Goal: Information Seeking & Learning: Learn about a topic

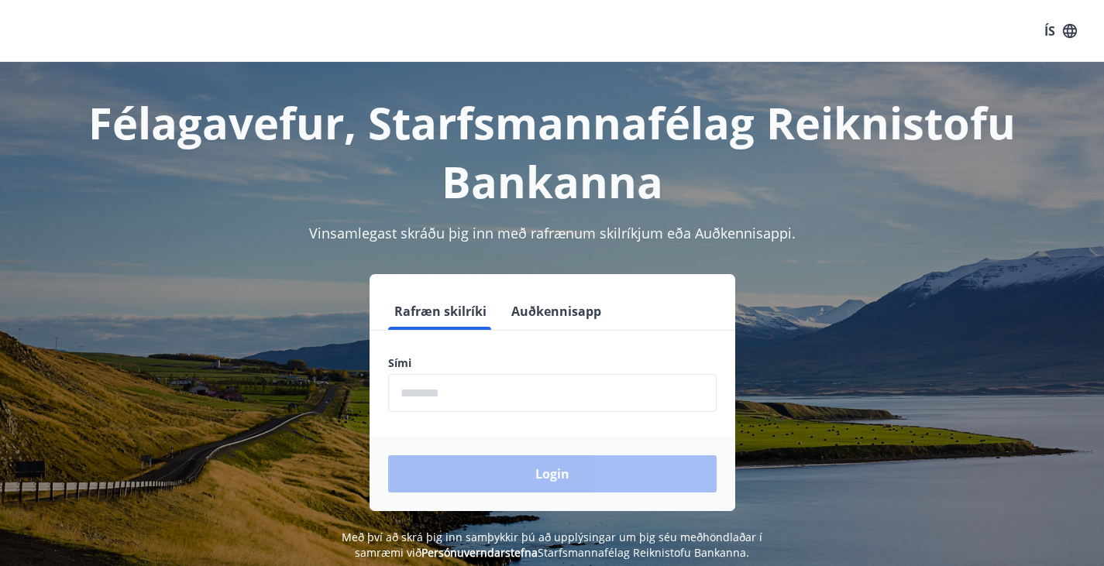
click at [514, 390] on input "phone" at bounding box center [552, 393] width 328 height 38
type input "********"
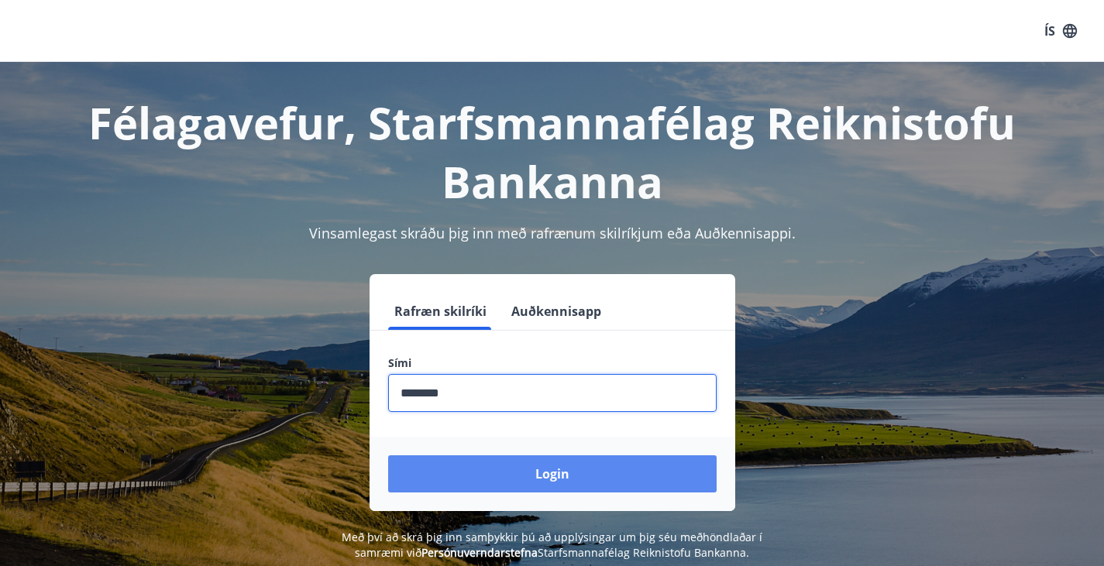
click at [589, 475] on button "Login" at bounding box center [552, 473] width 328 height 37
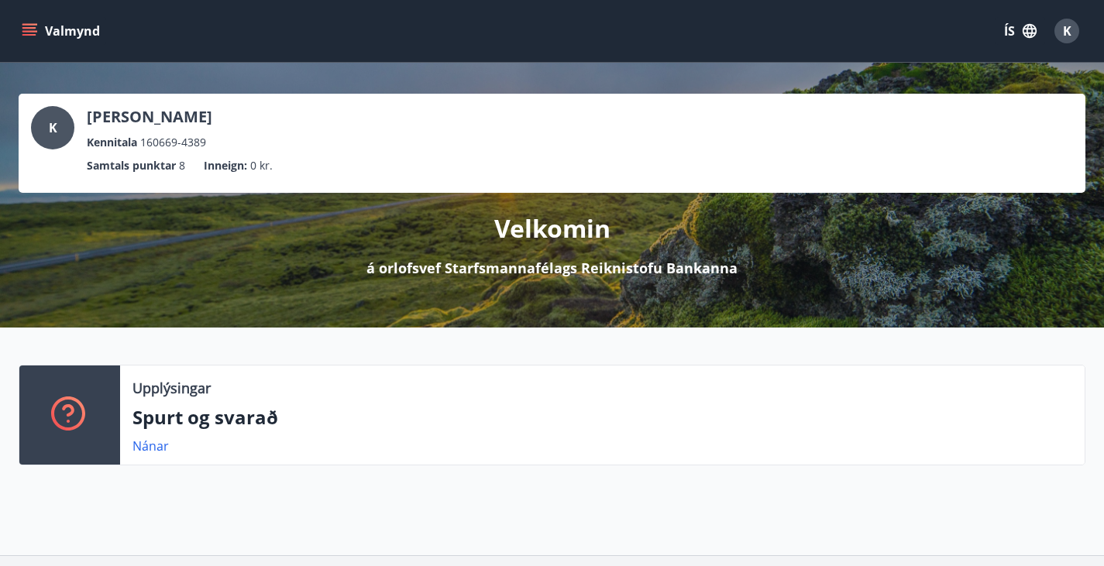
click at [58, 34] on button "Valmynd" at bounding box center [63, 31] width 88 height 28
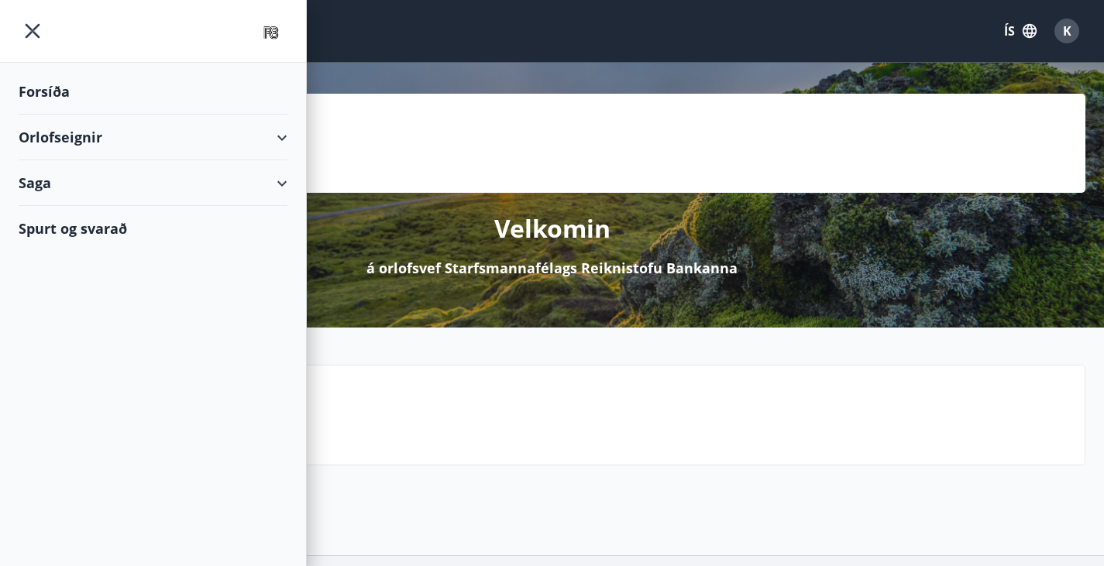
click at [125, 143] on div "Orlofseignir" at bounding box center [153, 138] width 269 height 46
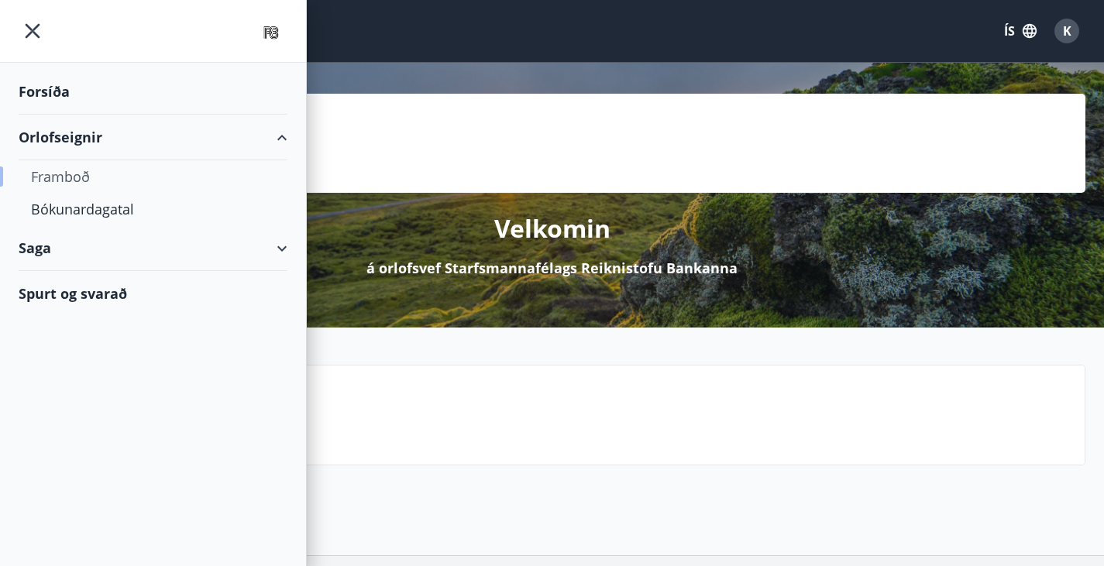
click at [91, 180] on div "Framboð" at bounding box center [153, 176] width 244 height 33
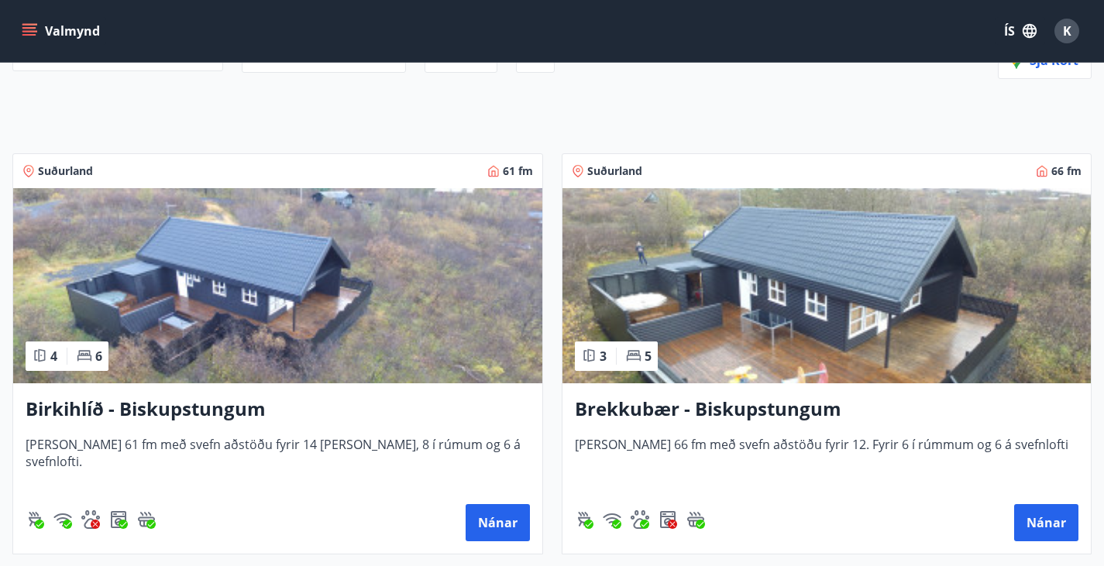
scroll to position [191, 0]
click at [465, 531] on button "Nánar" at bounding box center [497, 521] width 64 height 37
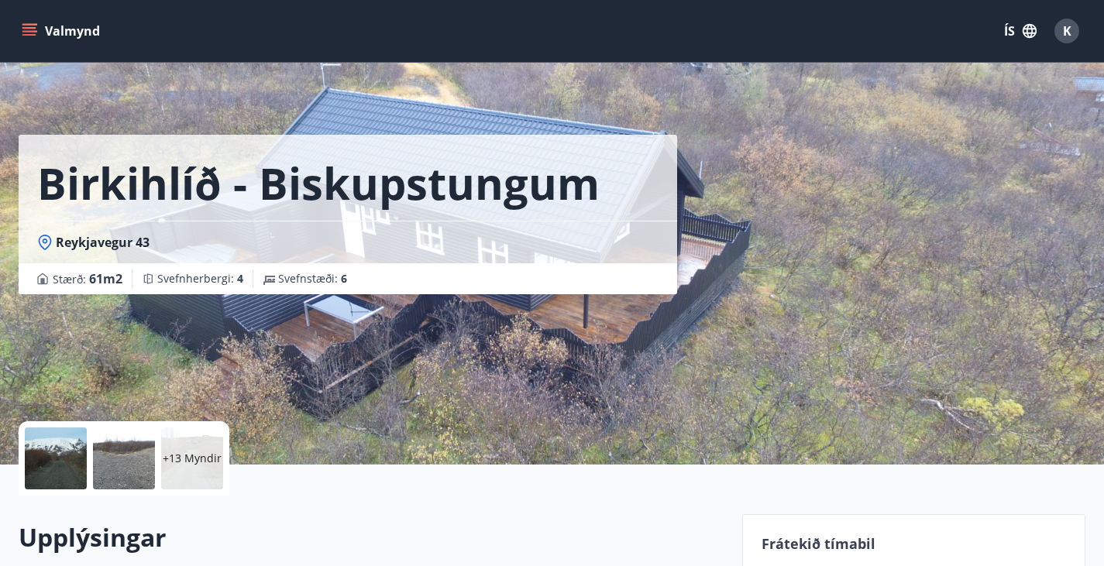
click at [469, 366] on div "Birkihlíð - Biskupstungum Reykjavegur 43 Stærð : 61 m2 [GEOGRAPHIC_DATA] : 4 Sv…" at bounding box center [374, 232] width 711 height 465
click at [73, 463] on div at bounding box center [56, 459] width 62 height 62
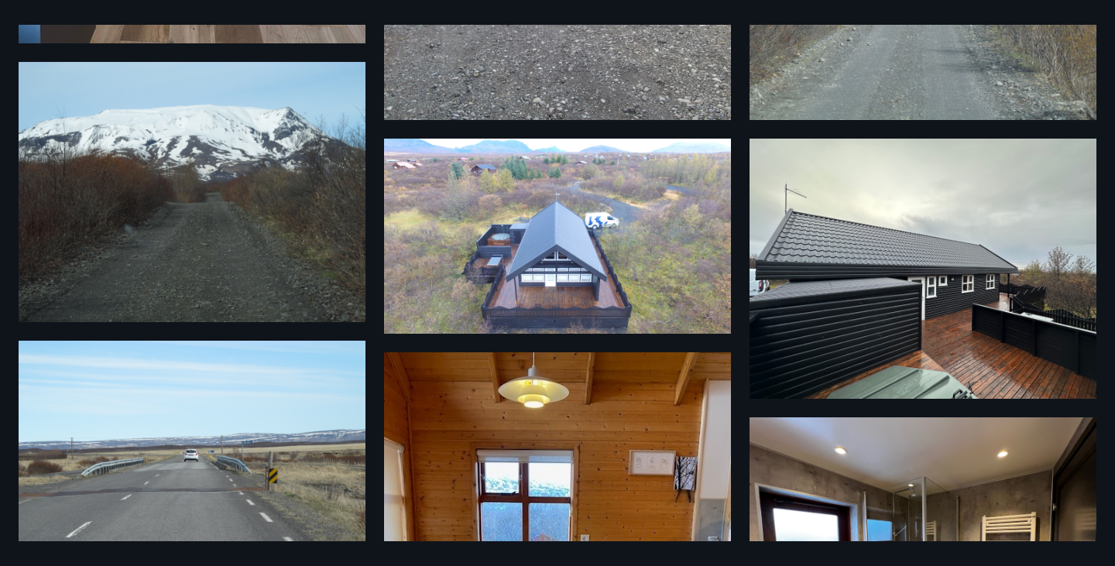
scroll to position [534, 0]
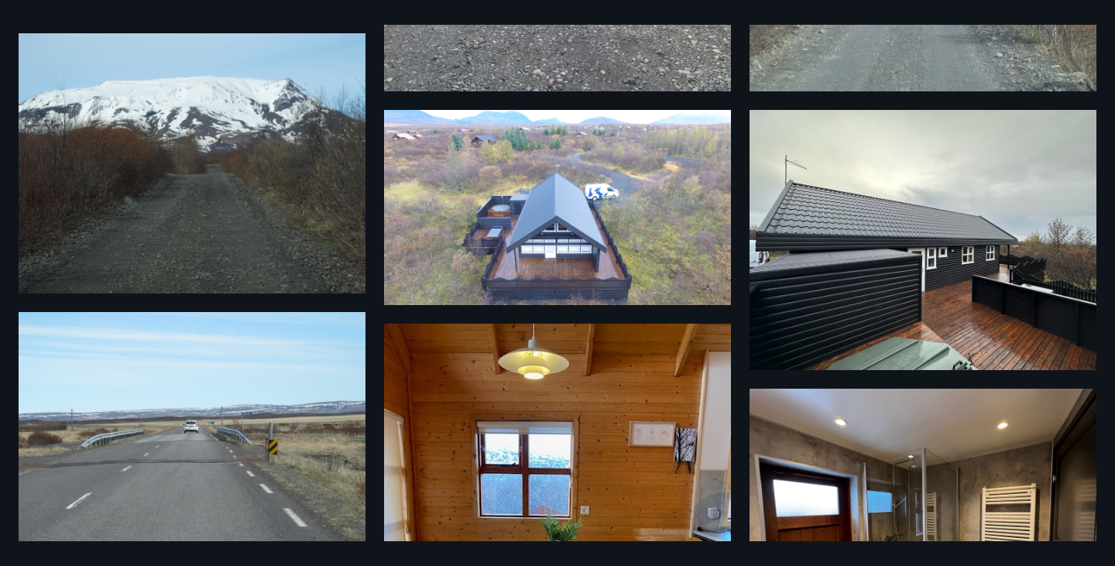
click at [570, 222] on img at bounding box center [557, 207] width 347 height 195
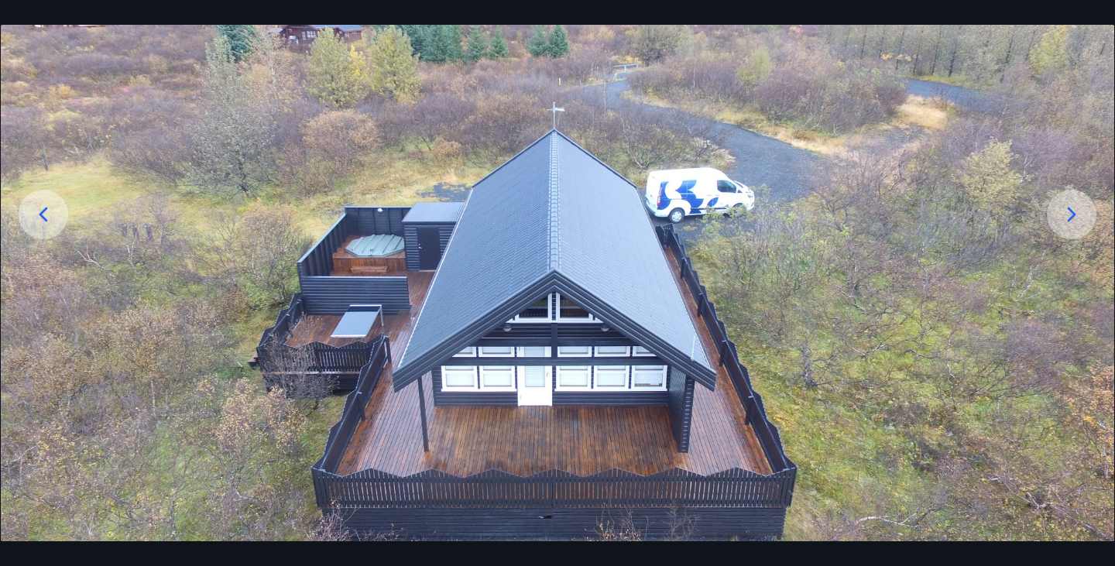
scroll to position [172, 0]
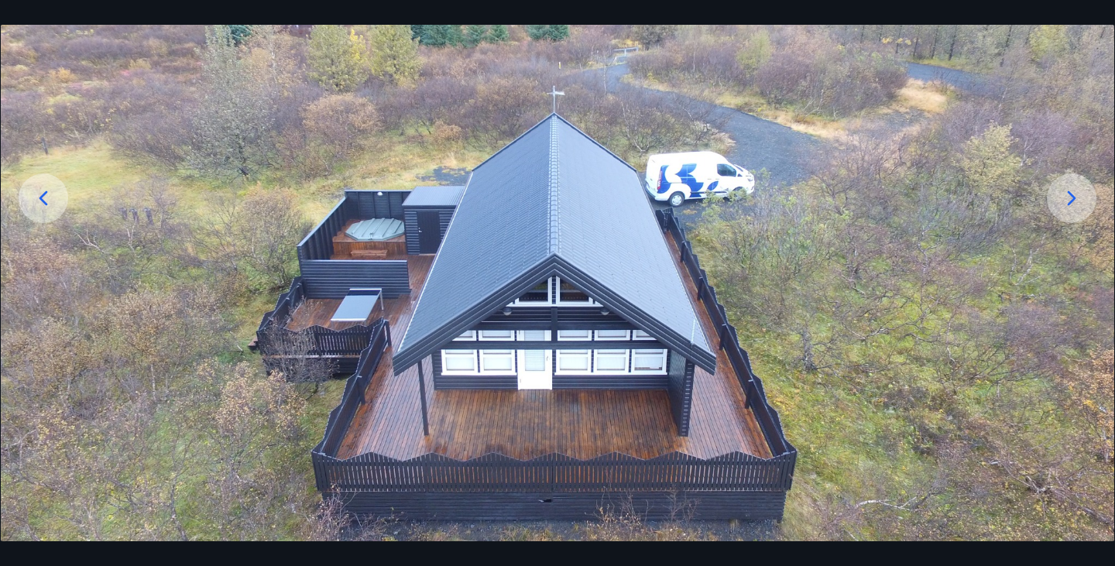
click at [1062, 200] on icon at bounding box center [1072, 198] width 25 height 25
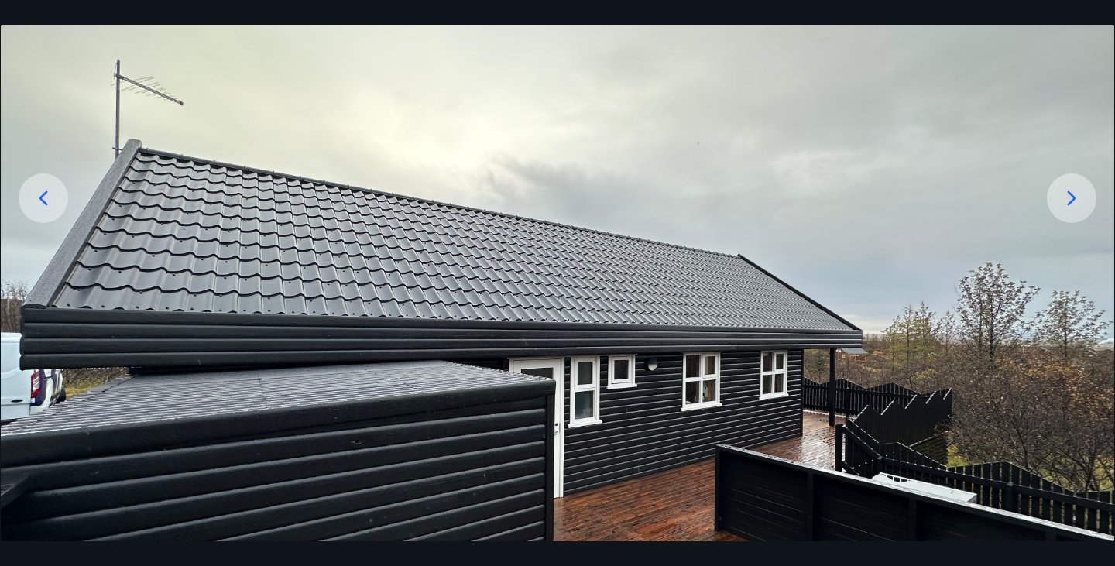
click at [43, 186] on icon at bounding box center [43, 198] width 25 height 25
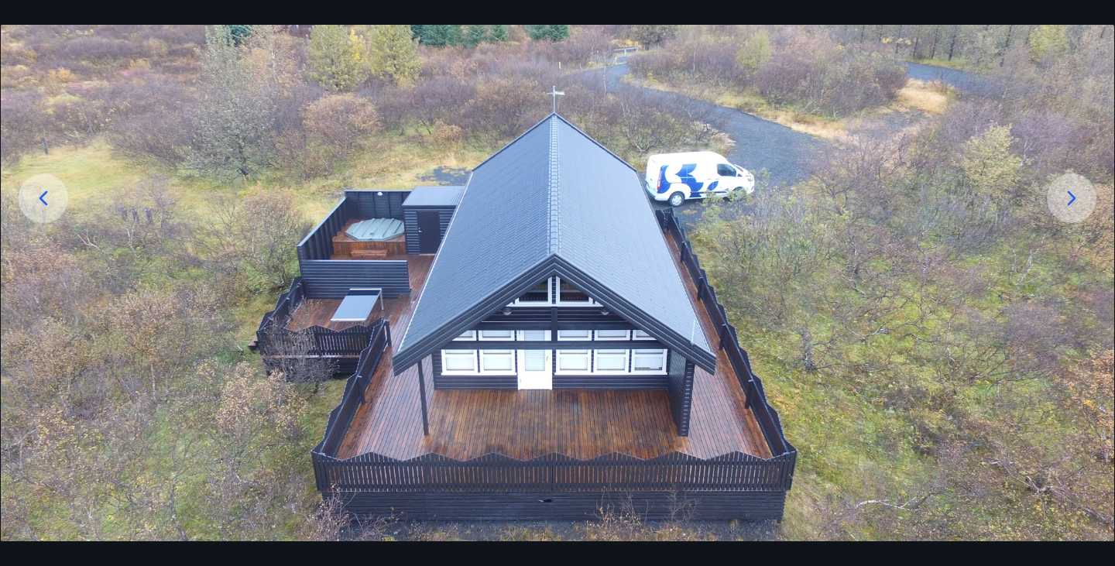
click at [1067, 201] on icon at bounding box center [1072, 198] width 25 height 25
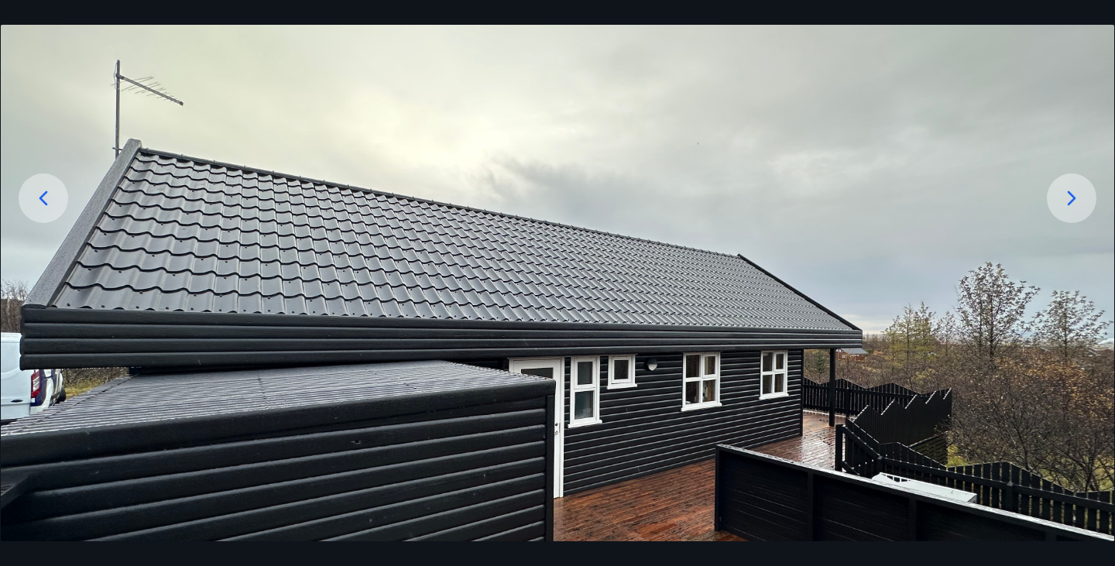
click at [1063, 198] on icon at bounding box center [1072, 198] width 25 height 25
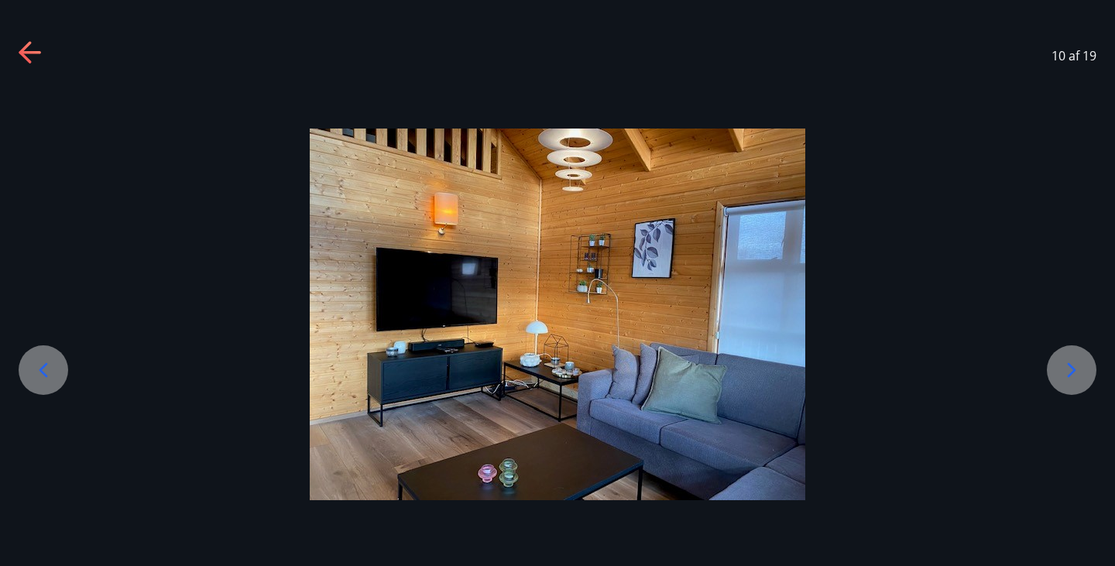
scroll to position [0, 0]
click at [1064, 376] on icon at bounding box center [1072, 370] width 25 height 25
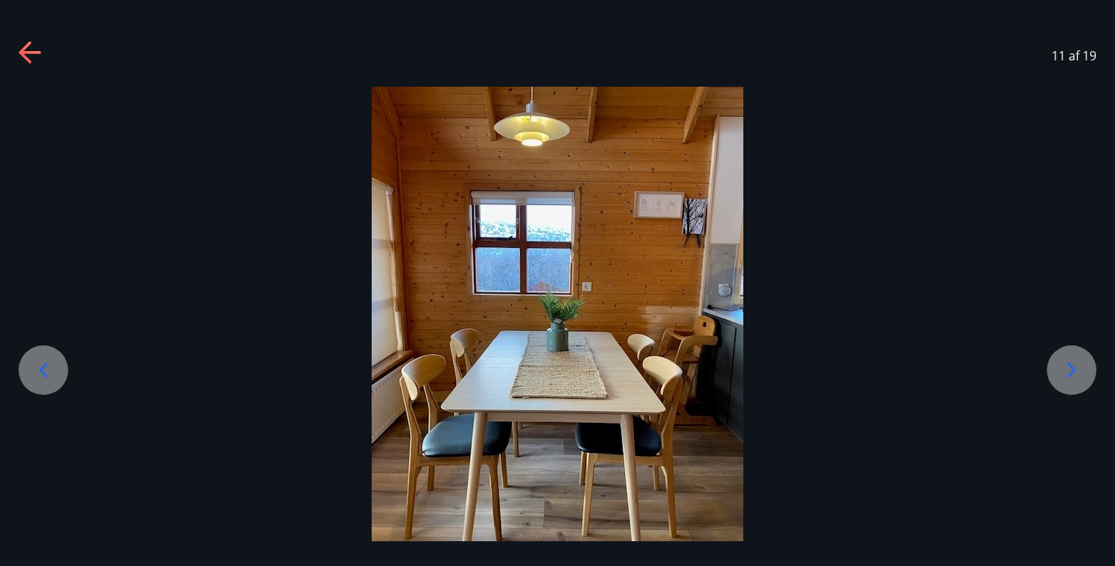
click at [1061, 368] on icon at bounding box center [1072, 370] width 25 height 25
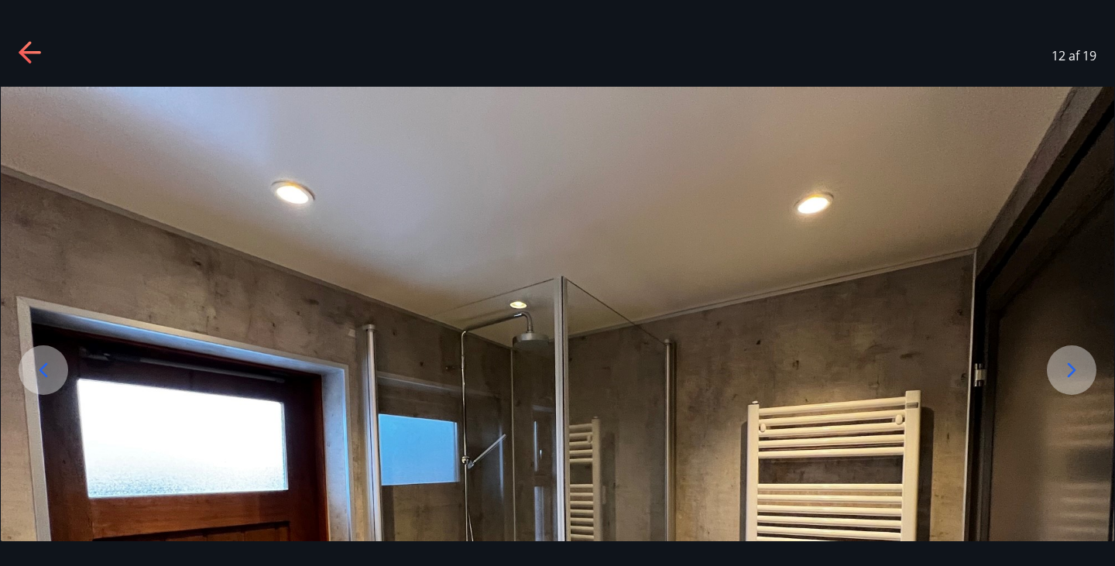
click at [1070, 371] on icon at bounding box center [1072, 370] width 25 height 25
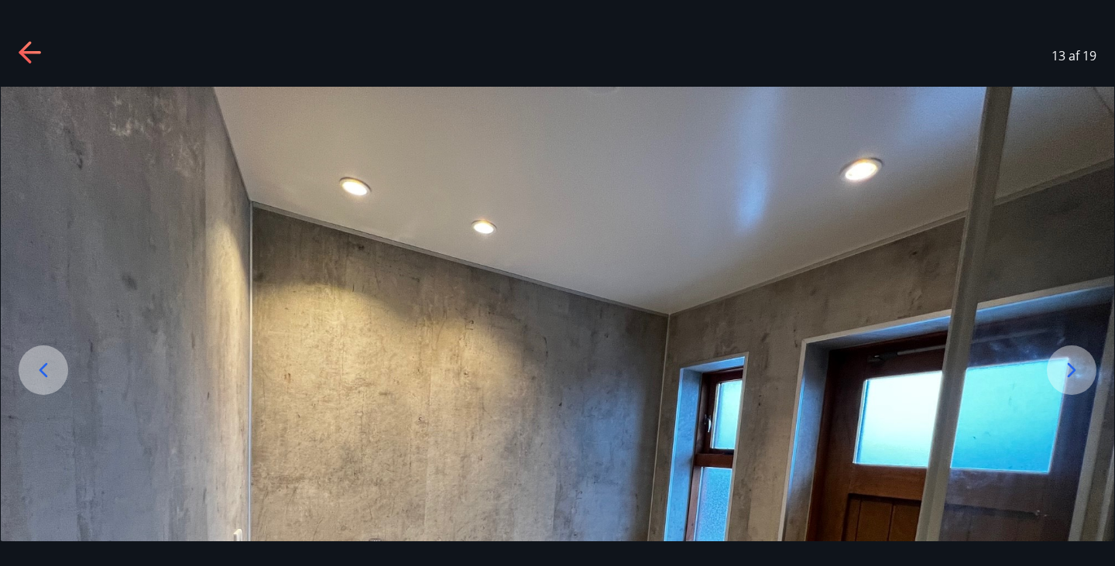
click at [1061, 375] on icon at bounding box center [1072, 370] width 25 height 25
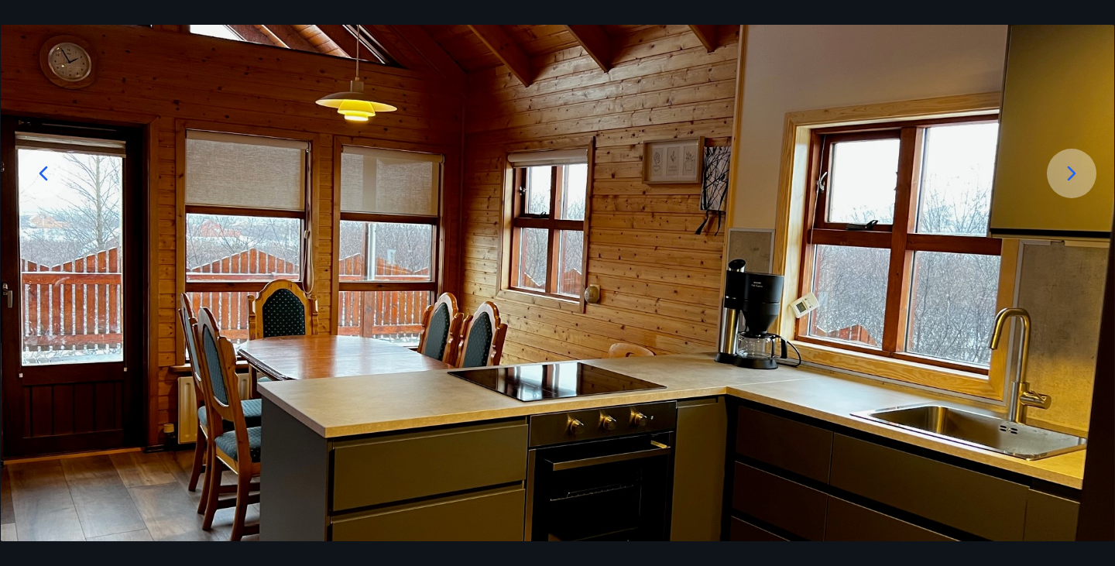
scroll to position [208, 0]
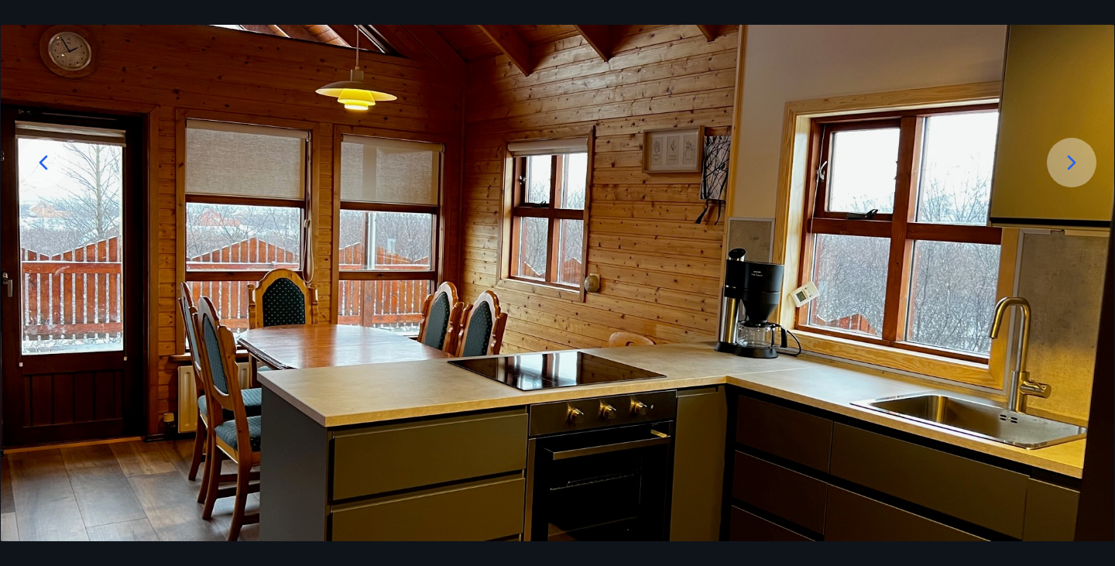
click at [1058, 170] on div at bounding box center [1072, 163] width 50 height 50
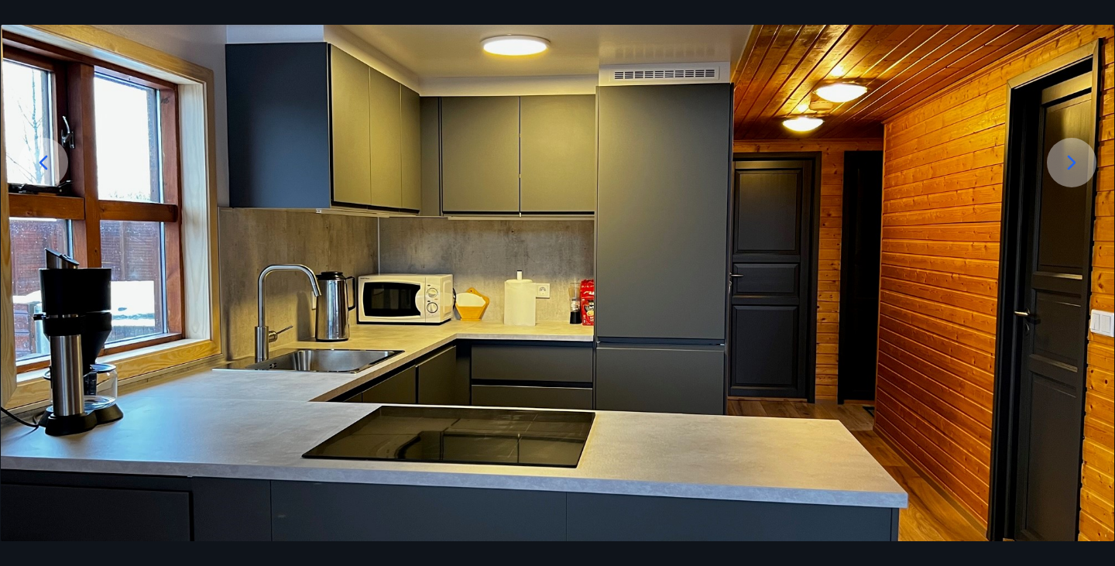
click at [1073, 165] on icon at bounding box center [1072, 162] width 9 height 15
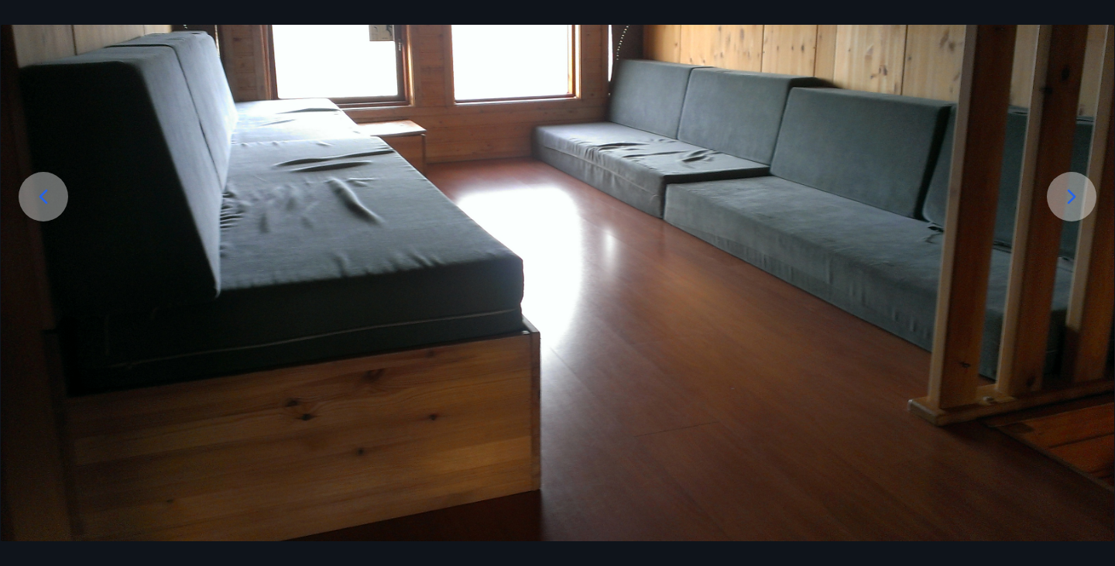
scroll to position [173, 0]
click at [36, 196] on icon at bounding box center [43, 196] width 25 height 25
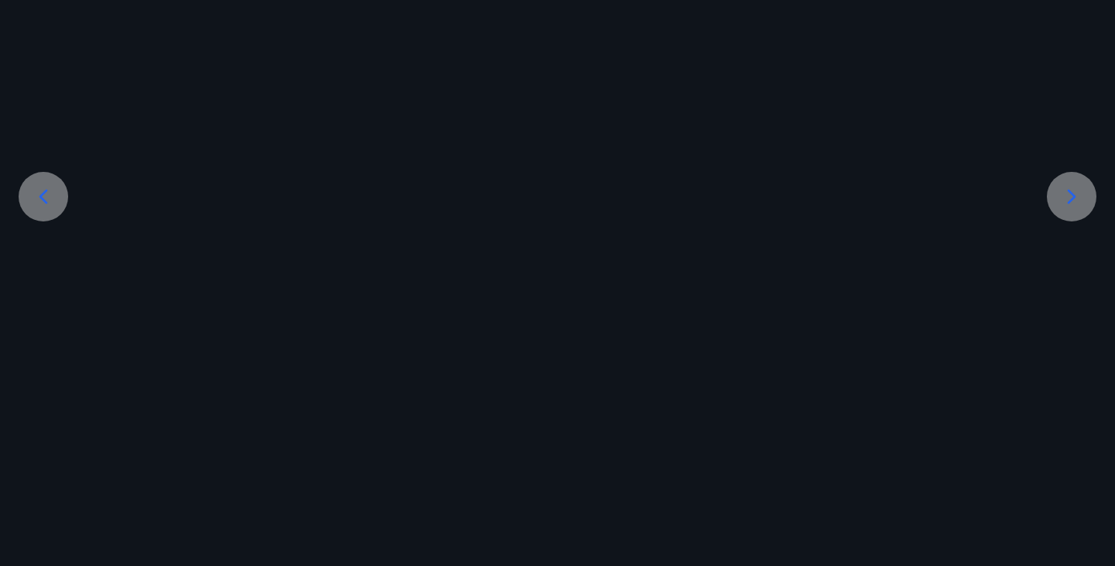
scroll to position [208, 0]
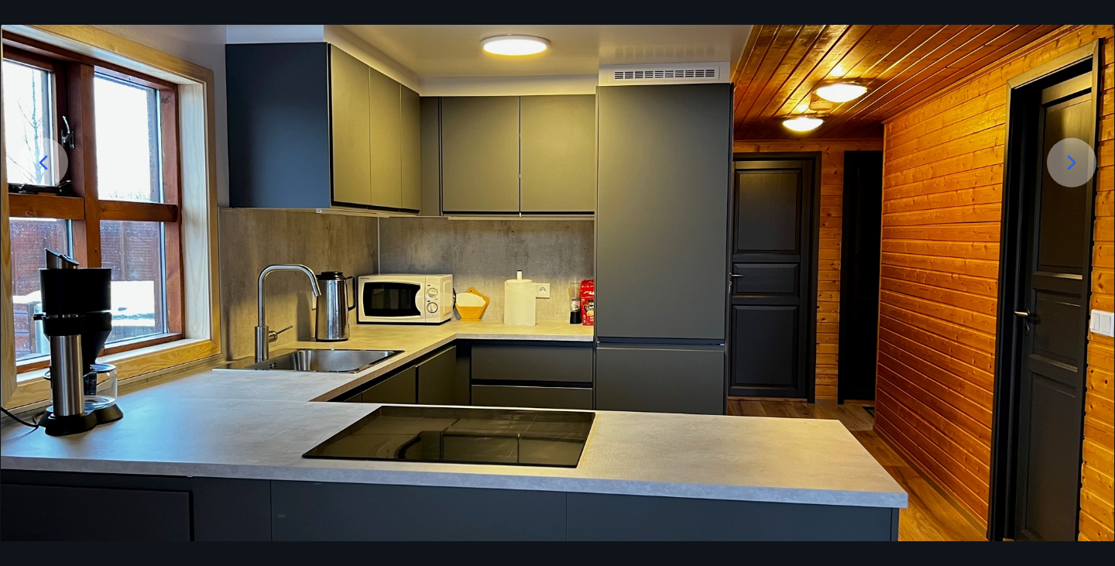
click at [1064, 160] on icon at bounding box center [1072, 162] width 25 height 25
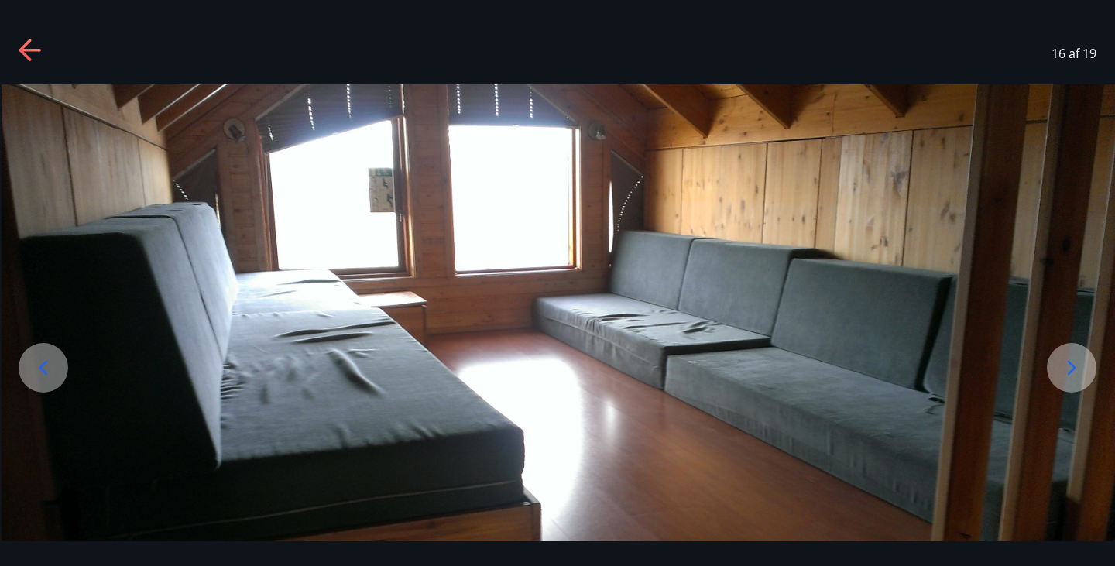
scroll to position [0, 0]
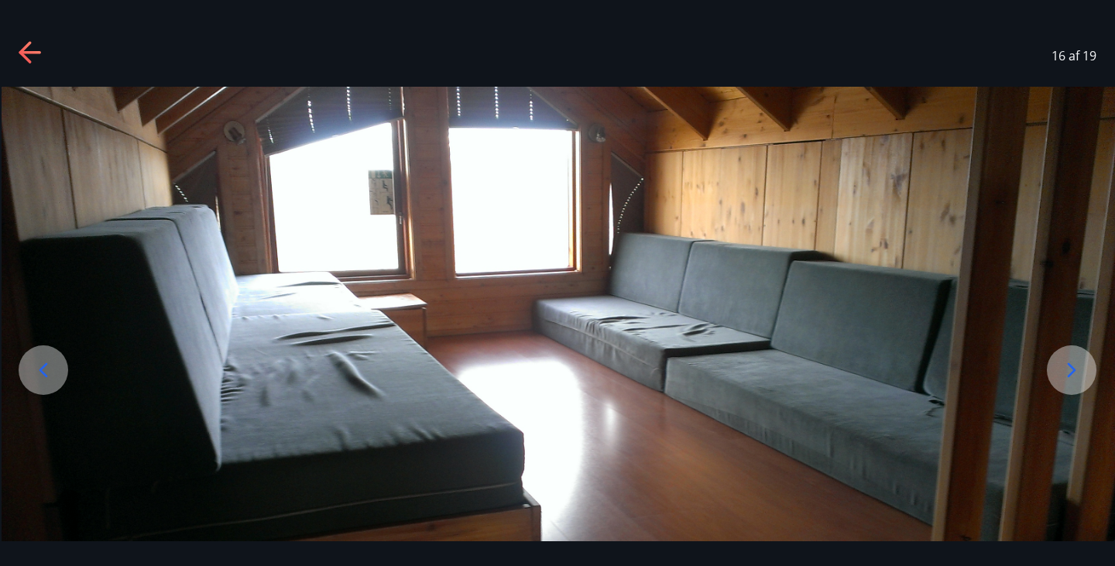
click at [1070, 366] on icon at bounding box center [1072, 370] width 25 height 25
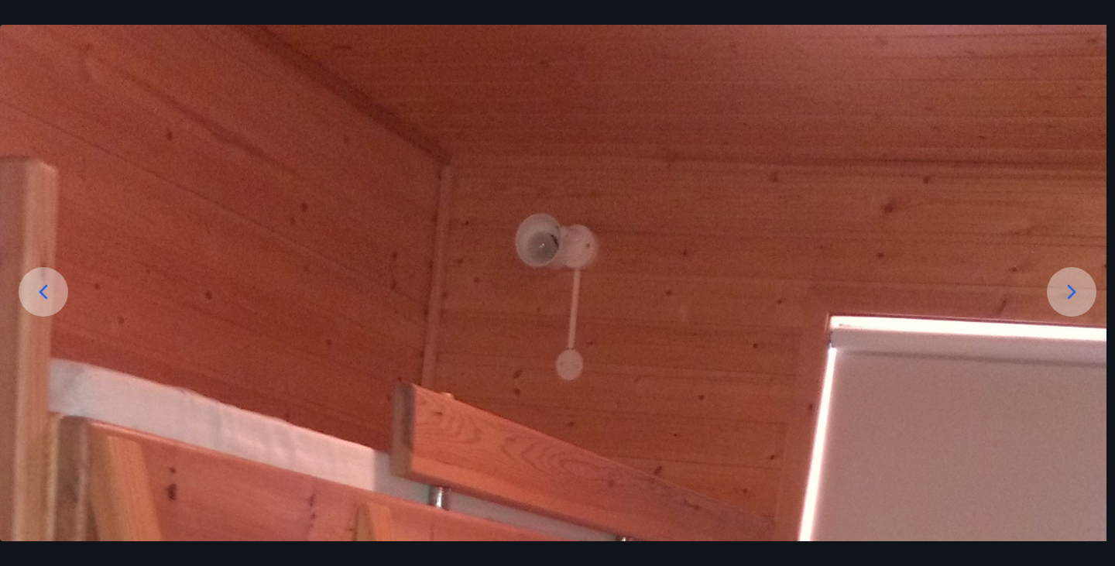
scroll to position [76, 0]
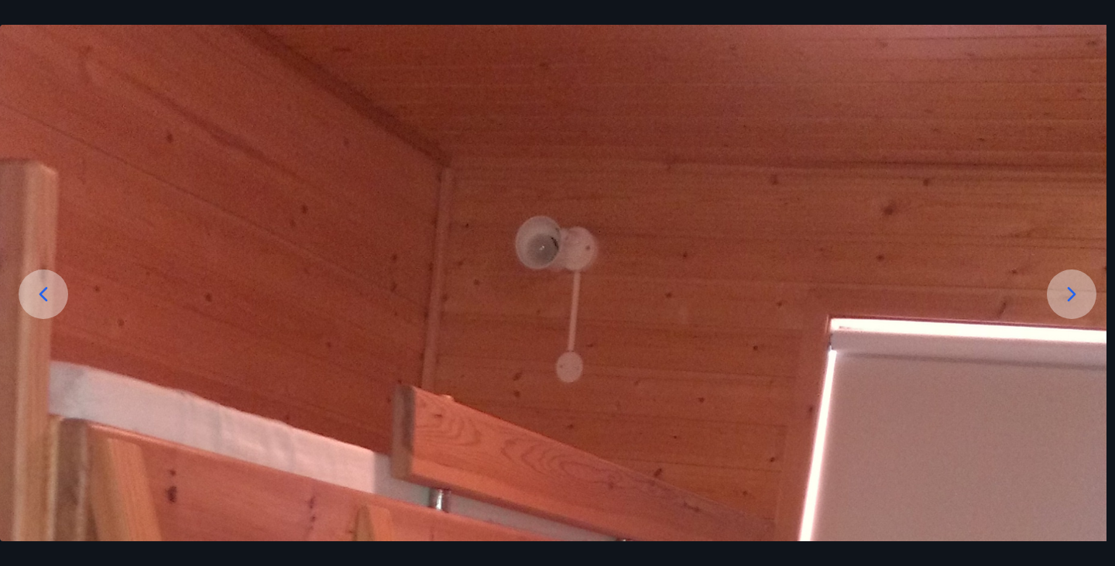
click at [1070, 292] on icon at bounding box center [1072, 294] width 25 height 25
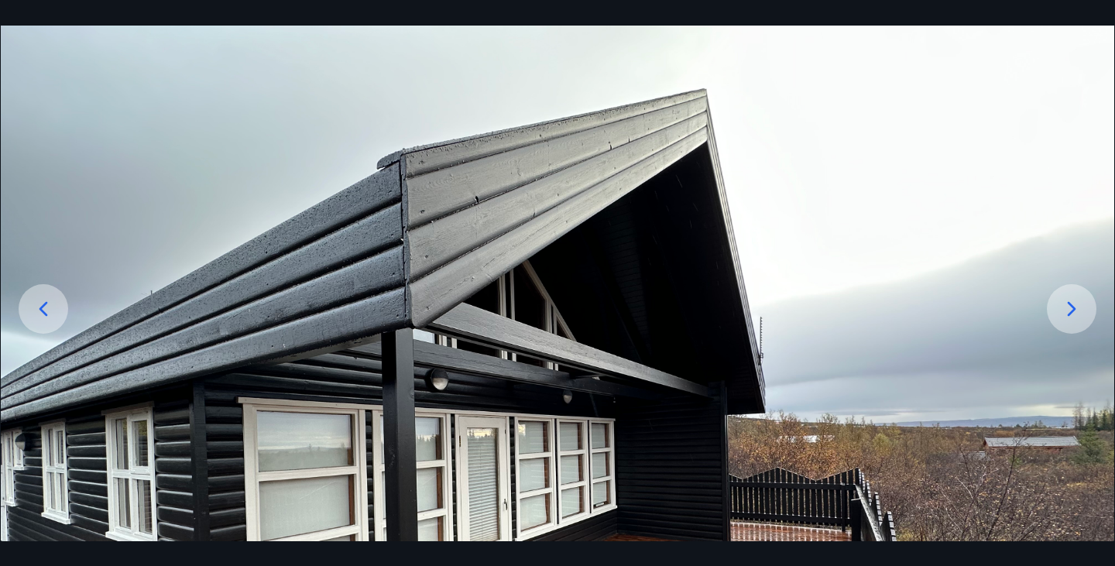
scroll to position [60, 0]
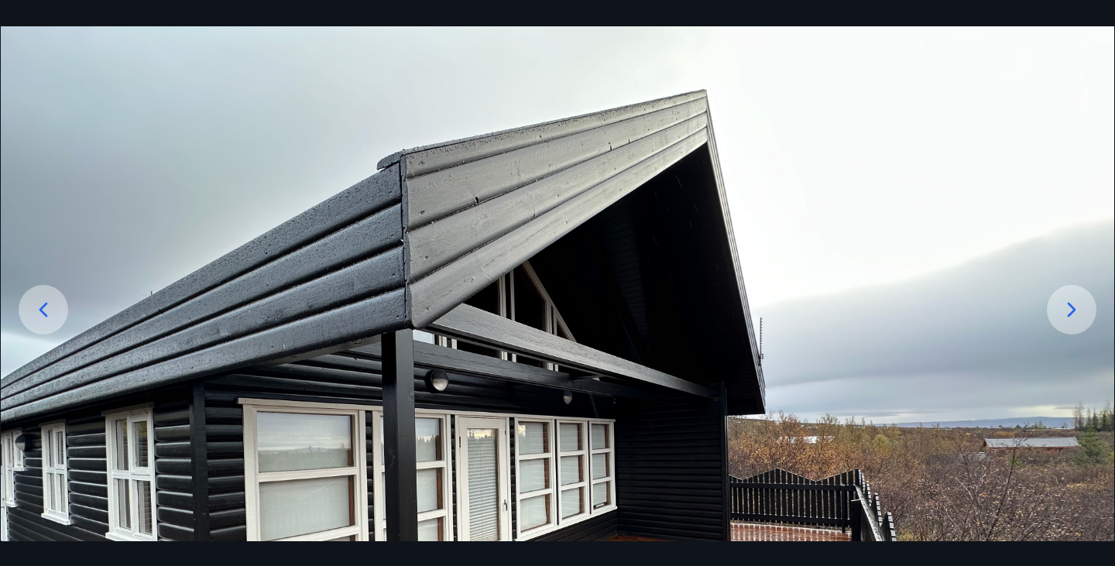
click at [1066, 306] on icon at bounding box center [1072, 309] width 25 height 25
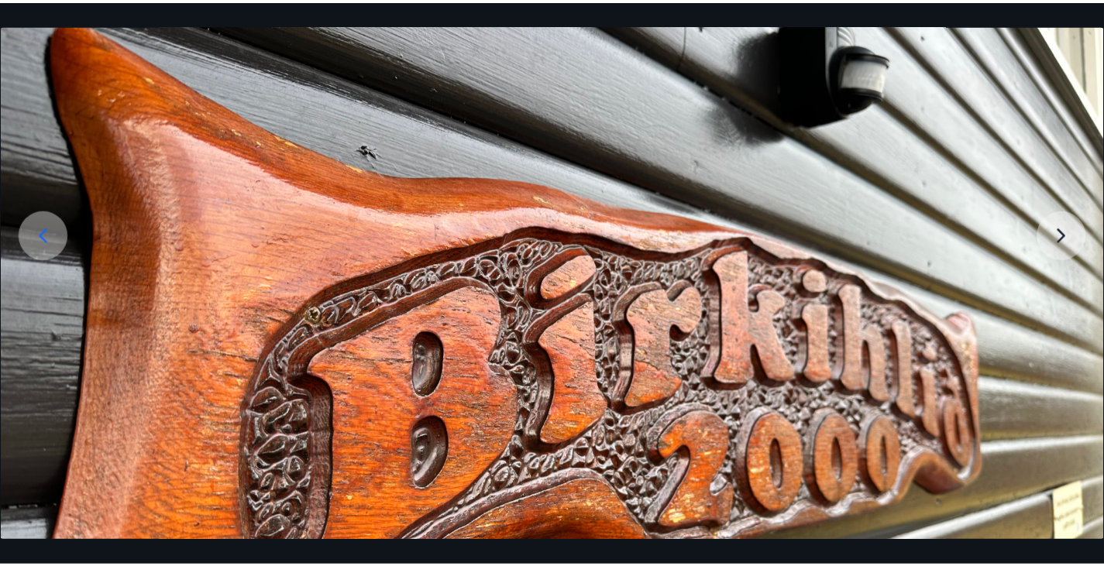
scroll to position [160, 0]
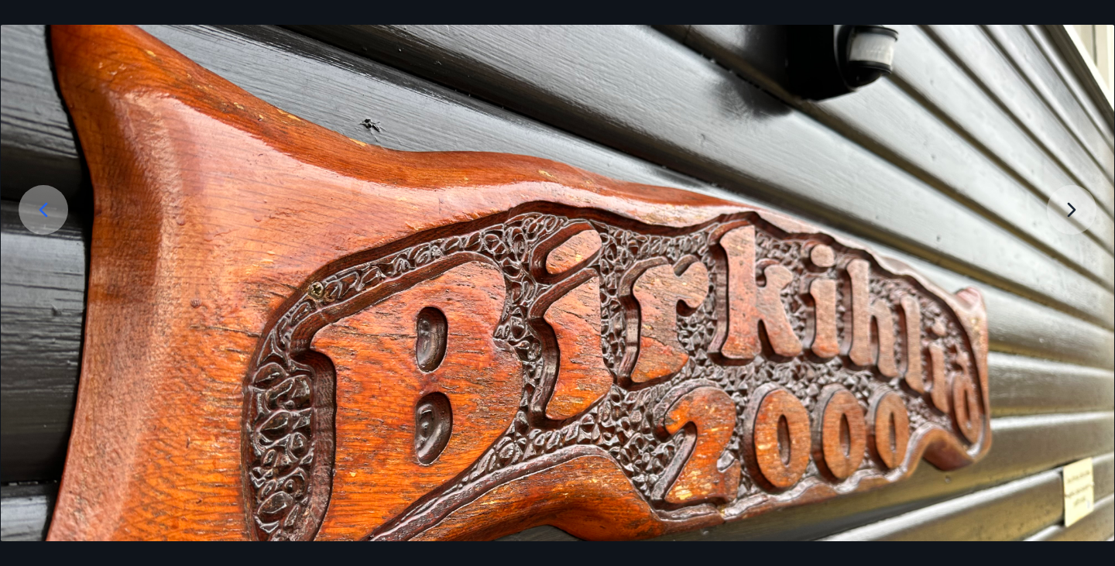
click at [1063, 211] on img at bounding box center [558, 344] width 1114 height 836
click at [1074, 204] on img at bounding box center [558, 344] width 1114 height 836
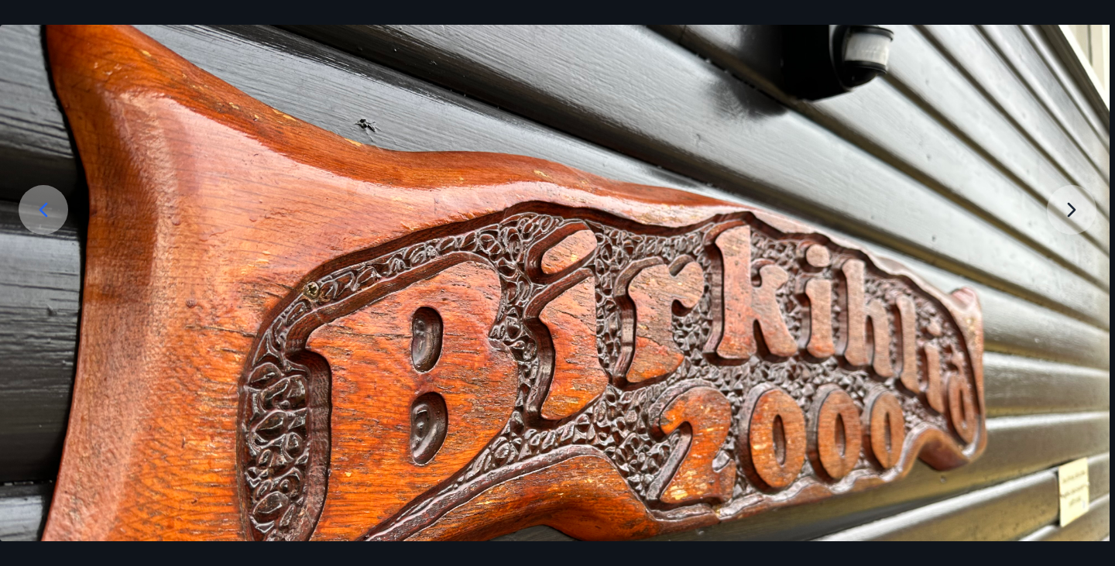
click at [1067, 204] on img at bounding box center [553, 344] width 1114 height 836
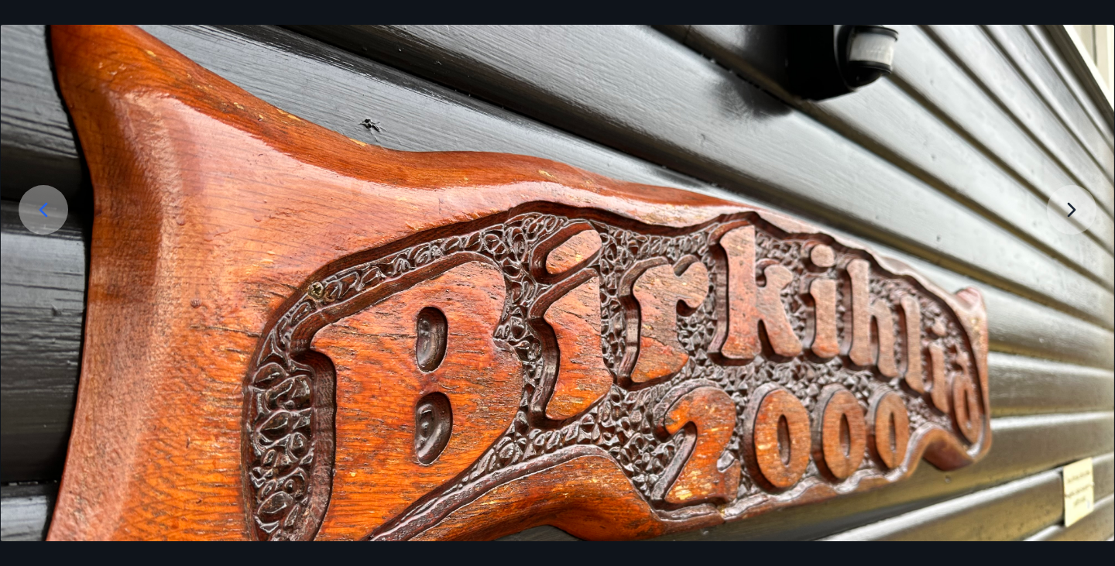
click at [1063, 218] on img at bounding box center [558, 344] width 1114 height 836
click at [1061, 211] on img at bounding box center [558, 344] width 1114 height 836
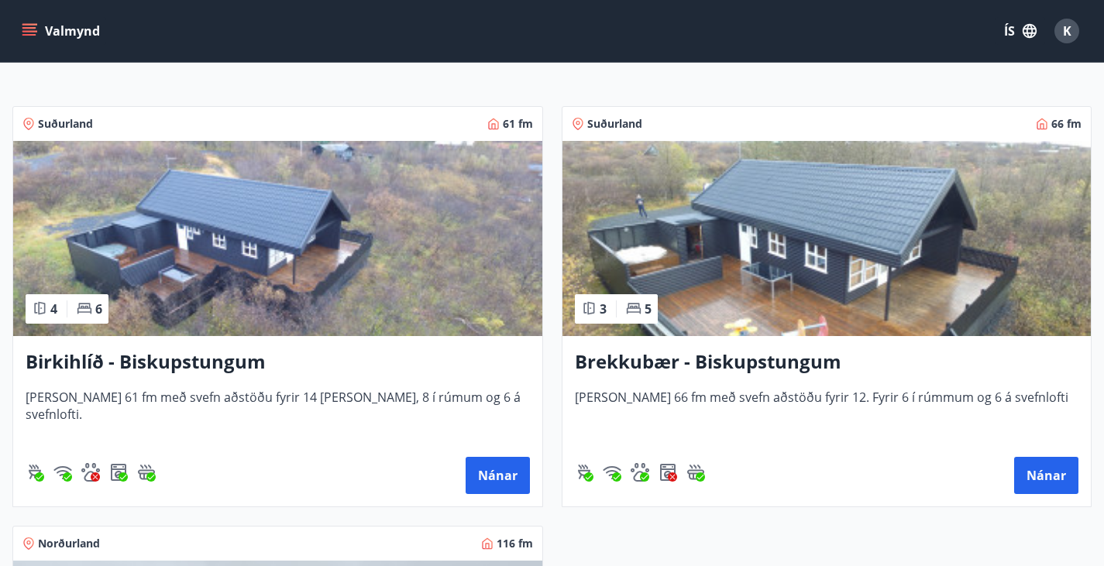
scroll to position [238, 0]
click at [577, 271] on img at bounding box center [826, 237] width 529 height 195
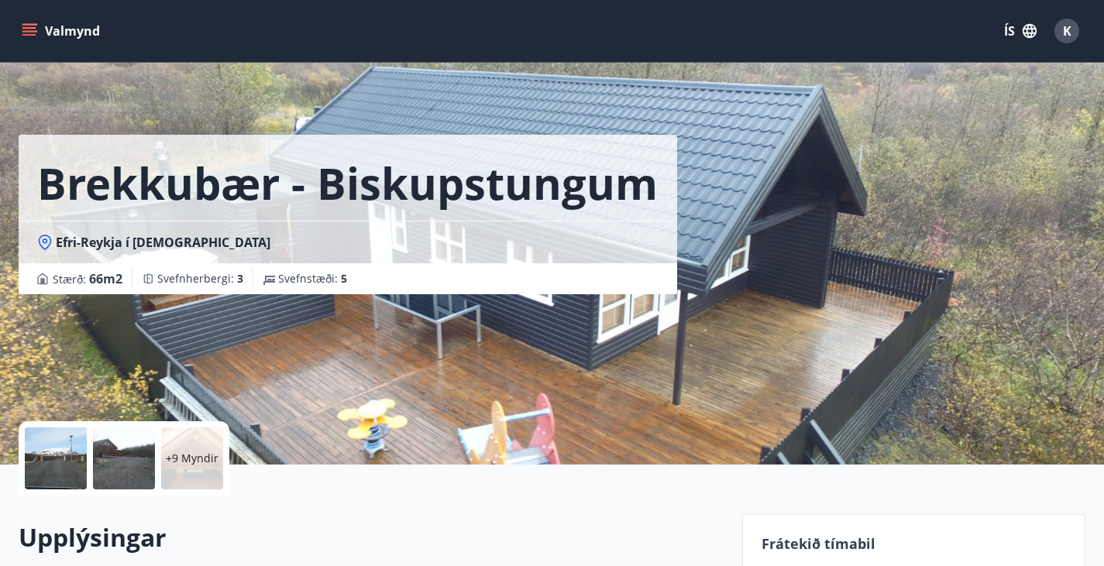
click at [63, 455] on div at bounding box center [56, 459] width 62 height 62
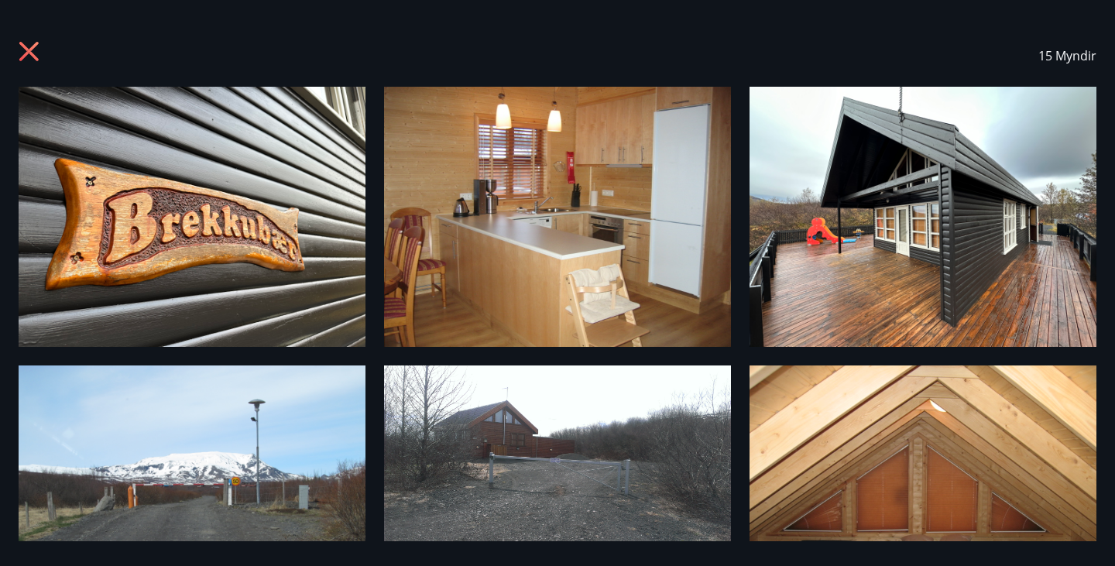
click at [618, 273] on img at bounding box center [557, 217] width 347 height 260
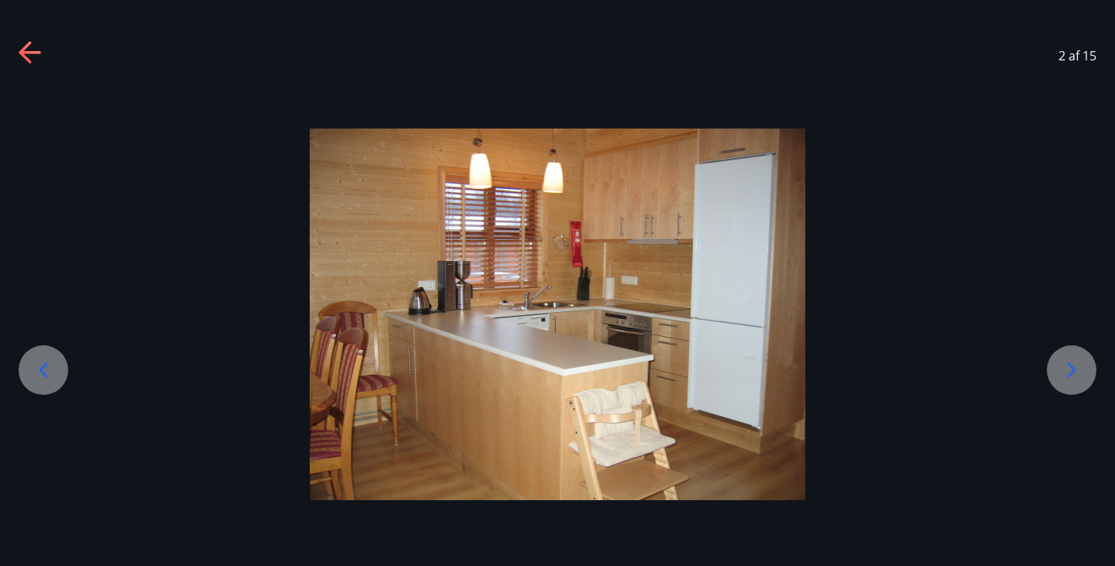
click at [1063, 372] on icon at bounding box center [1072, 370] width 25 height 25
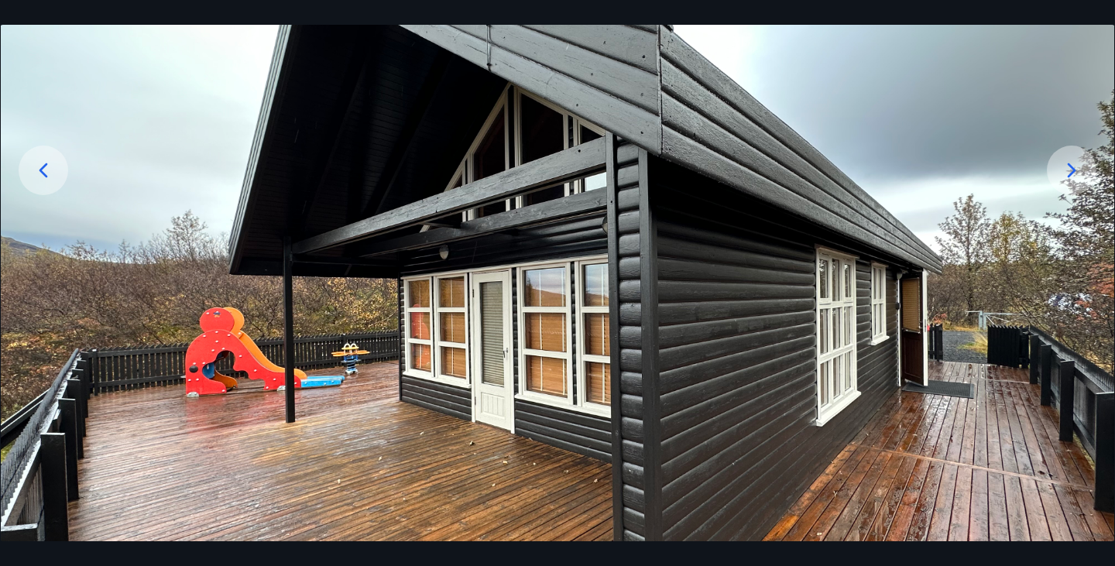
scroll to position [200, 0]
click at [1069, 169] on icon at bounding box center [1072, 170] width 25 height 25
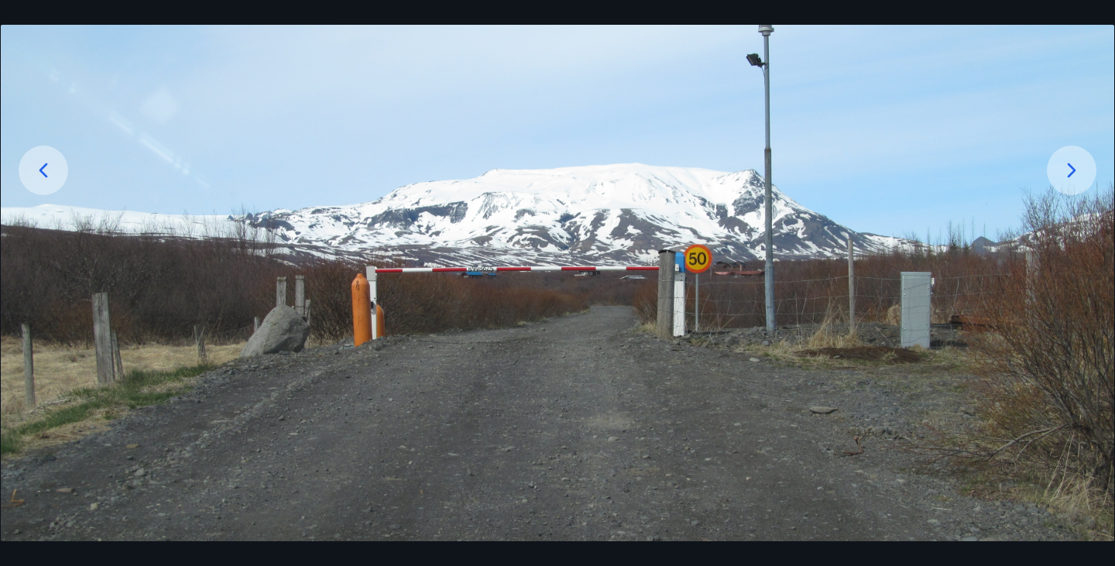
click at [1067, 176] on icon at bounding box center [1072, 170] width 25 height 25
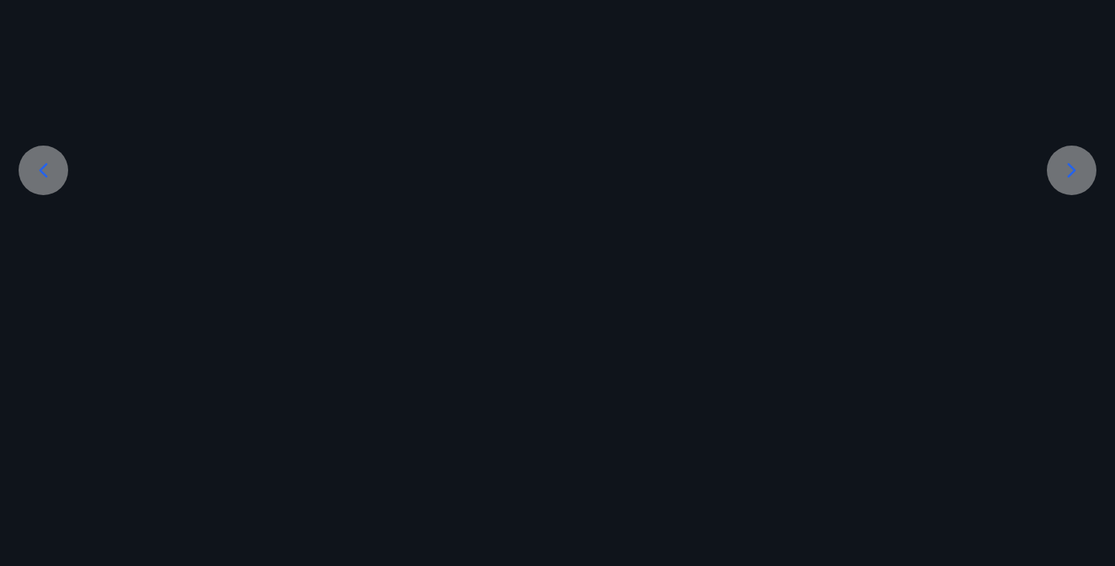
scroll to position [173, 0]
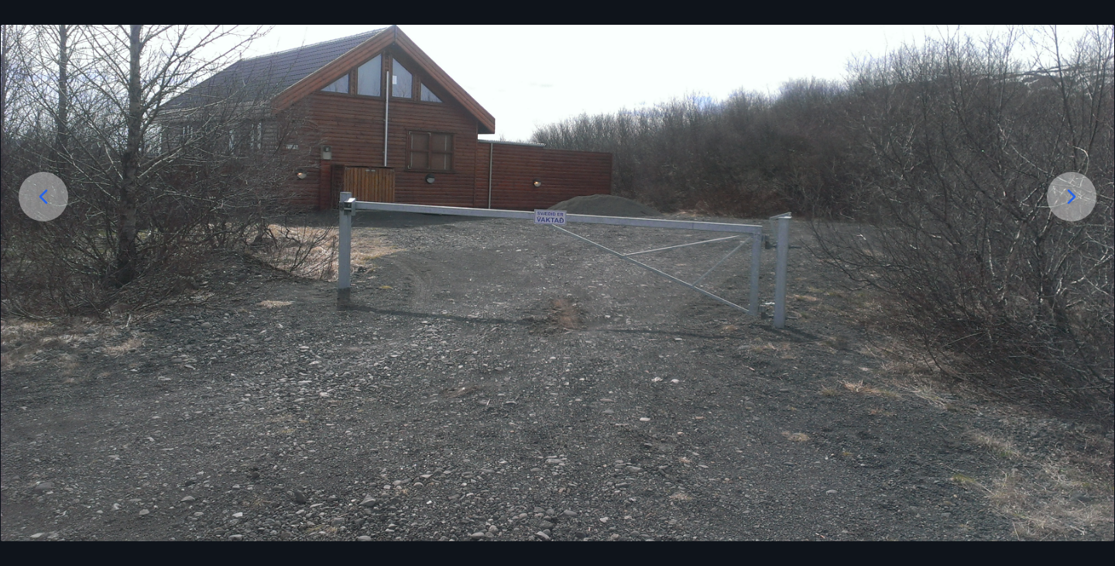
click at [1062, 205] on icon at bounding box center [1072, 196] width 25 height 25
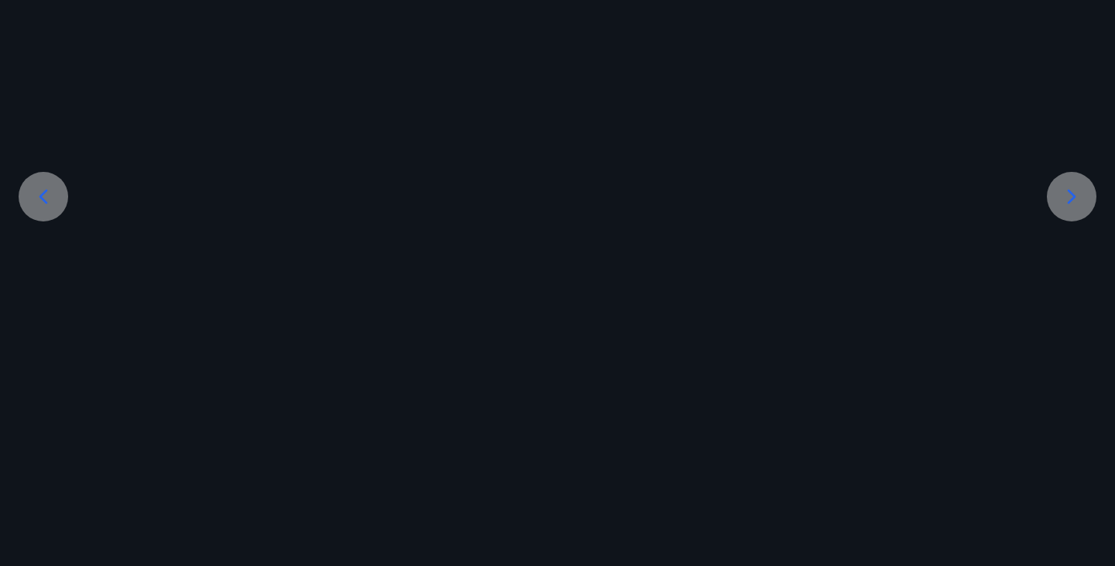
scroll to position [0, 0]
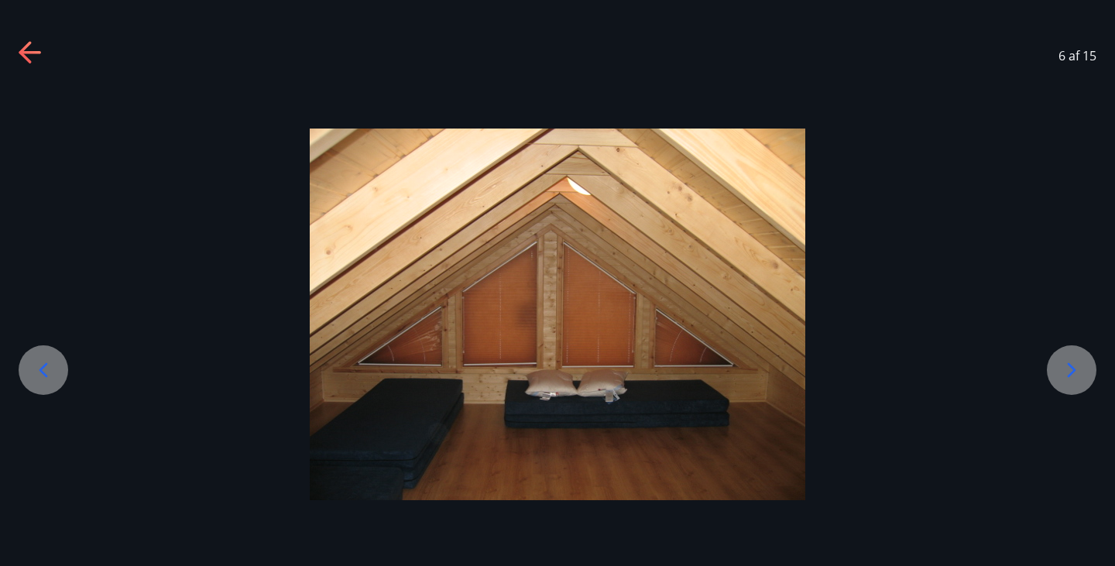
click at [58, 369] on div at bounding box center [44, 370] width 50 height 50
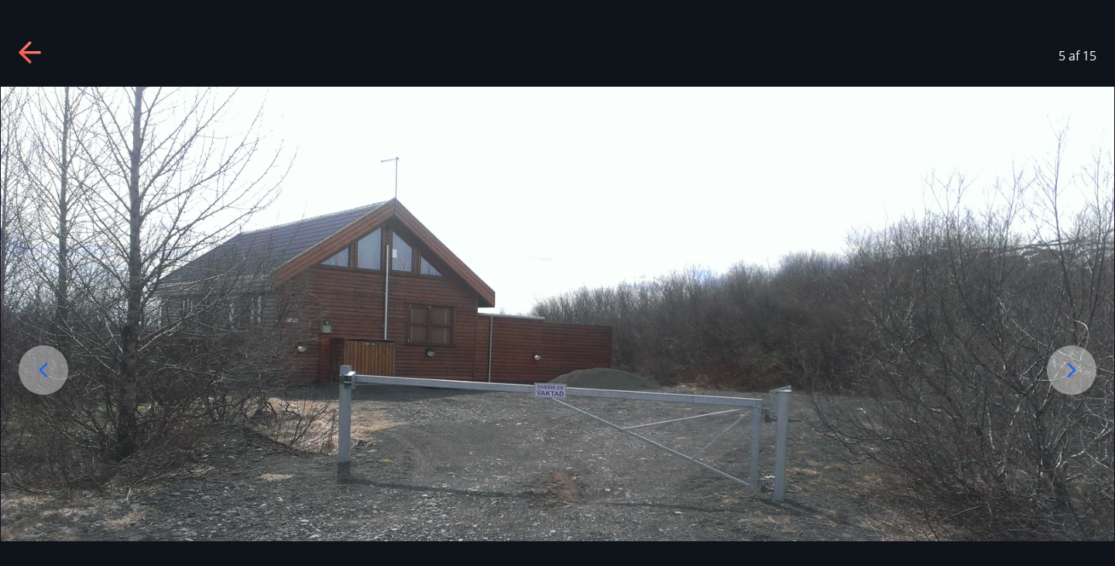
click at [1063, 384] on div at bounding box center [1072, 370] width 50 height 50
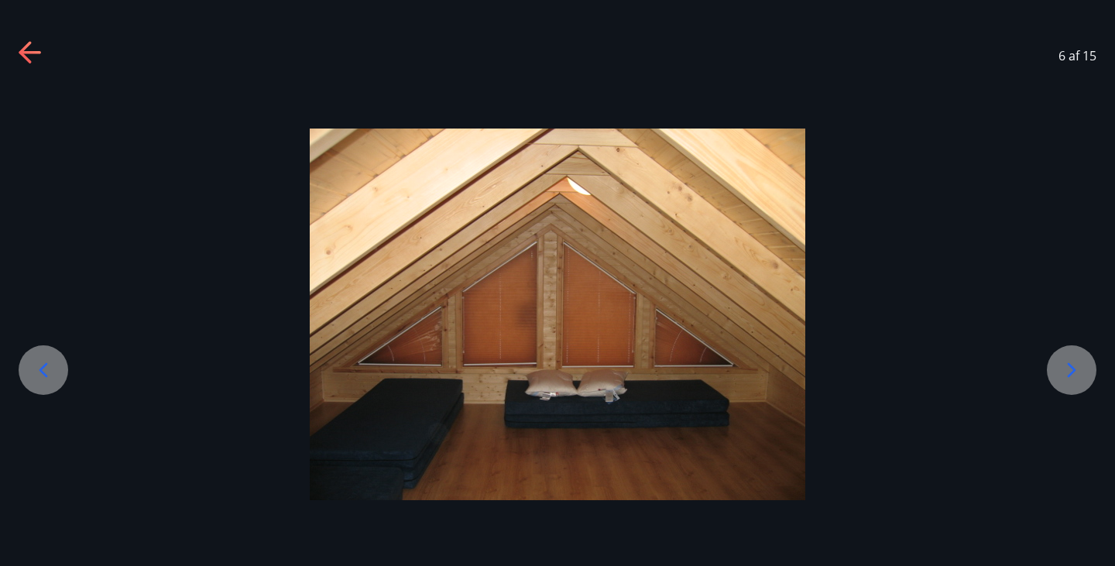
click at [1061, 370] on icon at bounding box center [1072, 370] width 25 height 25
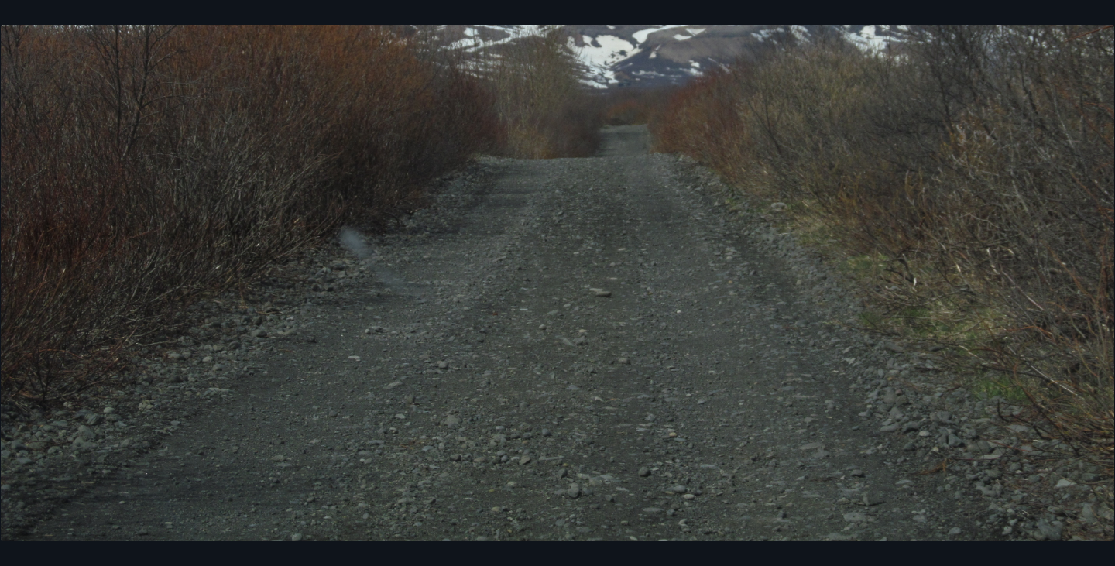
click at [1039, 188] on img at bounding box center [558, 124] width 1114 height 836
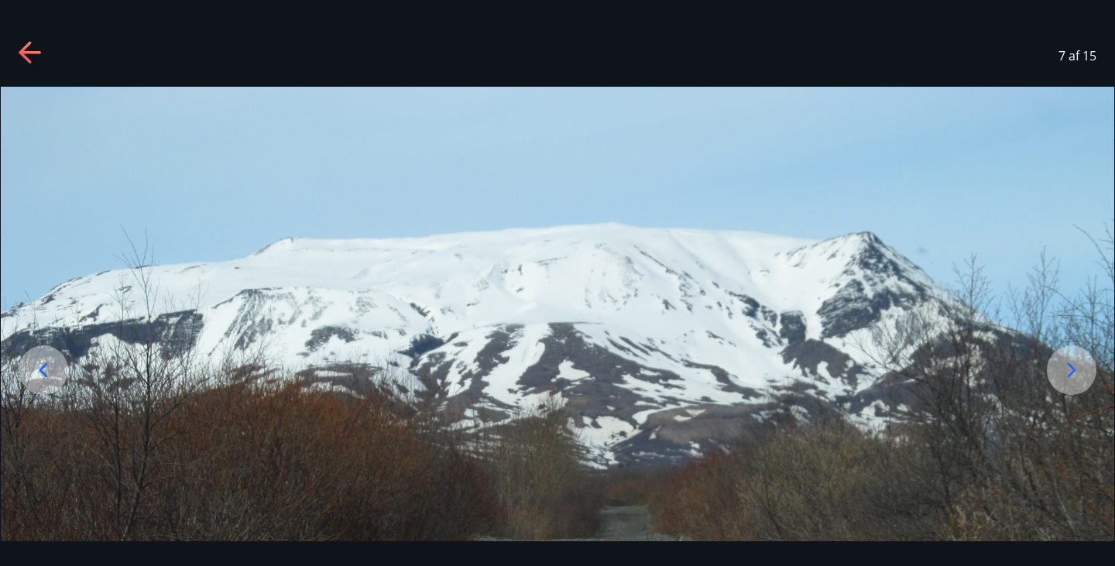
click at [1060, 376] on icon at bounding box center [1072, 370] width 25 height 25
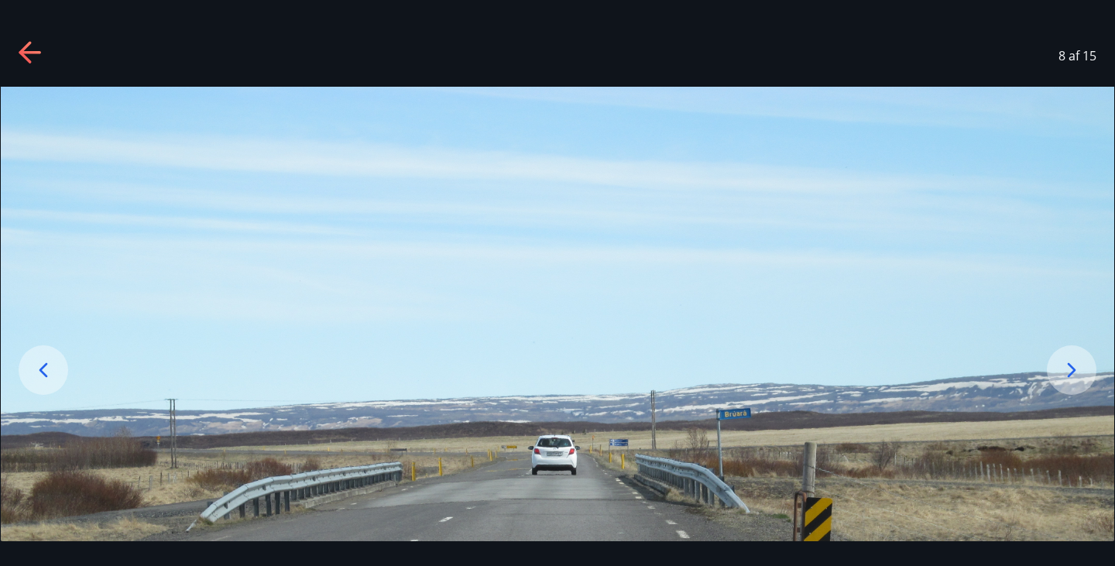
click at [1064, 373] on icon at bounding box center [1072, 370] width 25 height 25
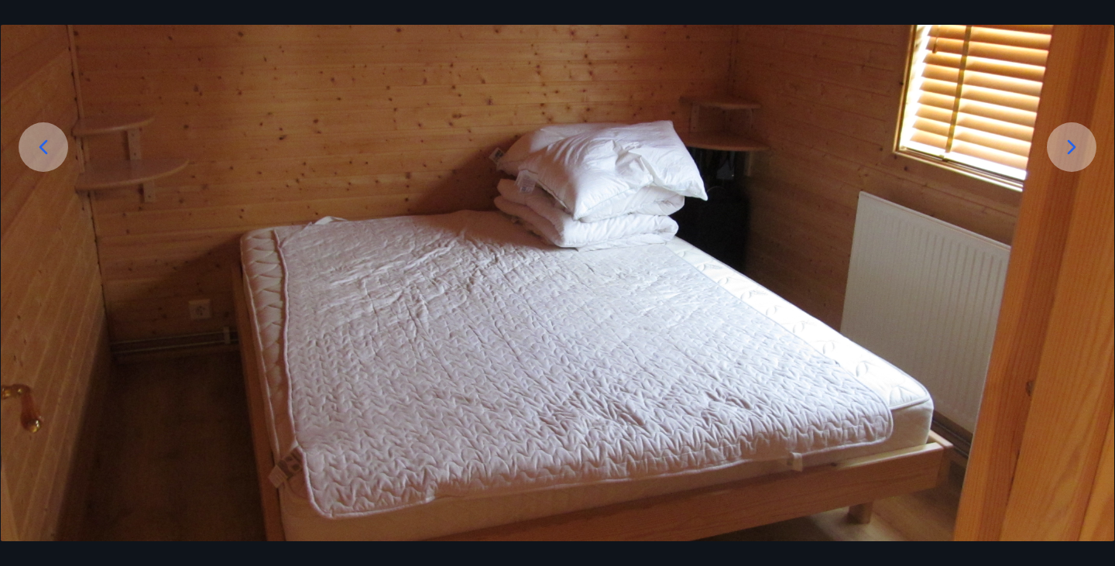
scroll to position [225, 0]
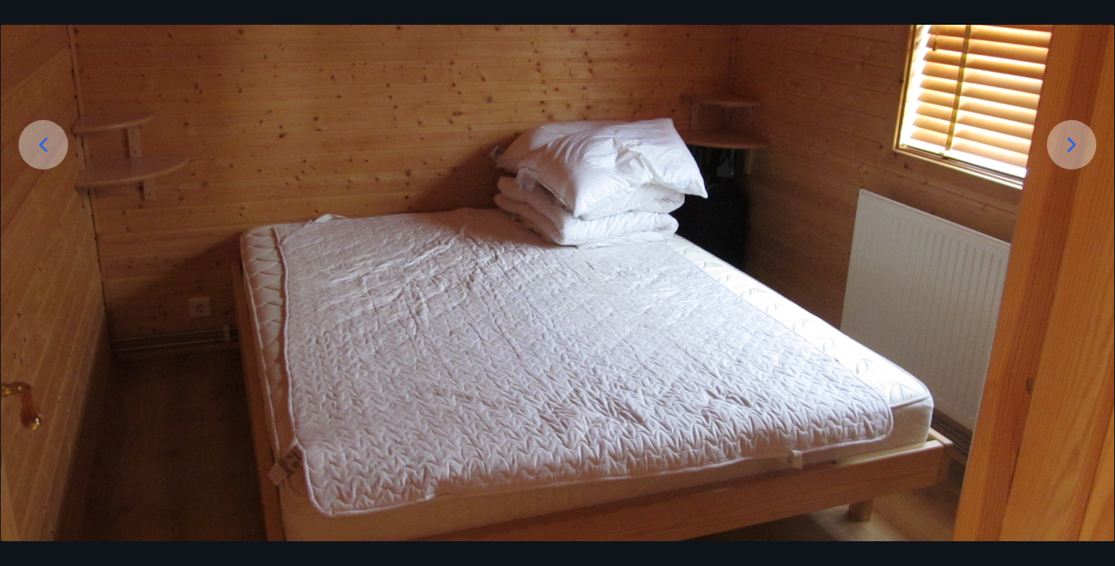
click at [1060, 146] on icon at bounding box center [1072, 144] width 25 height 25
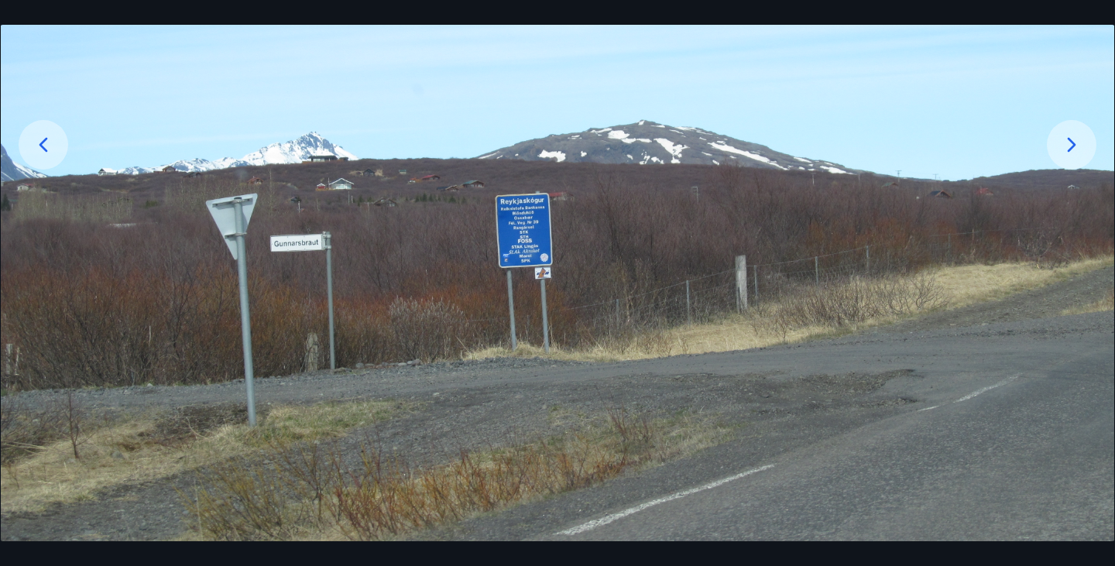
click at [1063, 153] on icon at bounding box center [1072, 144] width 25 height 25
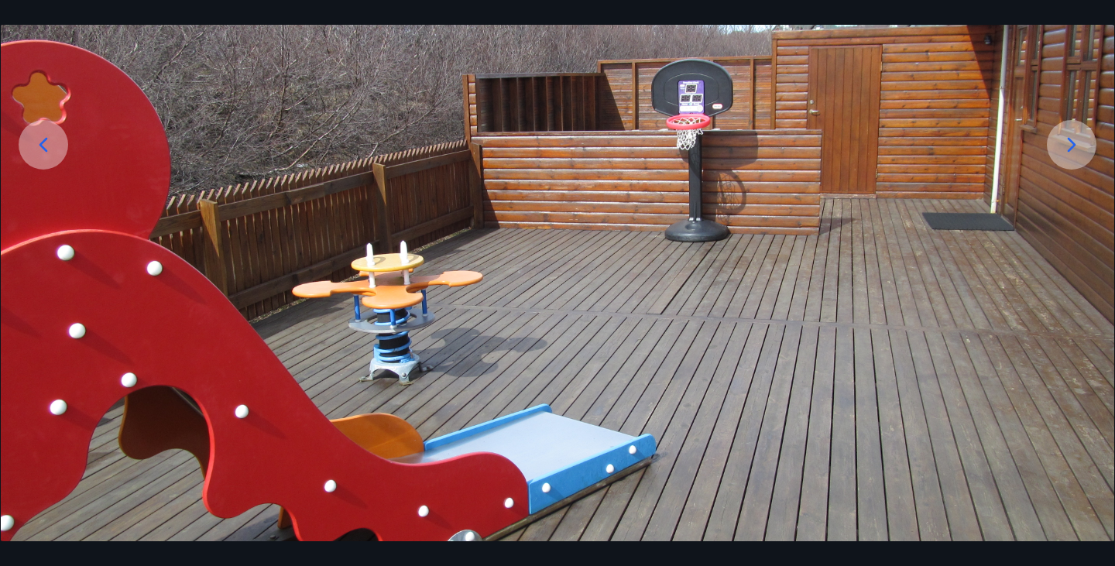
click at [1057, 147] on div at bounding box center [1072, 145] width 50 height 50
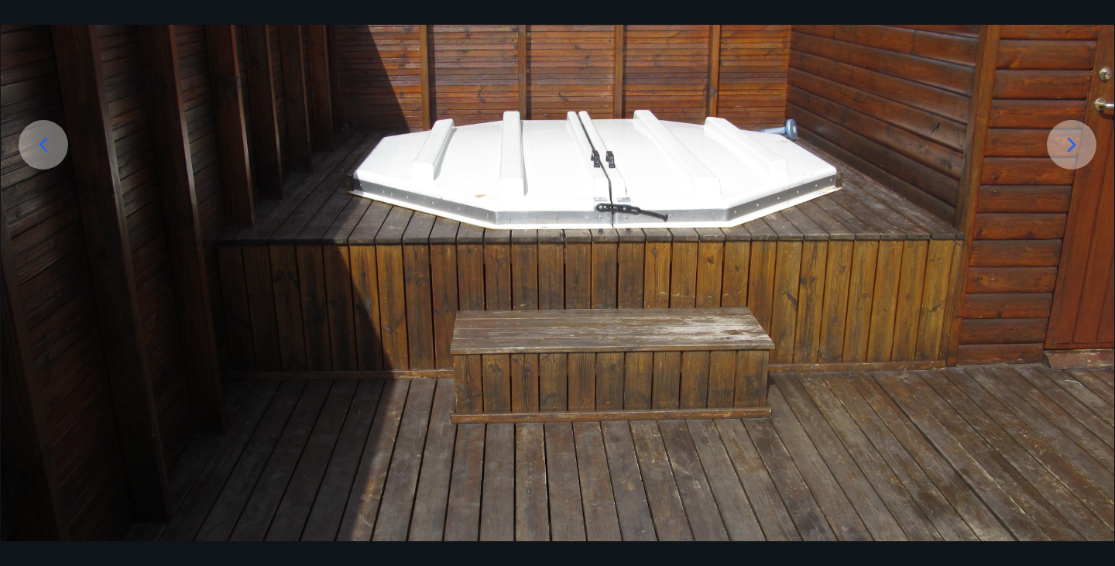
click at [1064, 143] on icon at bounding box center [1072, 144] width 25 height 25
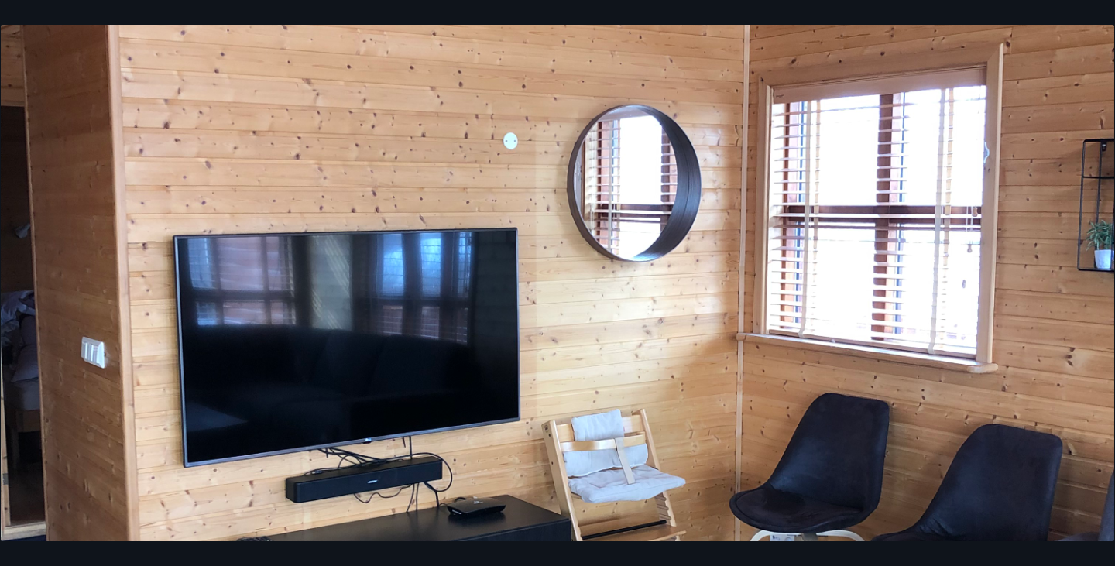
scroll to position [486, 0]
click at [1006, 303] on img at bounding box center [558, 343] width 1114 height 1485
click at [1060, 341] on img at bounding box center [558, 343] width 1114 height 1485
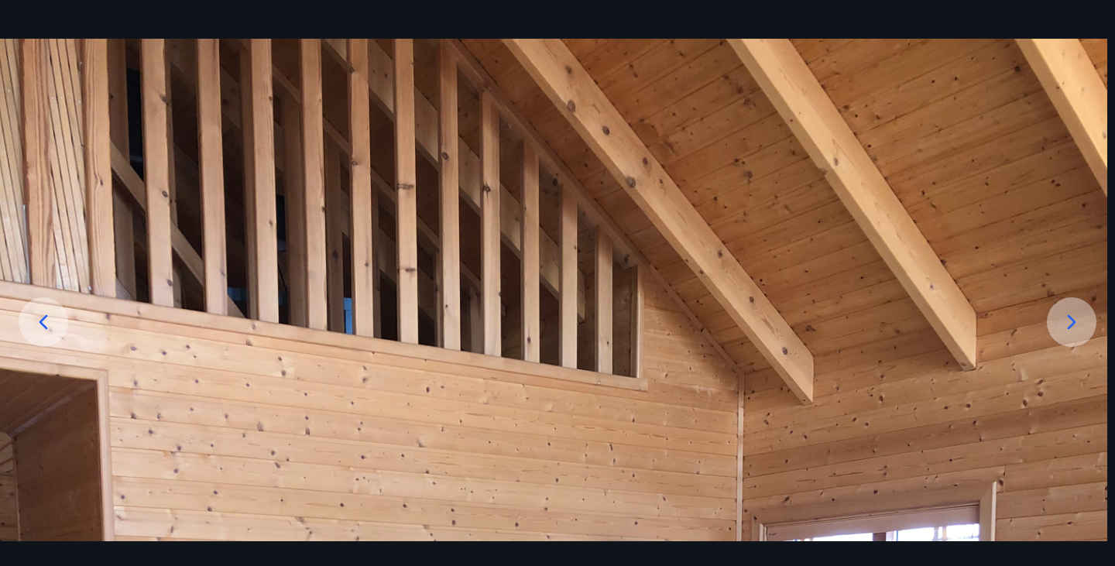
scroll to position [0, 0]
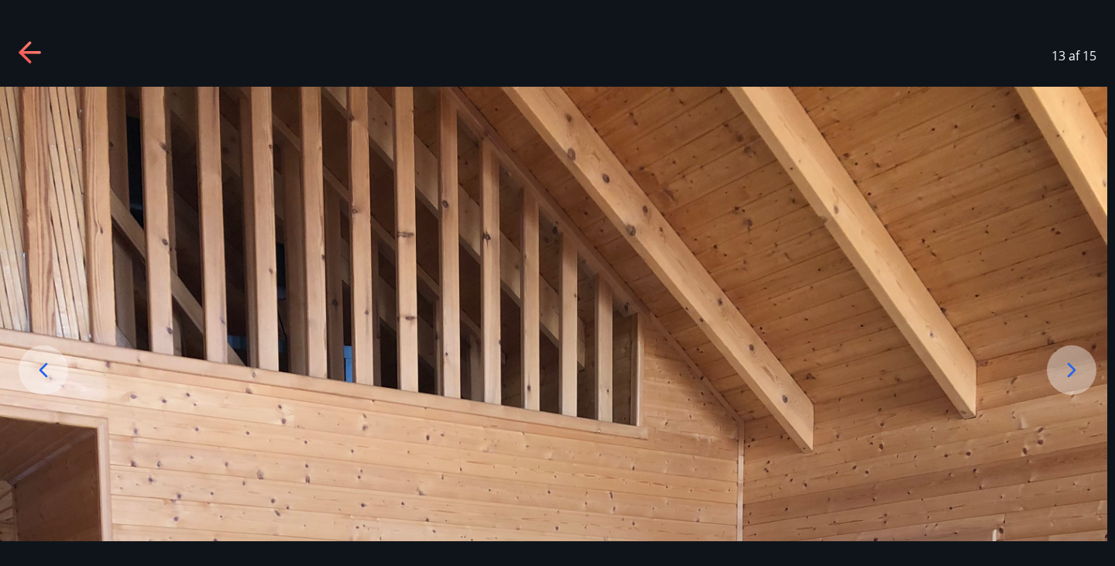
click at [1072, 365] on icon at bounding box center [1072, 370] width 25 height 25
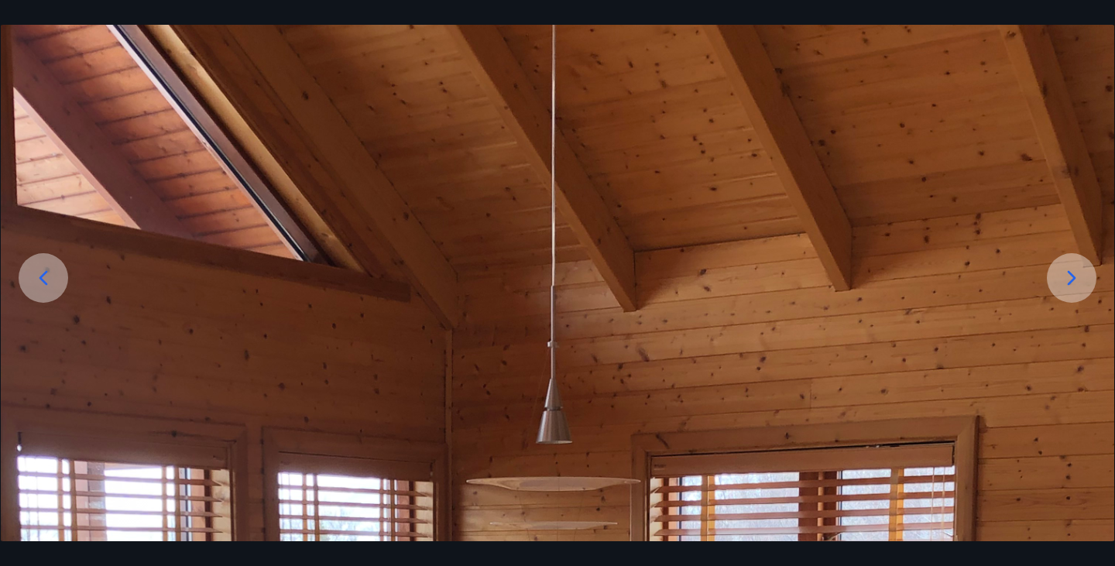
scroll to position [91, 0]
click at [1078, 283] on icon at bounding box center [1072, 279] width 25 height 25
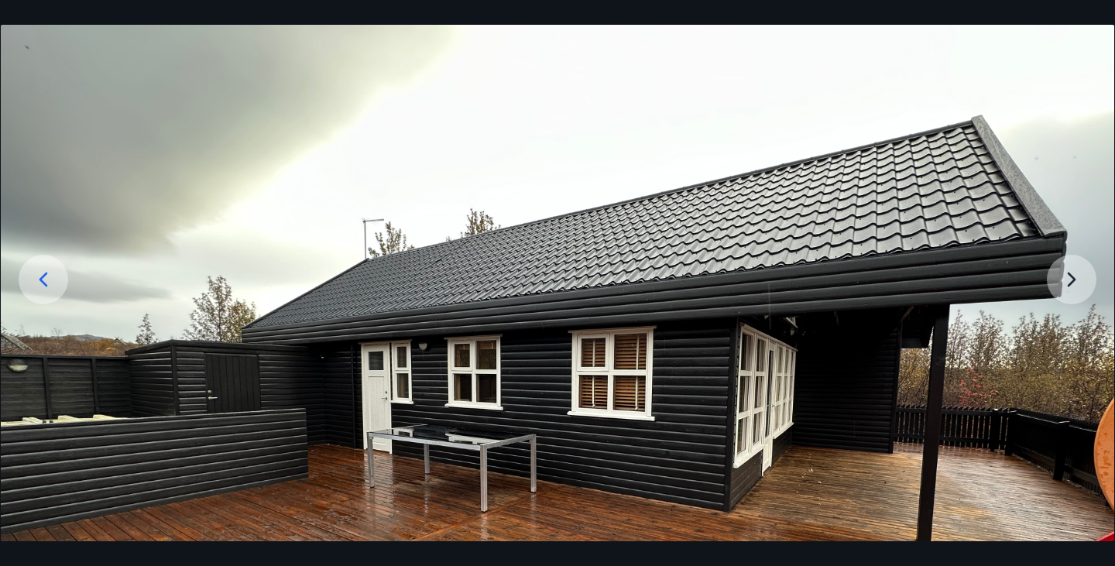
click at [1053, 278] on img at bounding box center [558, 414] width 1114 height 836
click at [1064, 282] on img at bounding box center [558, 414] width 1114 height 836
click at [53, 273] on icon at bounding box center [43, 279] width 25 height 25
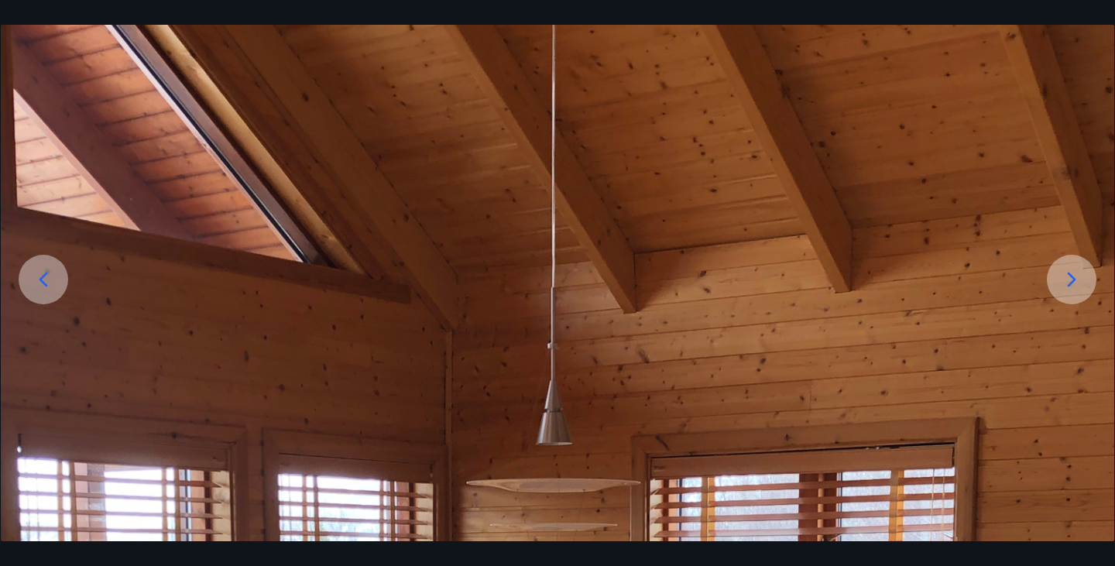
click at [48, 289] on icon at bounding box center [43, 279] width 25 height 25
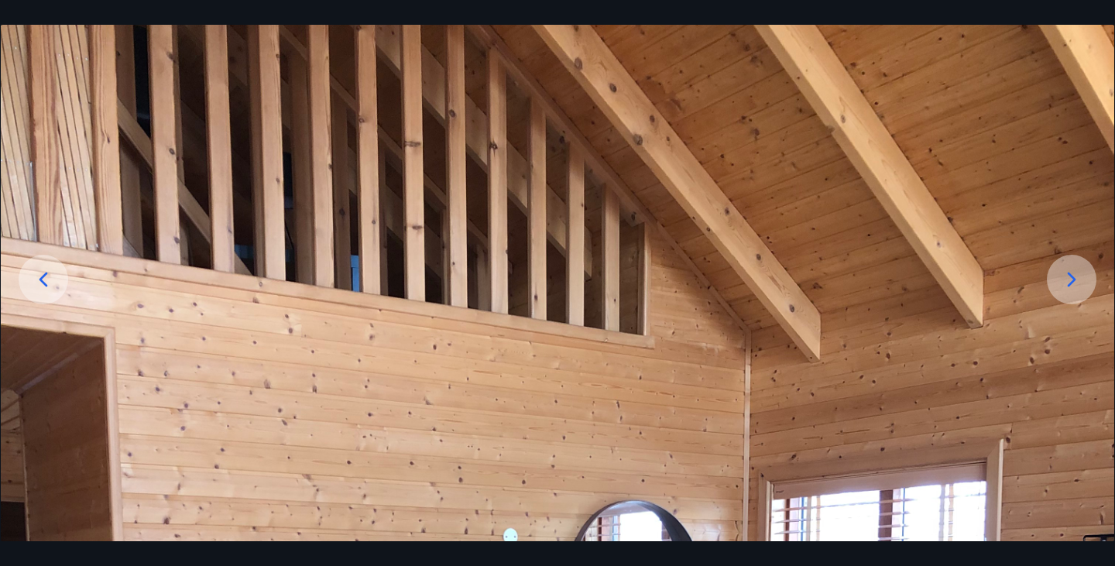
click at [52, 283] on icon at bounding box center [43, 279] width 25 height 25
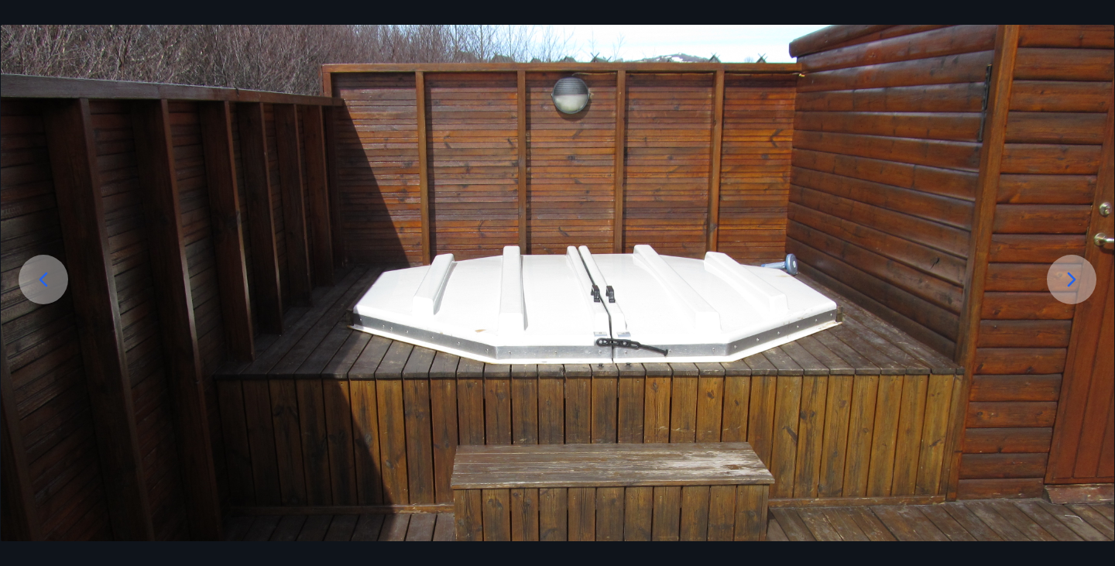
click at [60, 273] on div at bounding box center [44, 280] width 50 height 50
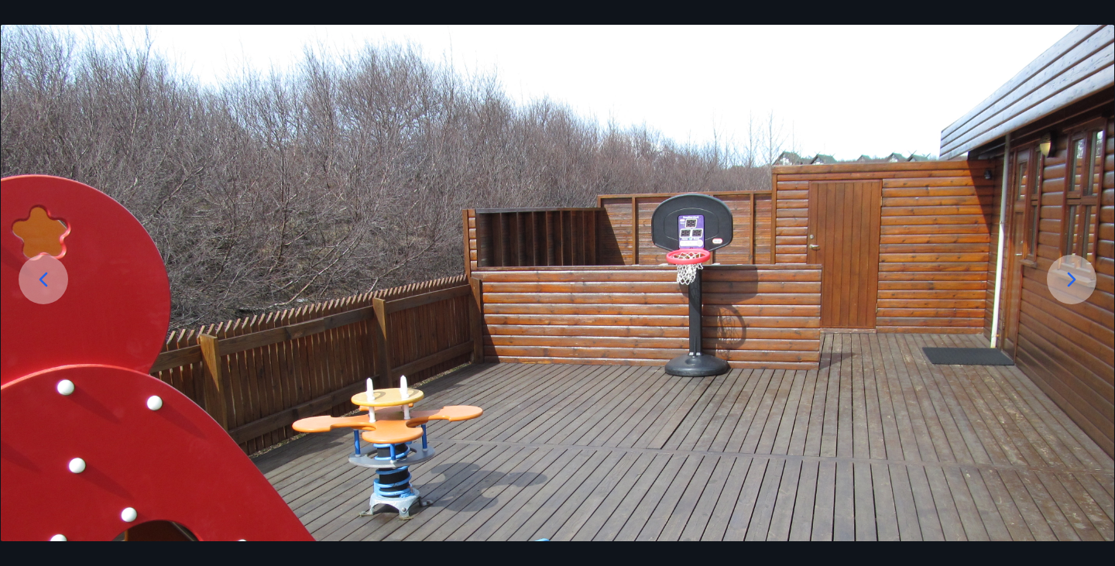
click at [46, 274] on icon at bounding box center [43, 279] width 25 height 25
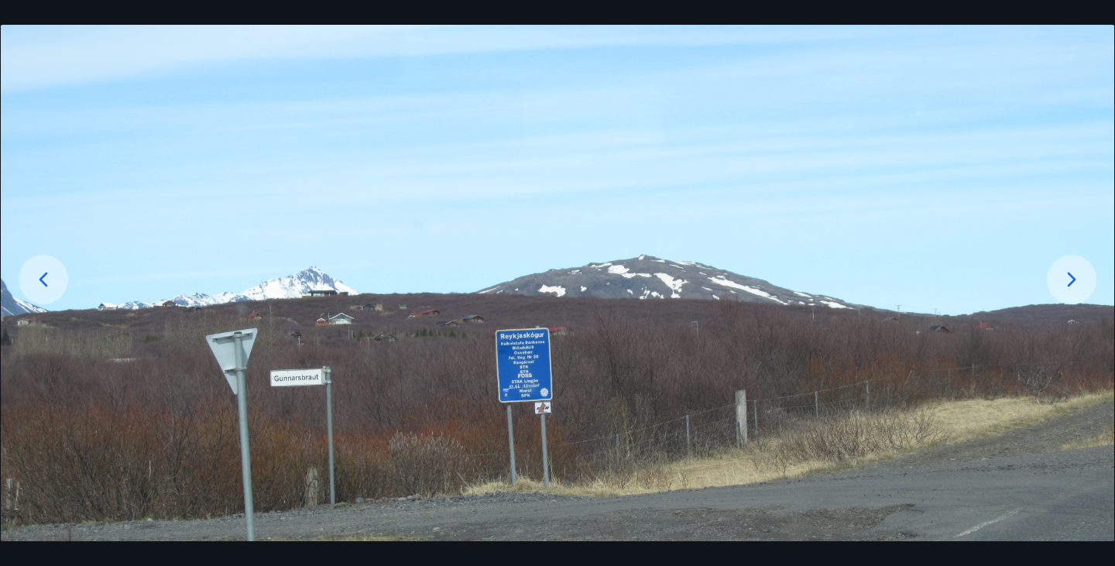
click at [50, 277] on icon at bounding box center [43, 279] width 25 height 25
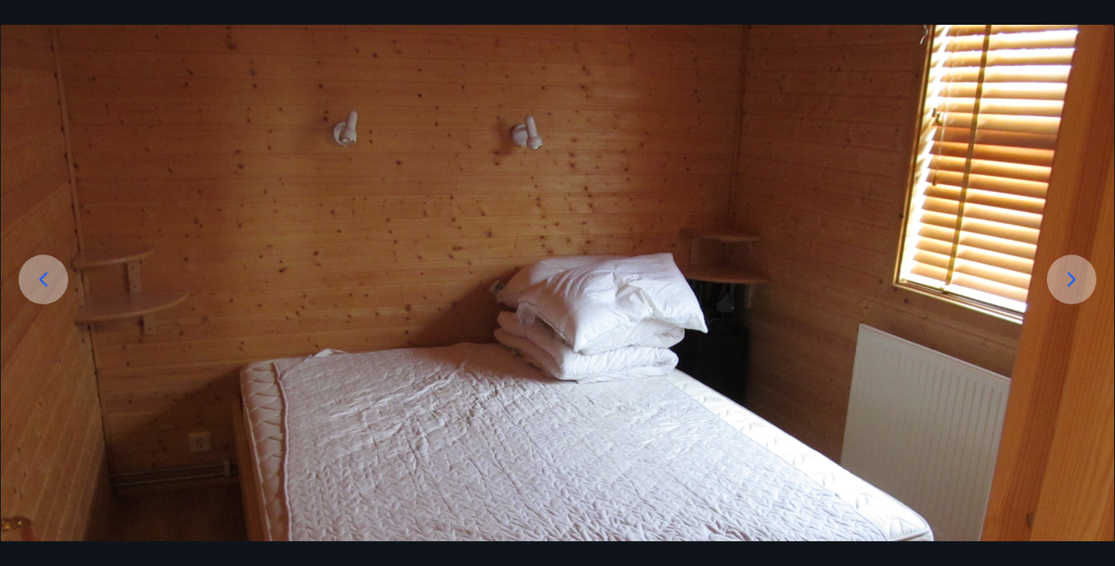
click at [43, 276] on icon at bounding box center [44, 279] width 9 height 15
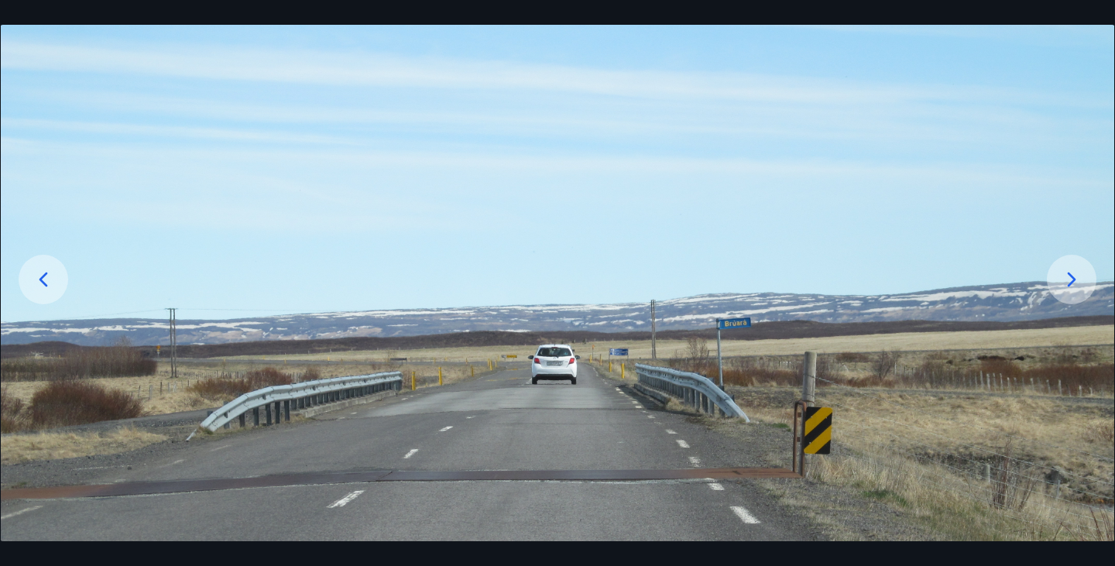
click at [44, 283] on icon at bounding box center [44, 279] width 9 height 15
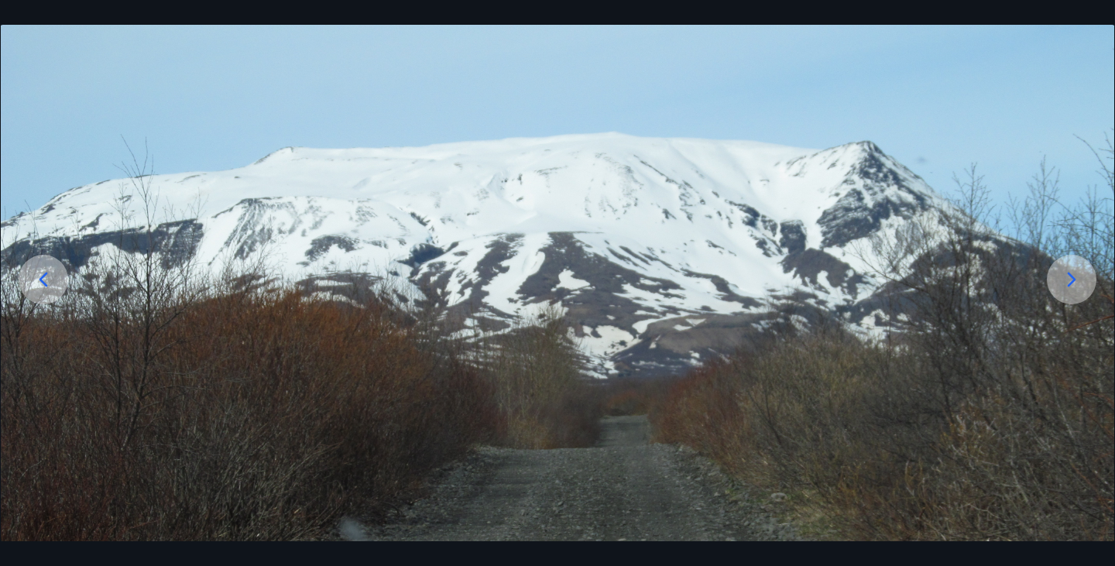
click at [40, 283] on icon at bounding box center [43, 279] width 25 height 25
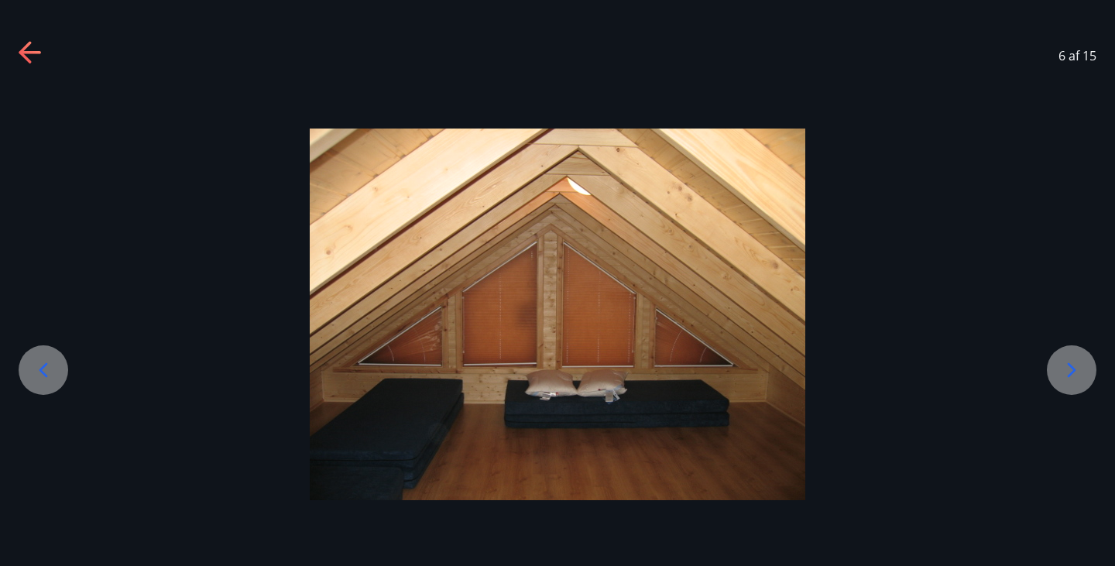
scroll to position [0, 0]
click at [30, 53] on icon at bounding box center [30, 52] width 22 height 3
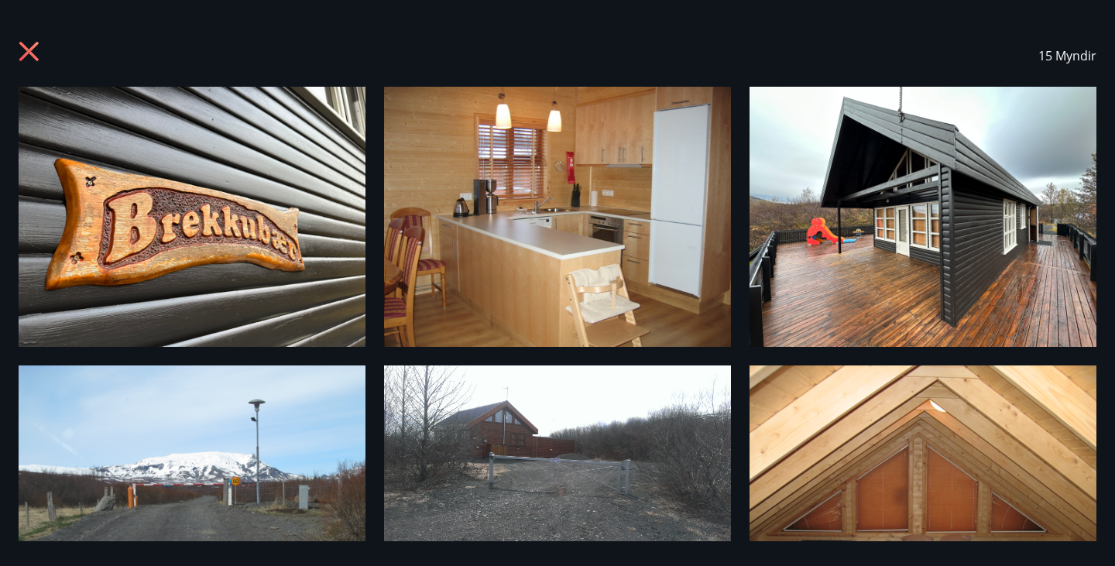
click at [32, 51] on icon at bounding box center [31, 53] width 25 height 25
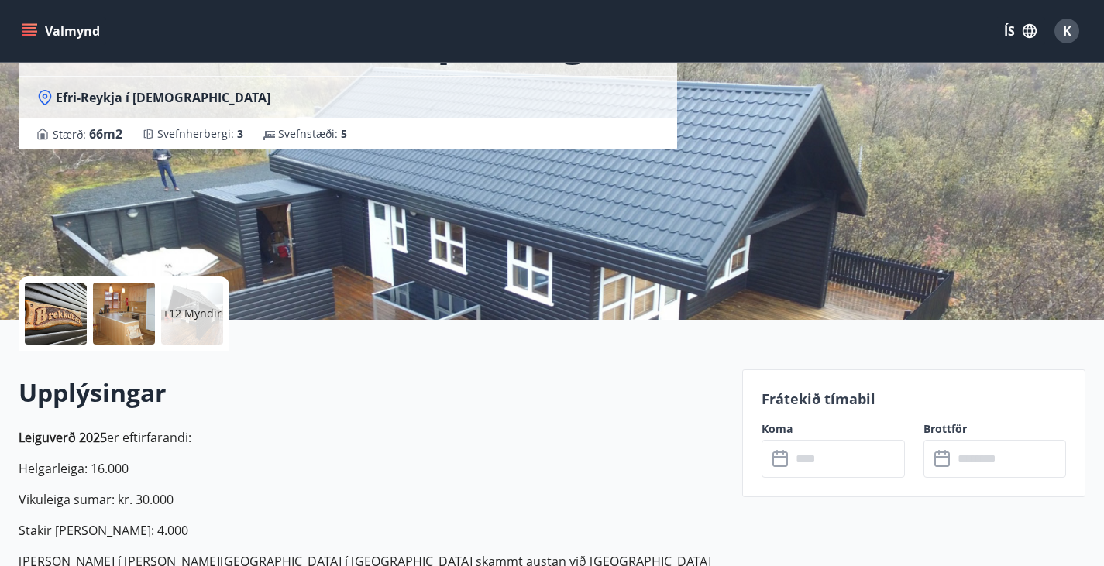
scroll to position [143, 0]
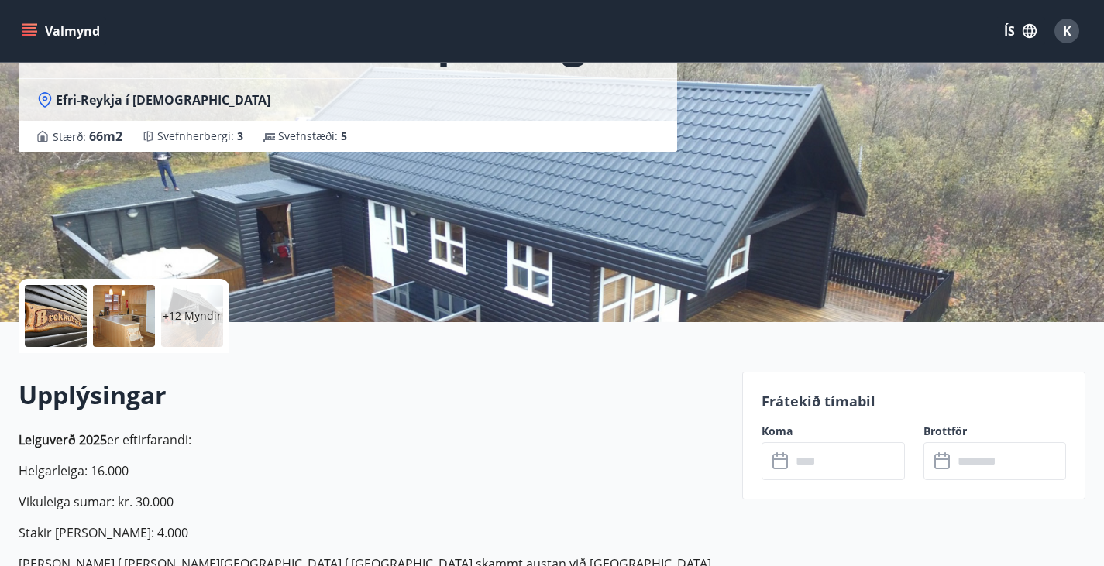
click at [195, 308] on p "+12 Myndir" at bounding box center [192, 315] width 59 height 15
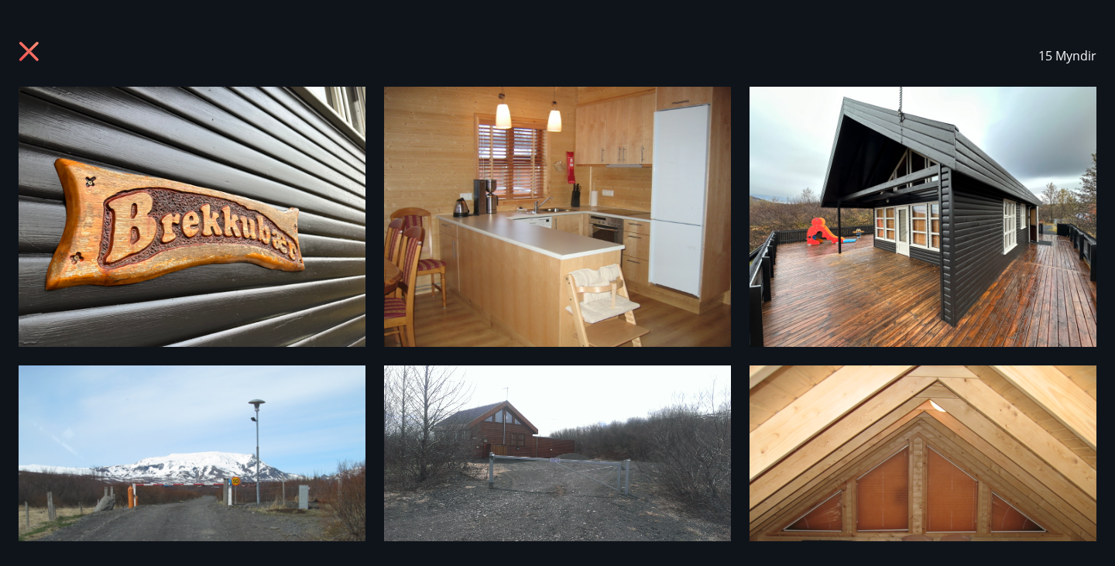
click at [19, 43] on icon at bounding box center [31, 53] width 25 height 25
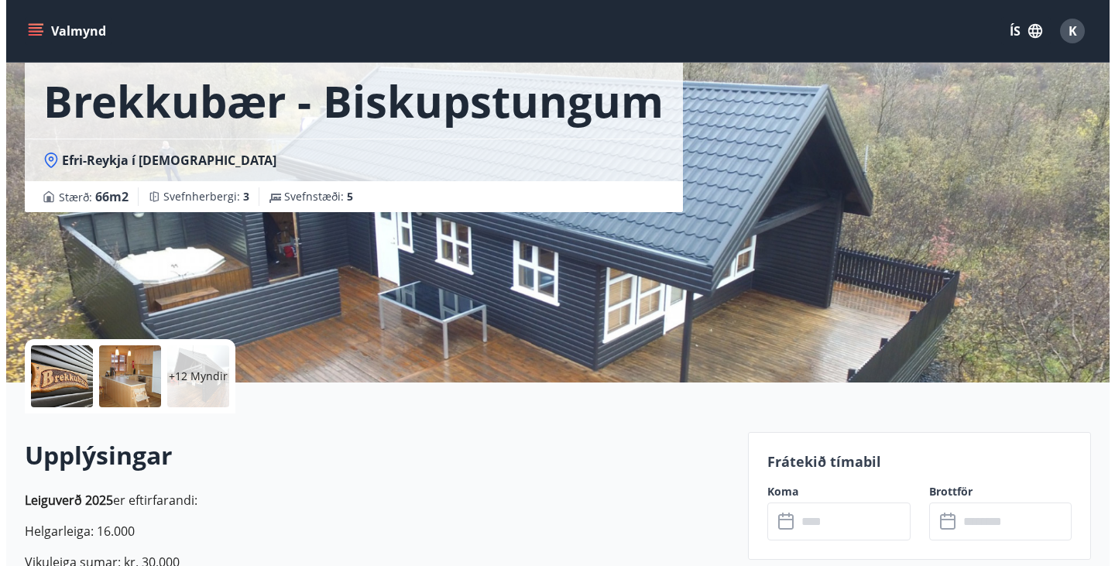
scroll to position [0, 0]
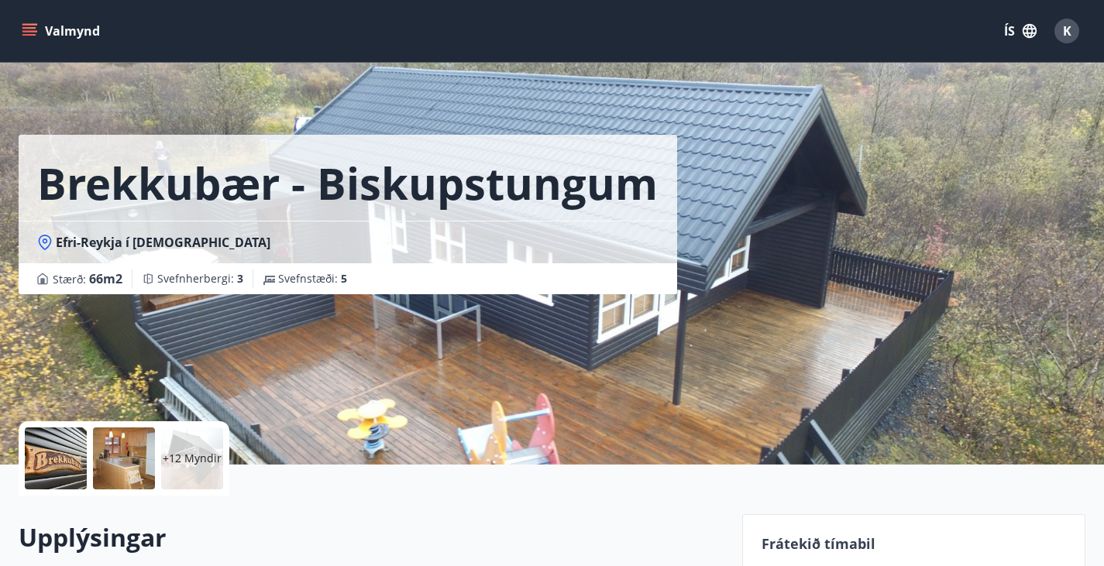
click at [36, 35] on icon "menu" at bounding box center [29, 30] width 15 height 15
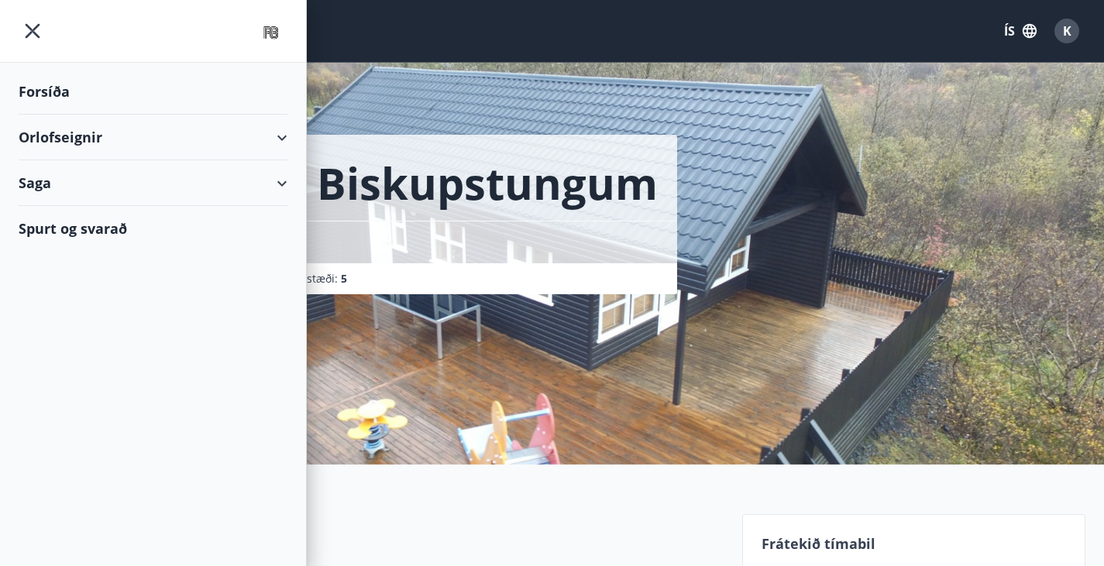
click at [178, 132] on div "Orlofseignir" at bounding box center [153, 138] width 269 height 46
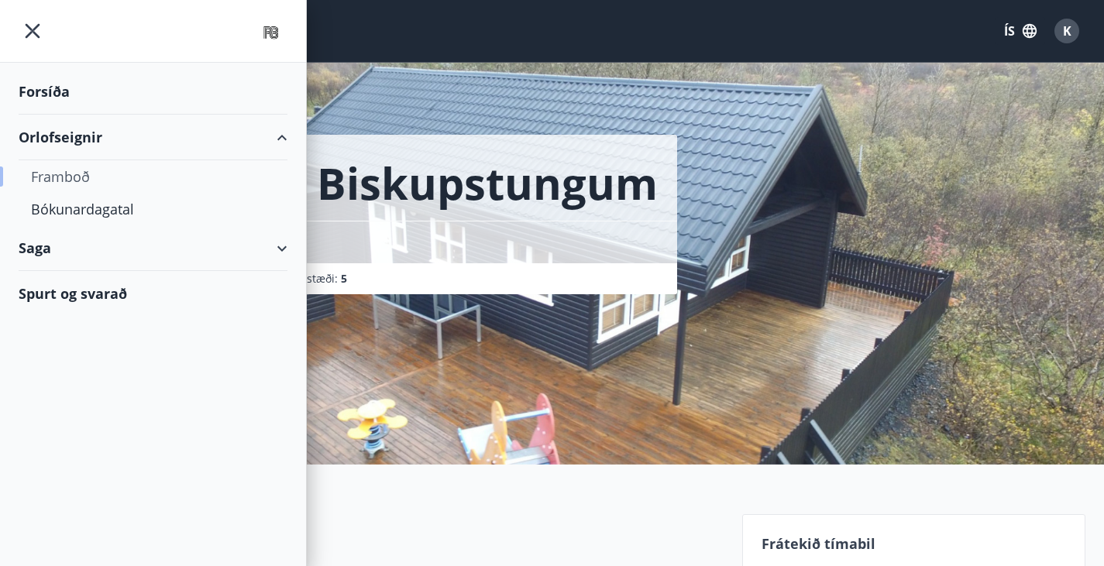
click at [105, 171] on div "Framboð" at bounding box center [153, 176] width 244 height 33
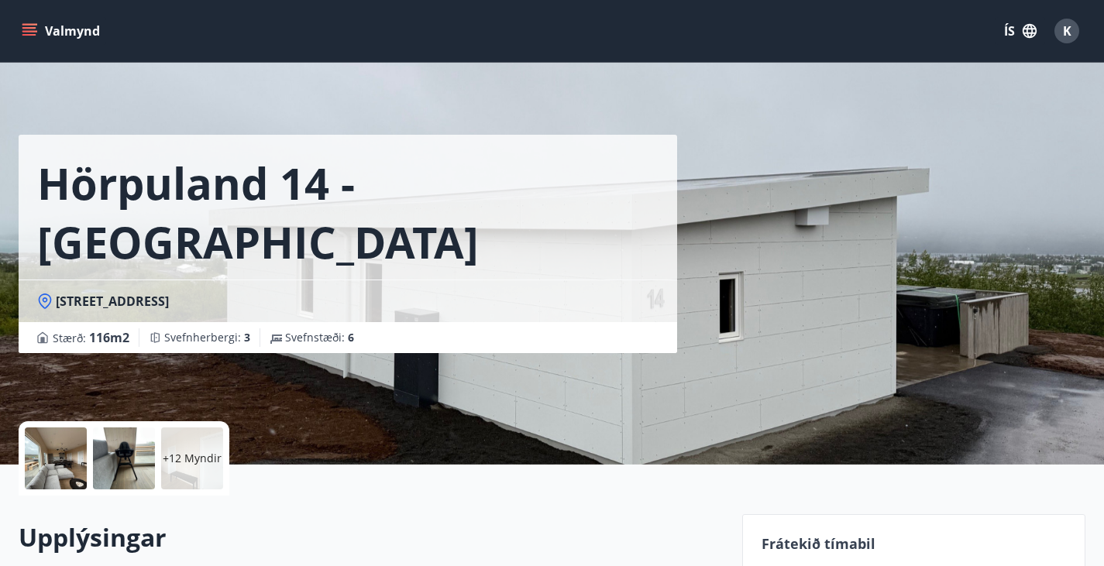
click at [780, 294] on div "Hörpuland 14 - [GEOGRAPHIC_DATA] Hörpuland [GEOGRAPHIC_DATA] : 116 m2 [GEOGRAPH…" at bounding box center [552, 232] width 1067 height 465
click at [46, 452] on div at bounding box center [56, 459] width 62 height 62
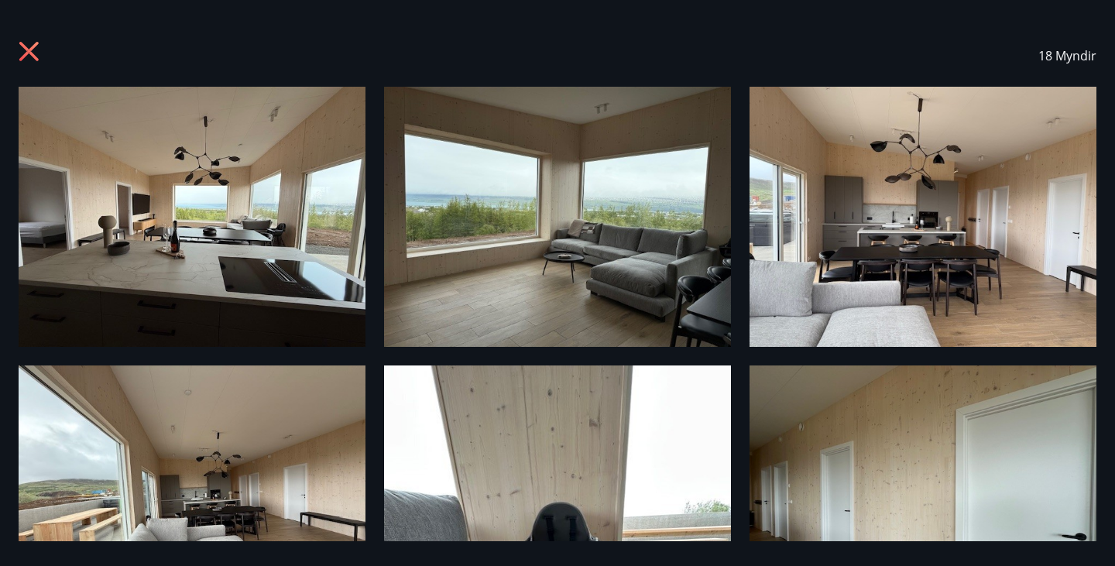
click at [152, 280] on img at bounding box center [192, 217] width 347 height 260
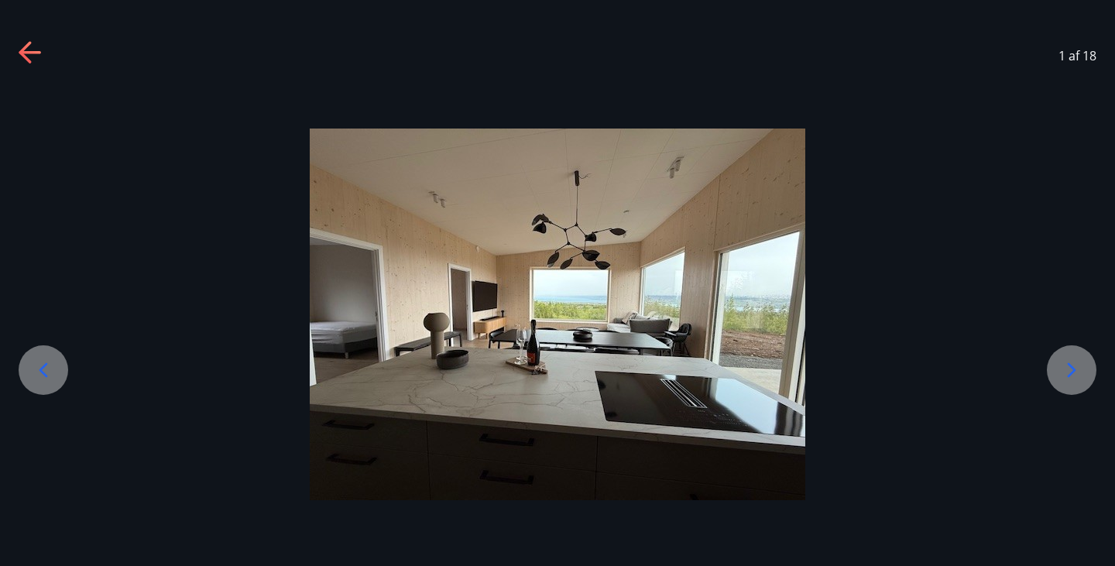
click at [1063, 379] on icon at bounding box center [1072, 370] width 25 height 25
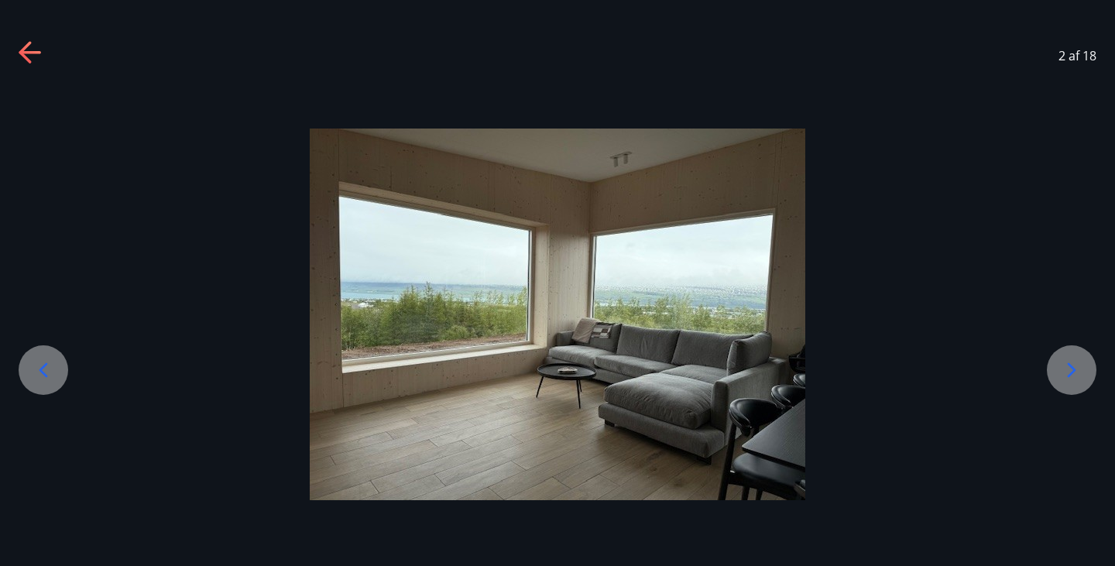
click at [1065, 371] on icon at bounding box center [1072, 370] width 25 height 25
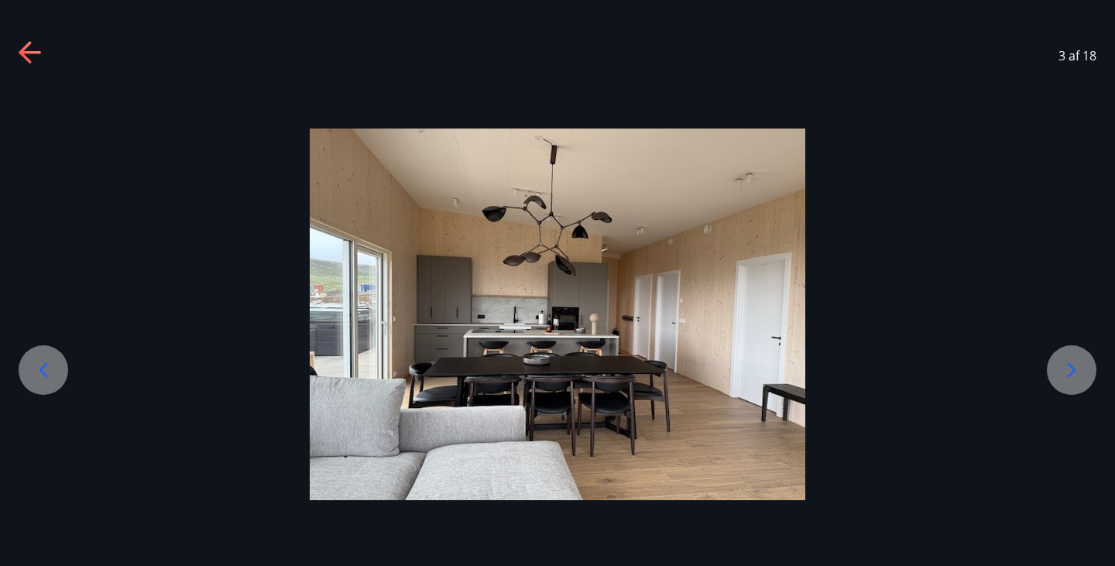
click at [1063, 364] on icon at bounding box center [1072, 370] width 25 height 25
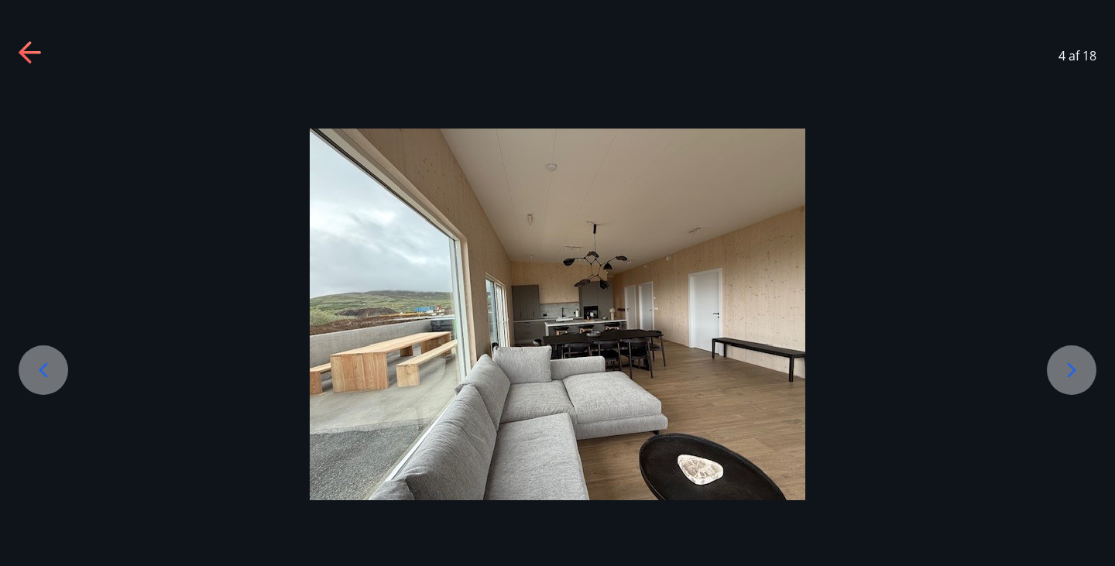
click at [1070, 375] on icon at bounding box center [1072, 369] width 9 height 15
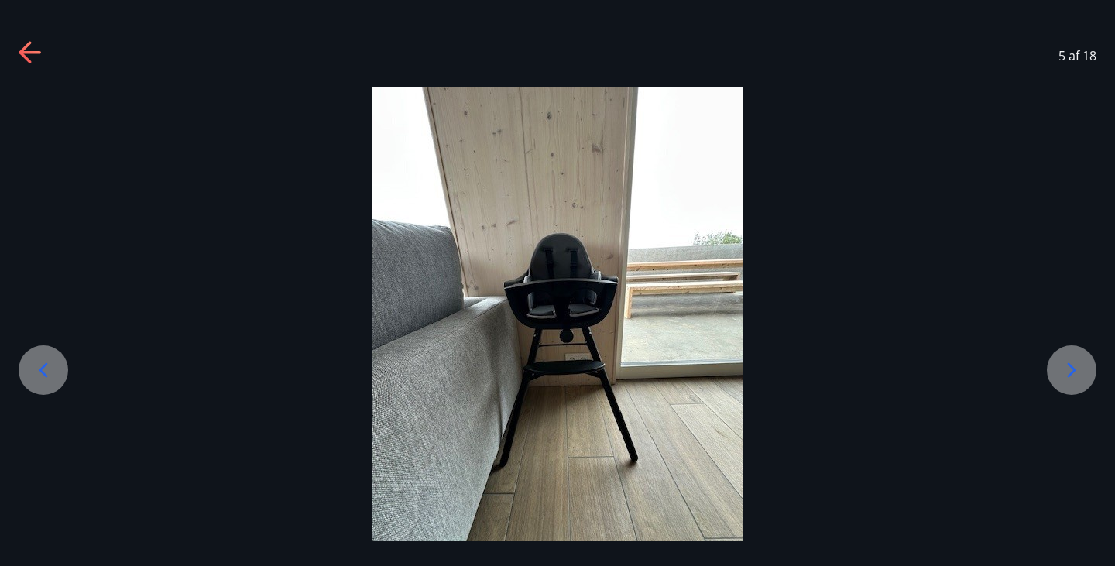
click at [1062, 367] on icon at bounding box center [1072, 370] width 25 height 25
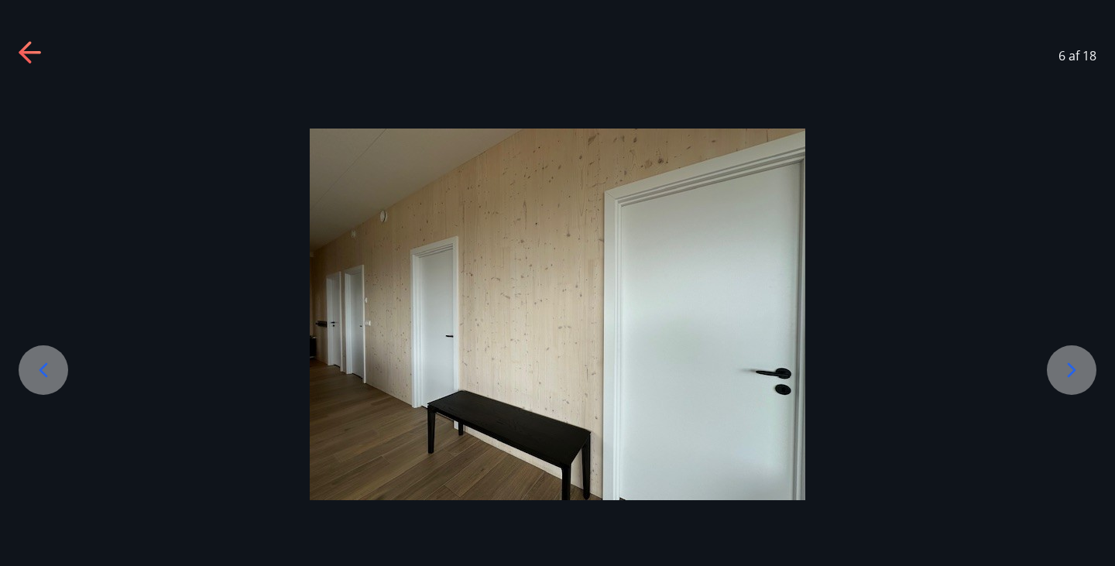
click at [1062, 366] on icon at bounding box center [1072, 370] width 25 height 25
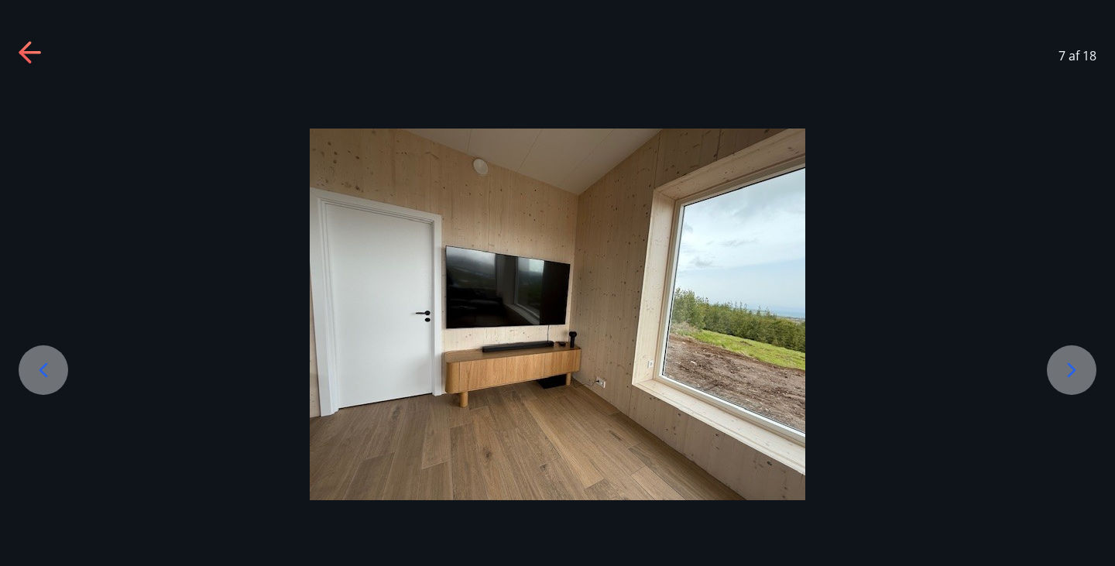
click at [1060, 364] on icon at bounding box center [1072, 370] width 25 height 25
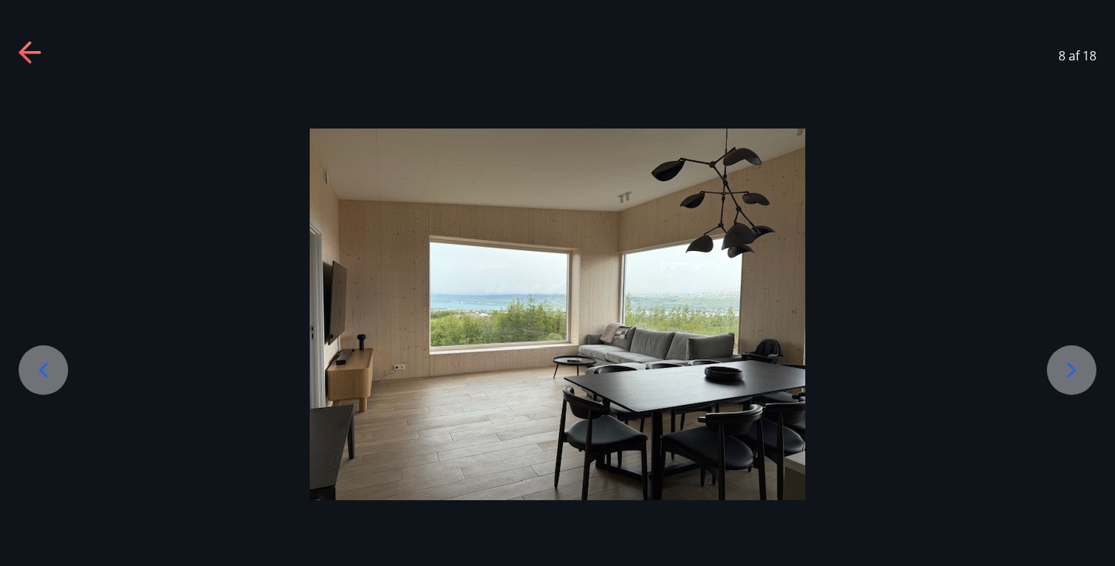
click at [38, 373] on icon at bounding box center [43, 370] width 25 height 25
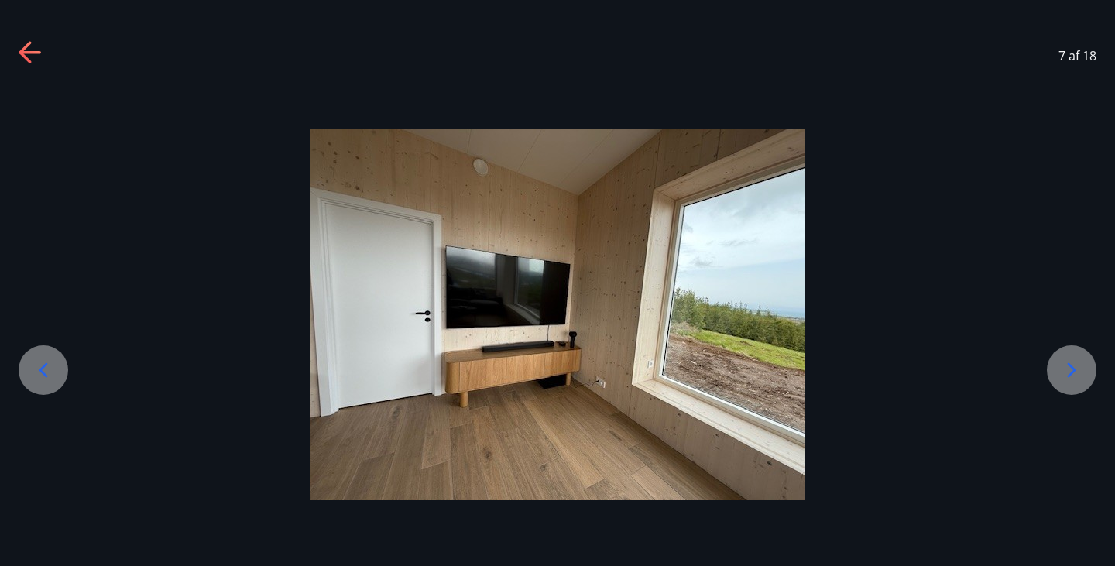
click at [1068, 365] on icon at bounding box center [1072, 370] width 25 height 25
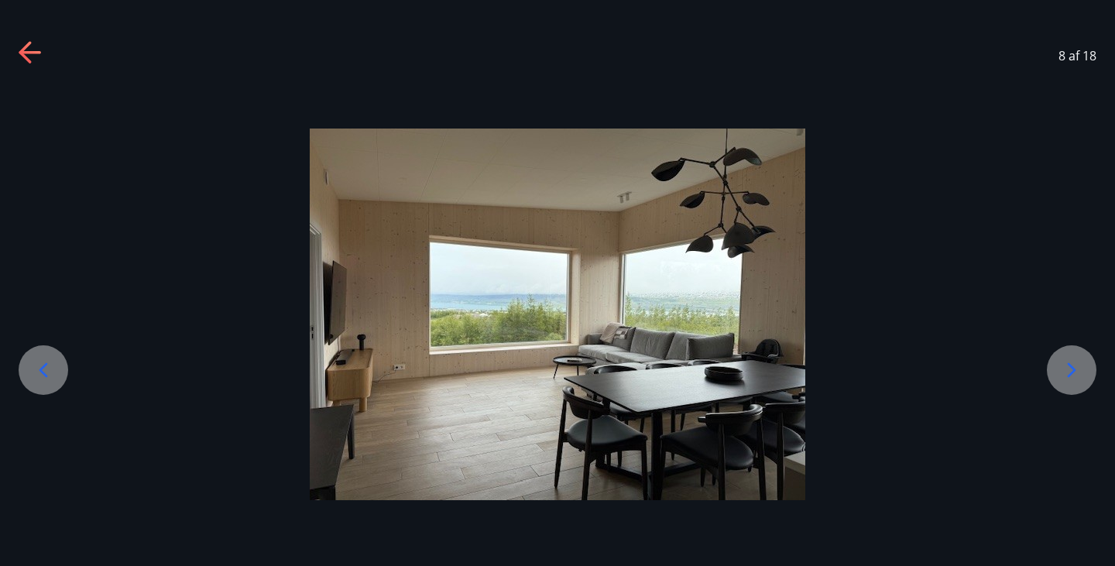
click at [1073, 373] on icon at bounding box center [1072, 369] width 9 height 15
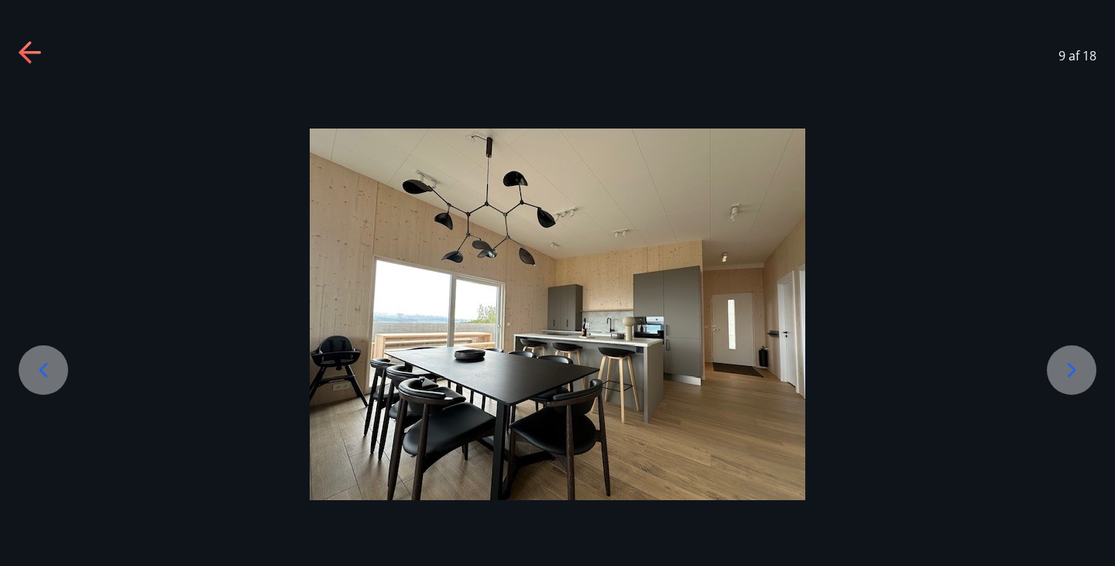
click at [1068, 368] on icon at bounding box center [1072, 370] width 25 height 25
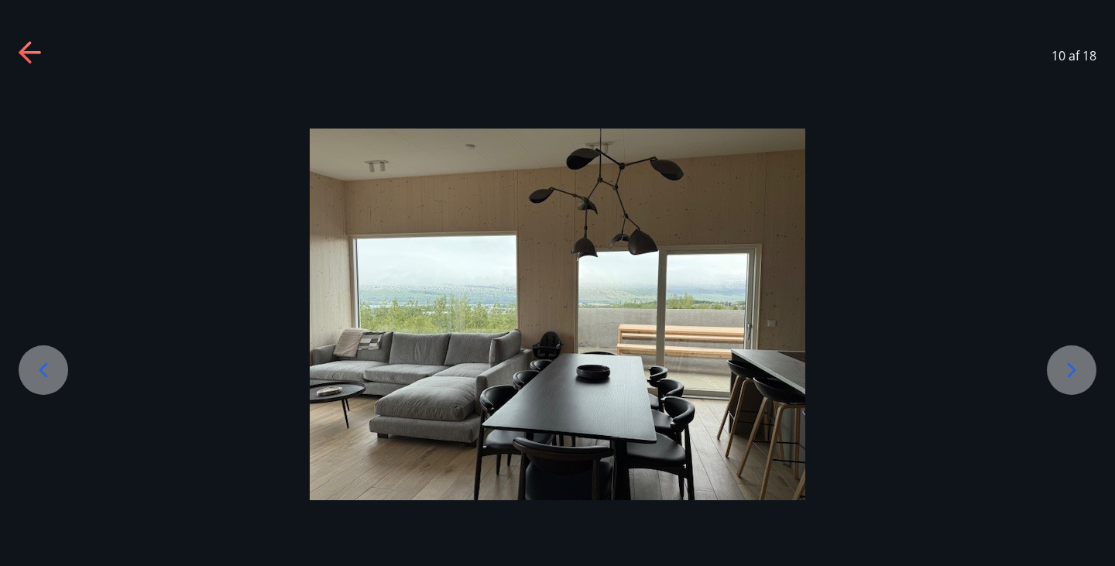
click at [1070, 374] on icon at bounding box center [1072, 369] width 9 height 15
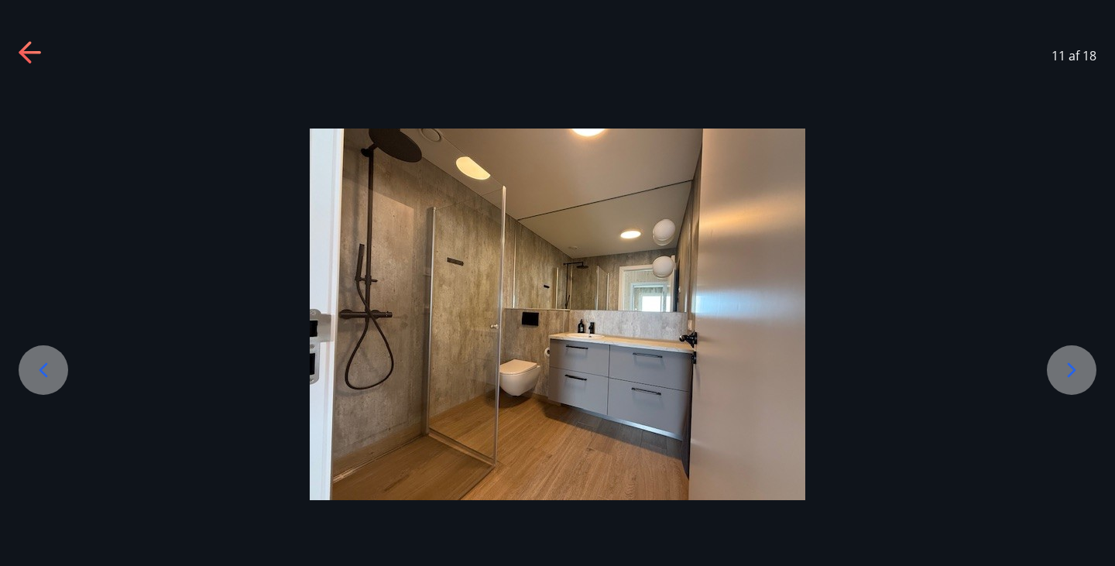
click at [1065, 366] on icon at bounding box center [1072, 370] width 25 height 25
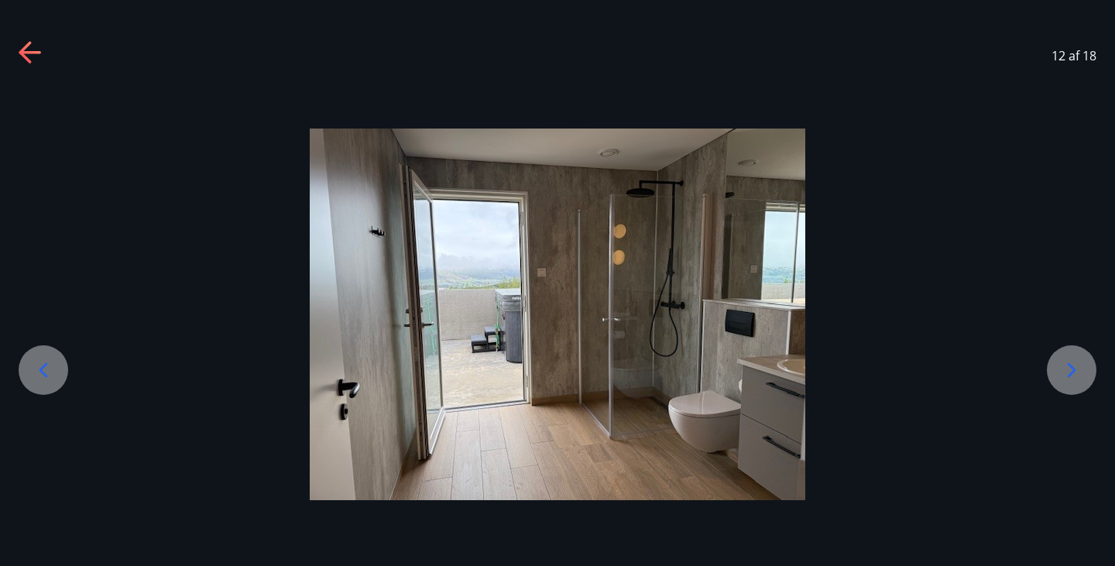
click at [1072, 365] on icon at bounding box center [1072, 370] width 25 height 25
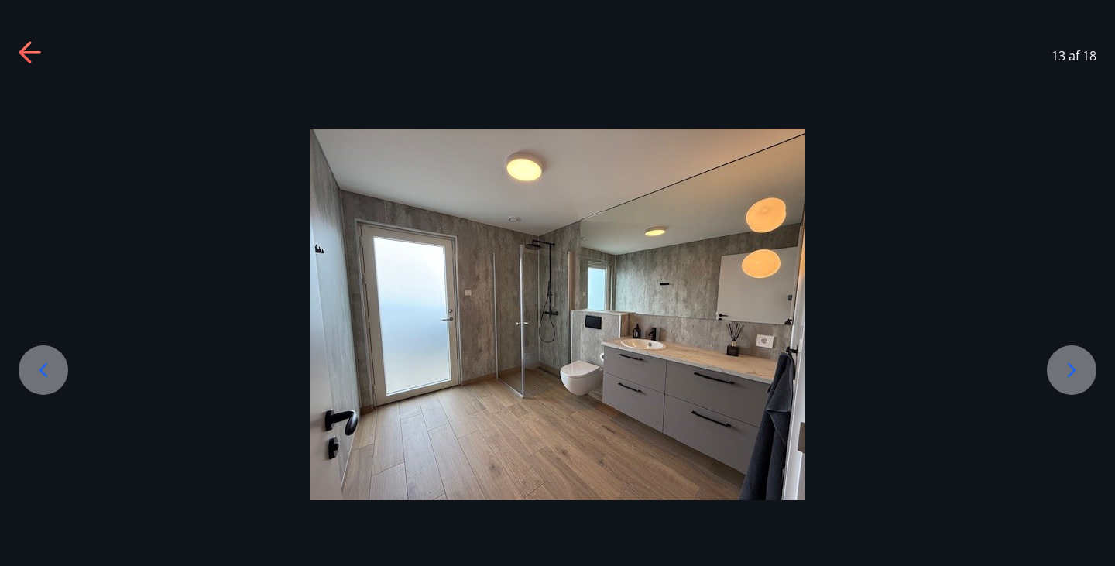
click at [1074, 374] on icon at bounding box center [1072, 370] width 25 height 25
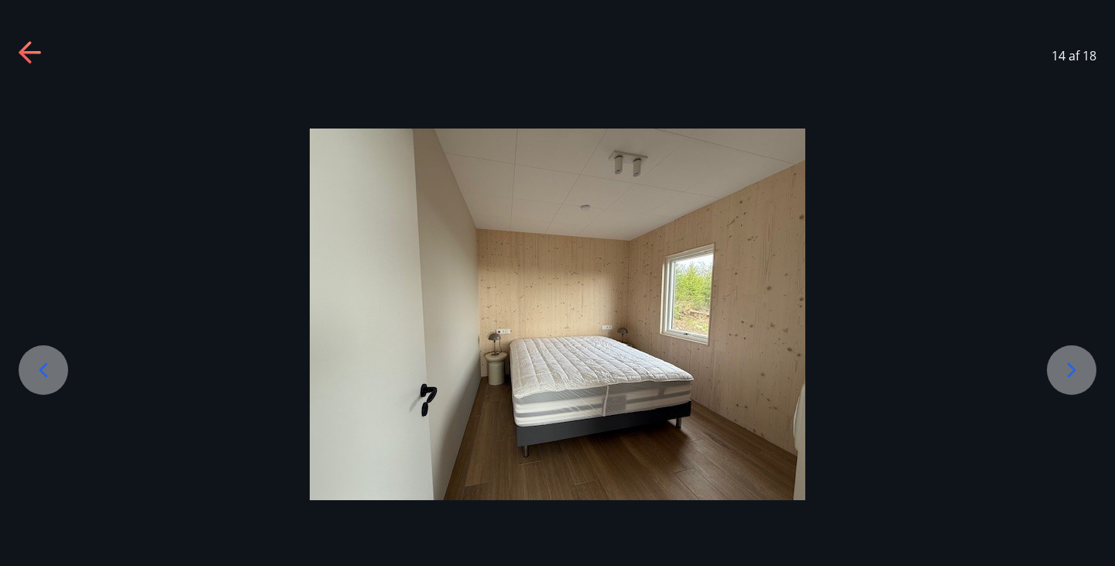
click at [1066, 374] on icon at bounding box center [1072, 370] width 25 height 25
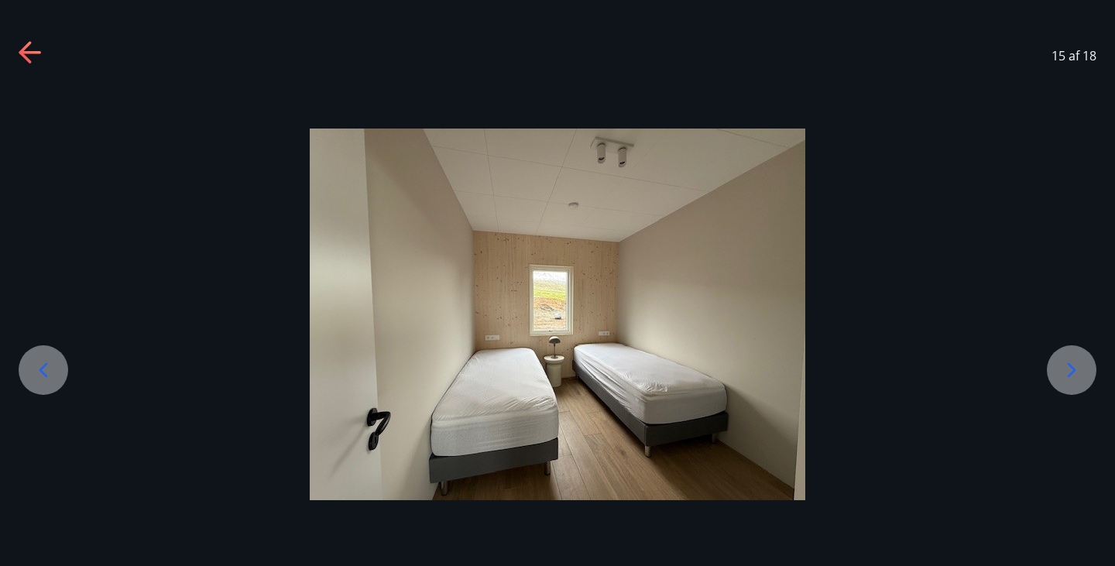
click at [1069, 367] on icon at bounding box center [1072, 370] width 25 height 25
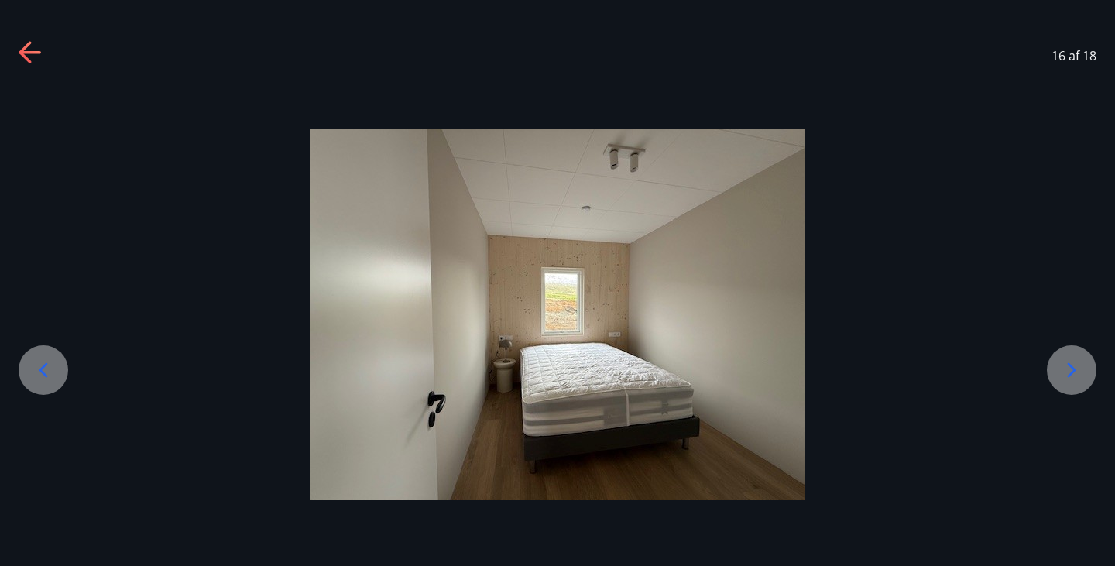
click at [1073, 365] on icon at bounding box center [1072, 370] width 25 height 25
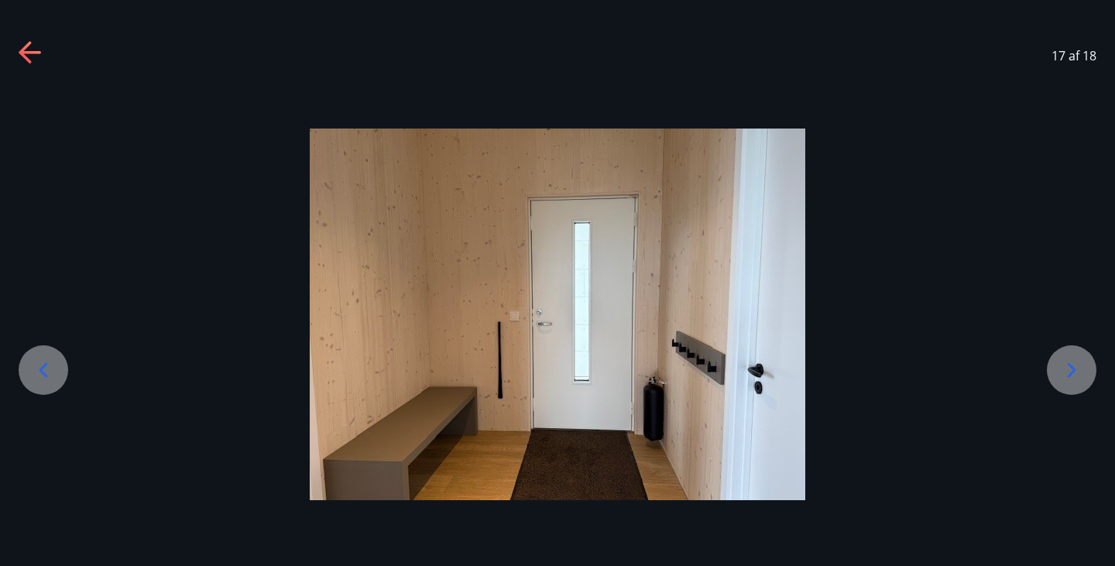
click at [55, 366] on icon at bounding box center [43, 370] width 25 height 25
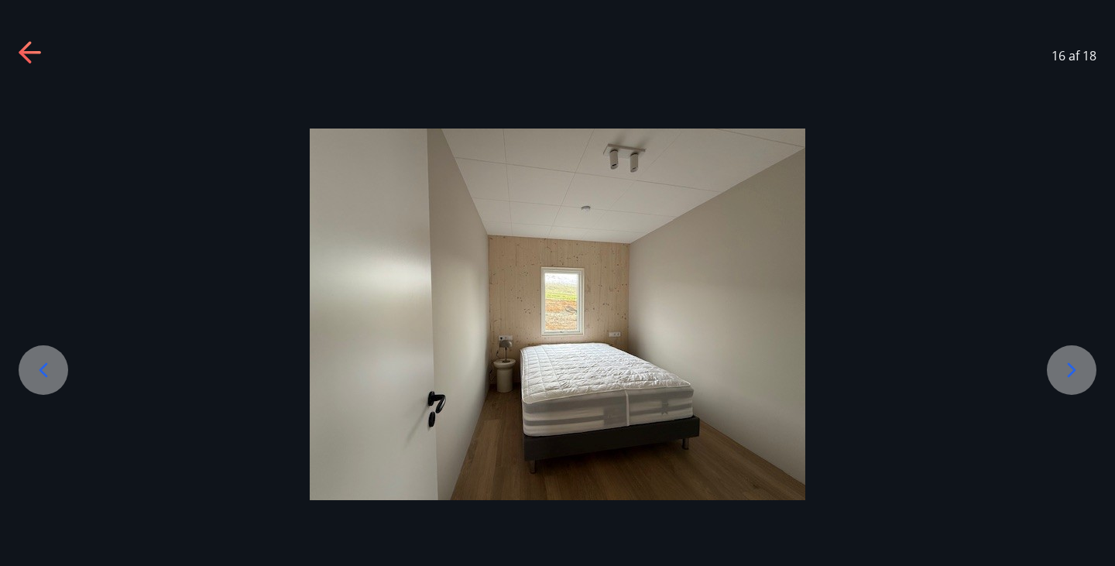
click at [1073, 368] on icon at bounding box center [1072, 369] width 9 height 15
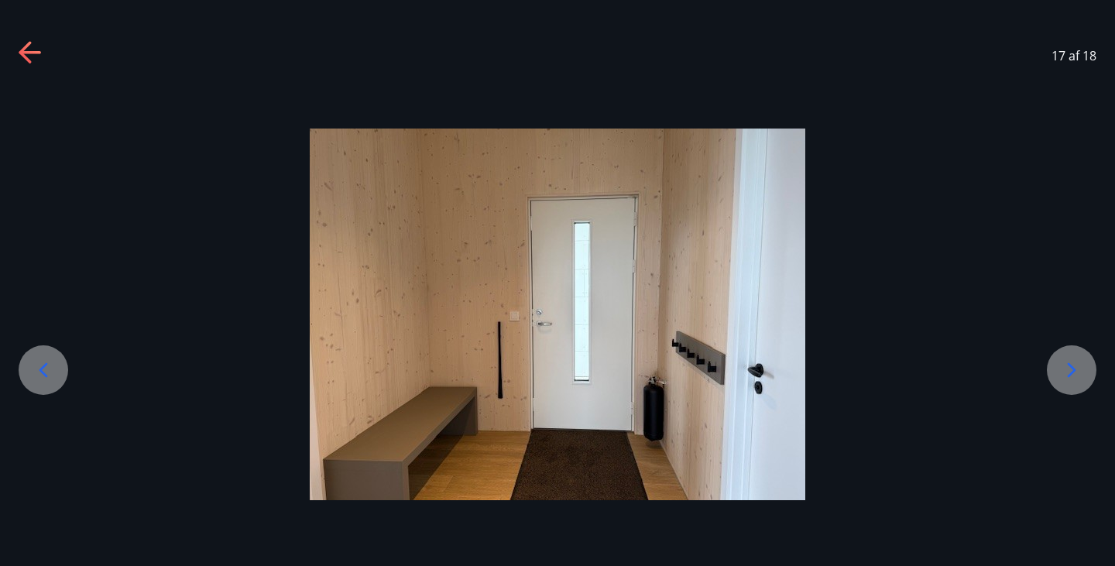
click at [1058, 356] on div at bounding box center [1072, 370] width 50 height 50
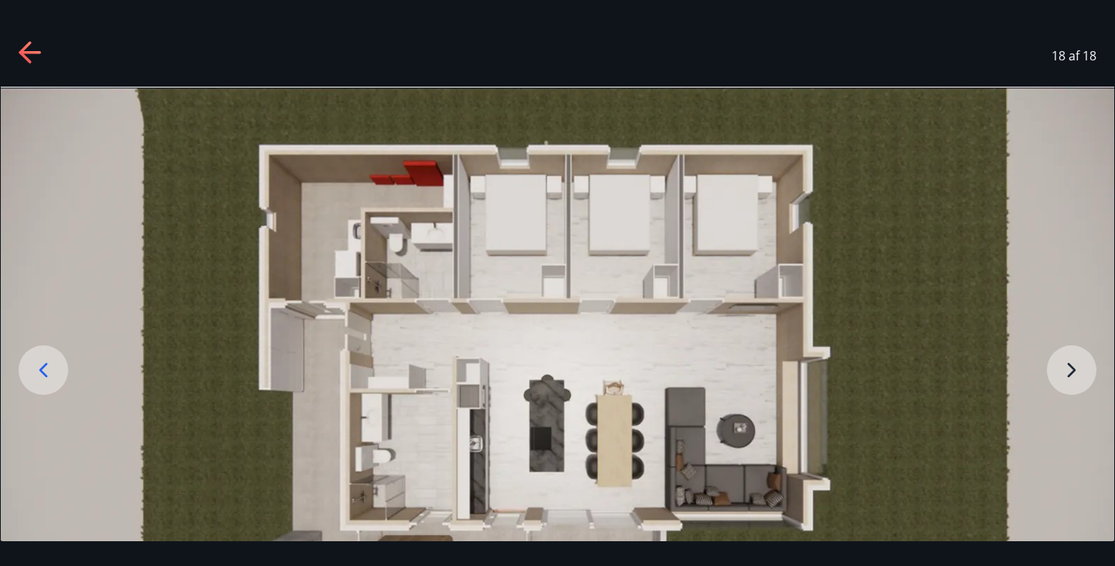
click at [1055, 359] on img at bounding box center [558, 400] width 1114 height 627
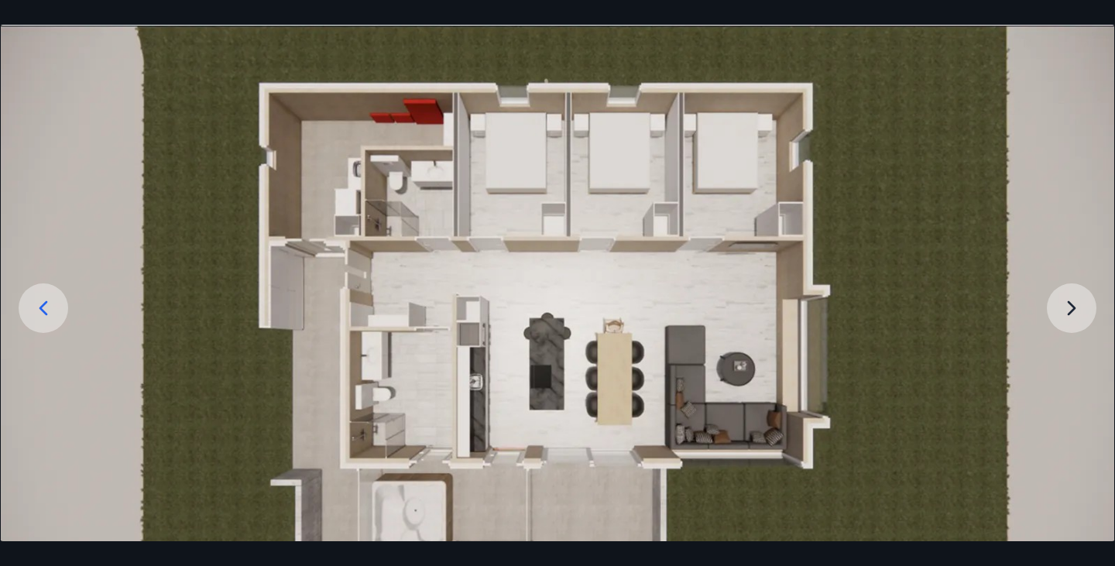
click at [1069, 321] on img at bounding box center [558, 338] width 1114 height 627
click at [1074, 307] on img at bounding box center [558, 338] width 1114 height 627
click at [50, 299] on icon at bounding box center [43, 308] width 25 height 25
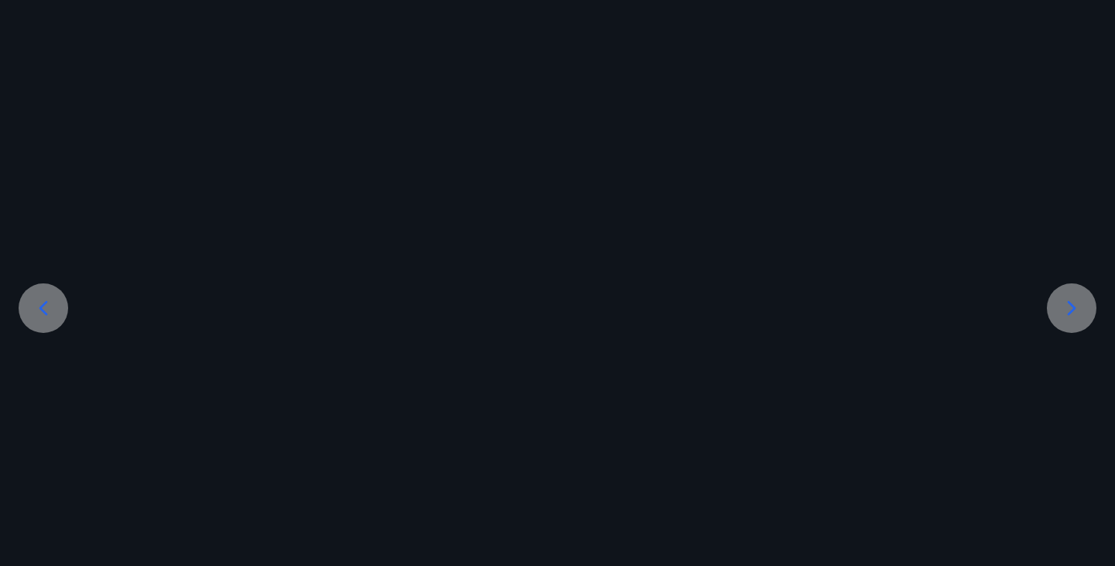
scroll to position [0, 0]
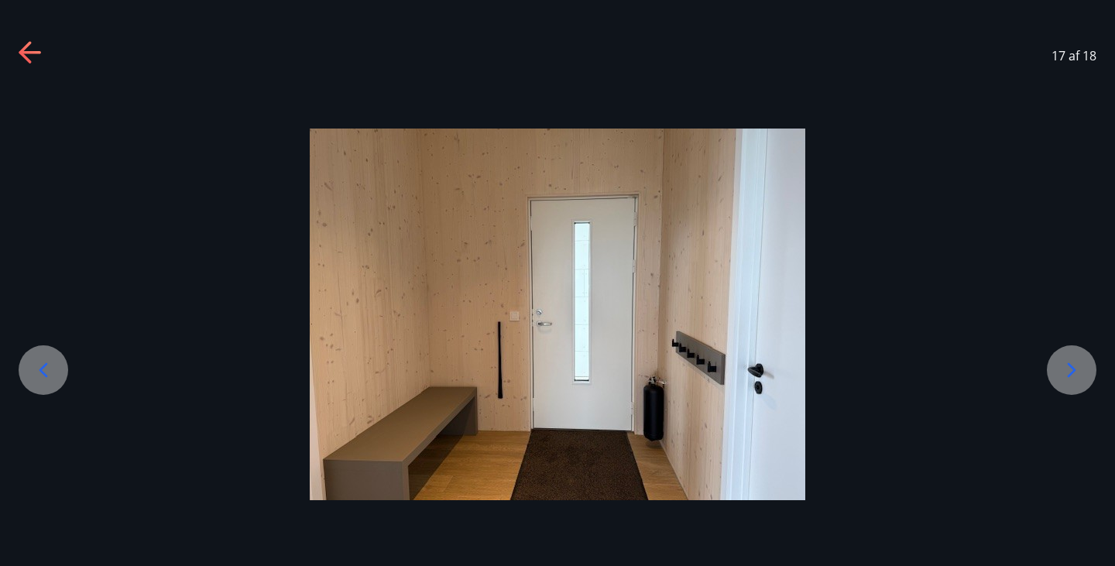
click at [48, 366] on icon at bounding box center [43, 370] width 25 height 25
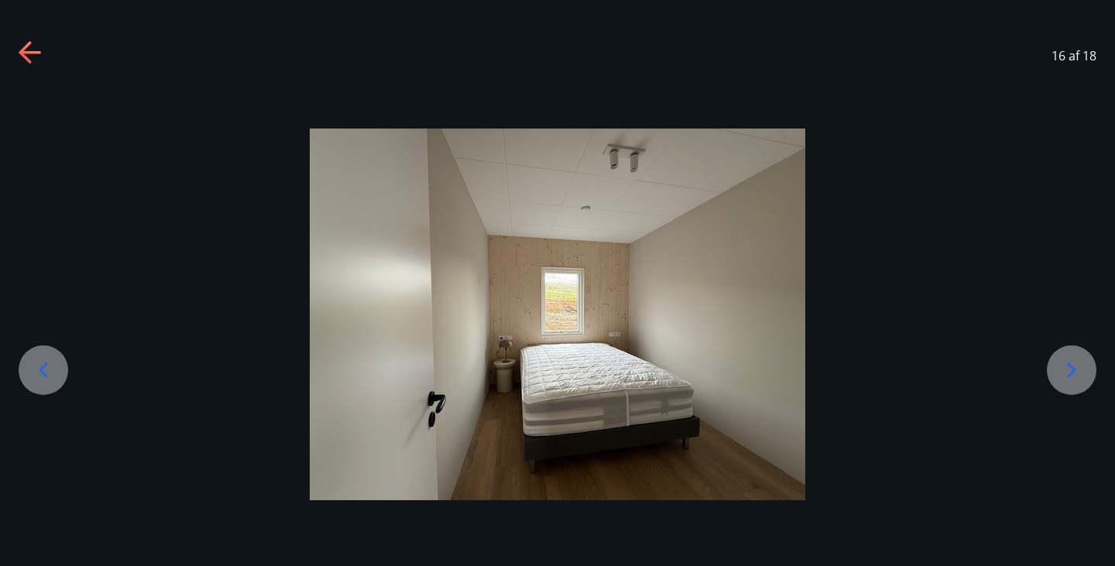
click at [56, 369] on div at bounding box center [44, 370] width 50 height 50
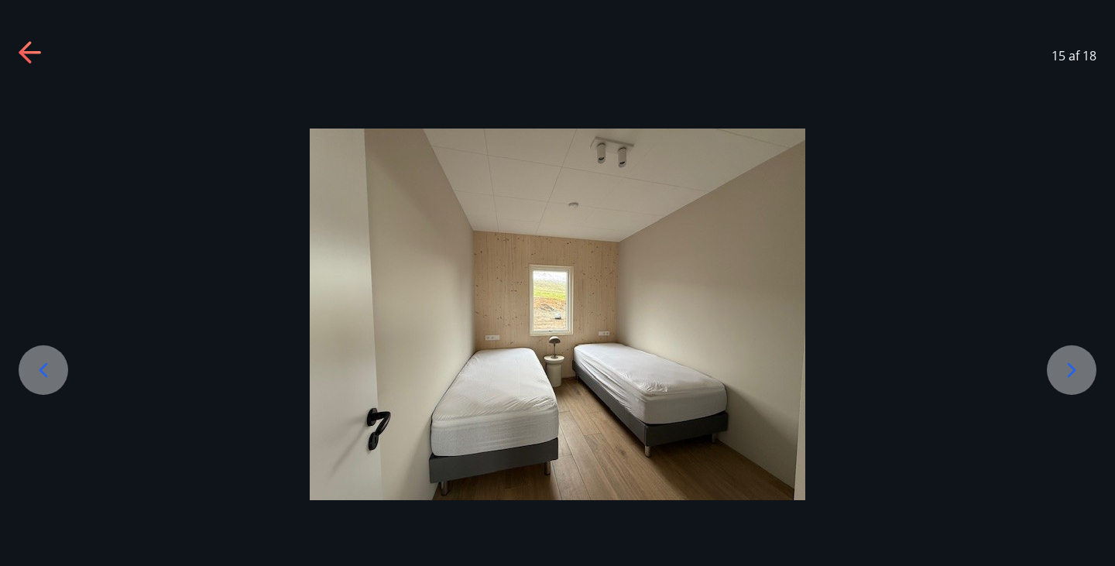
click at [51, 373] on icon at bounding box center [43, 370] width 25 height 25
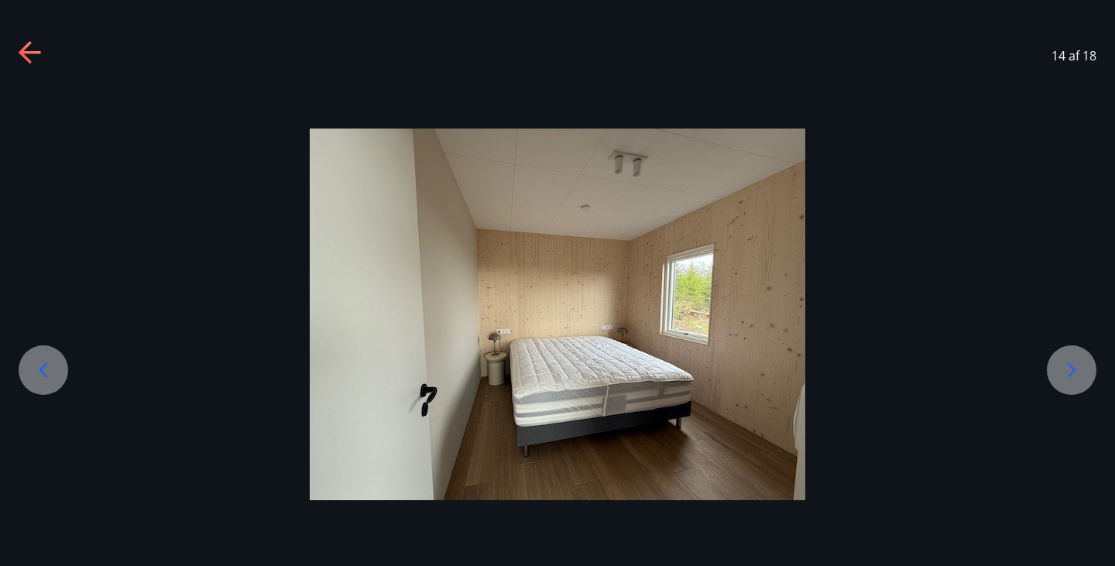
click at [53, 372] on icon at bounding box center [43, 370] width 25 height 25
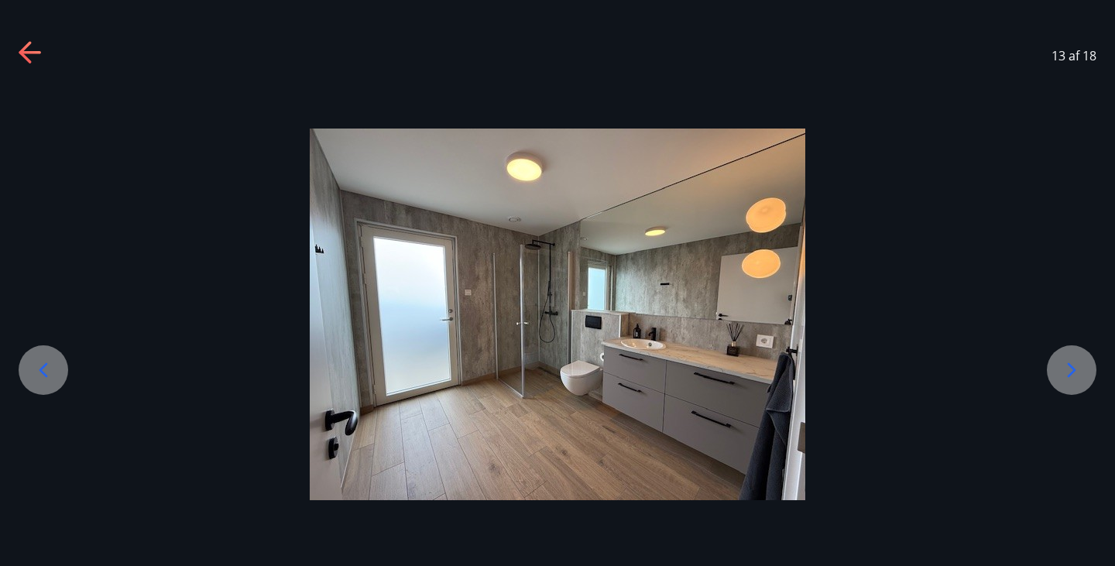
click at [45, 370] on icon at bounding box center [43, 370] width 25 height 25
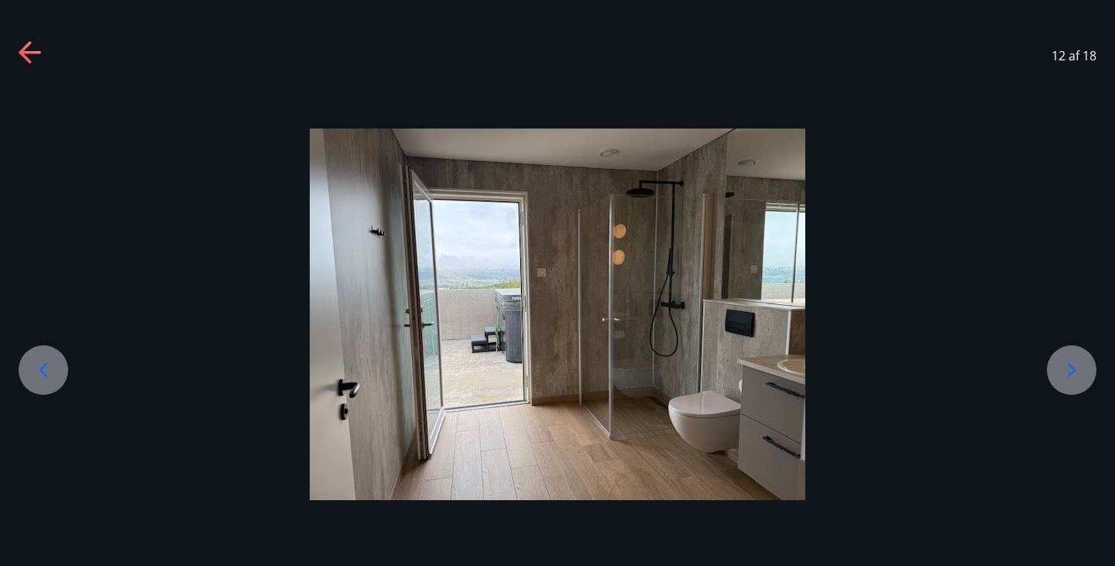
click at [53, 370] on icon at bounding box center [43, 370] width 25 height 25
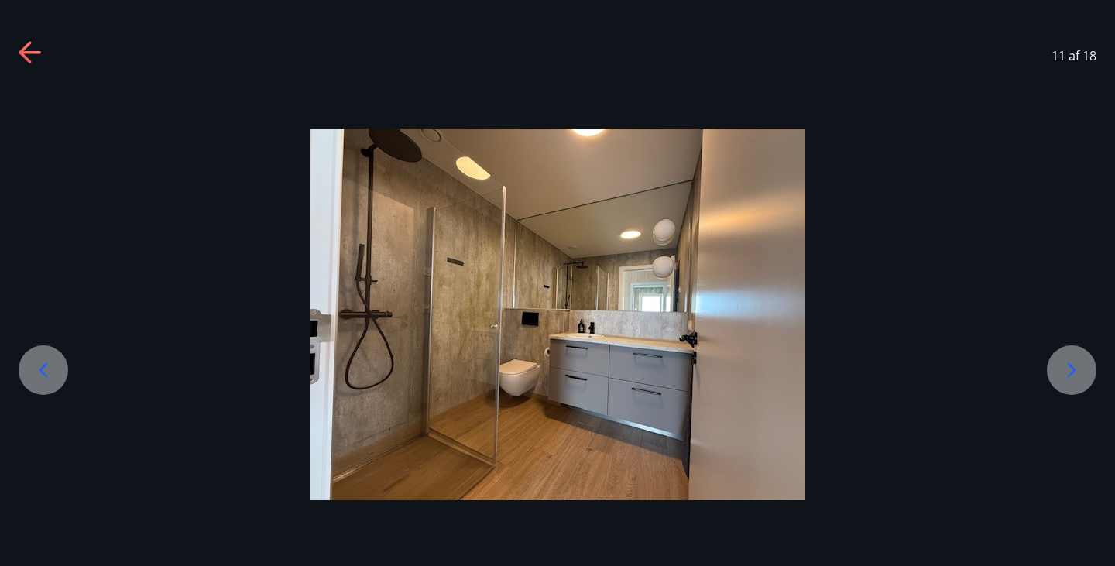
click at [59, 367] on div at bounding box center [44, 370] width 50 height 50
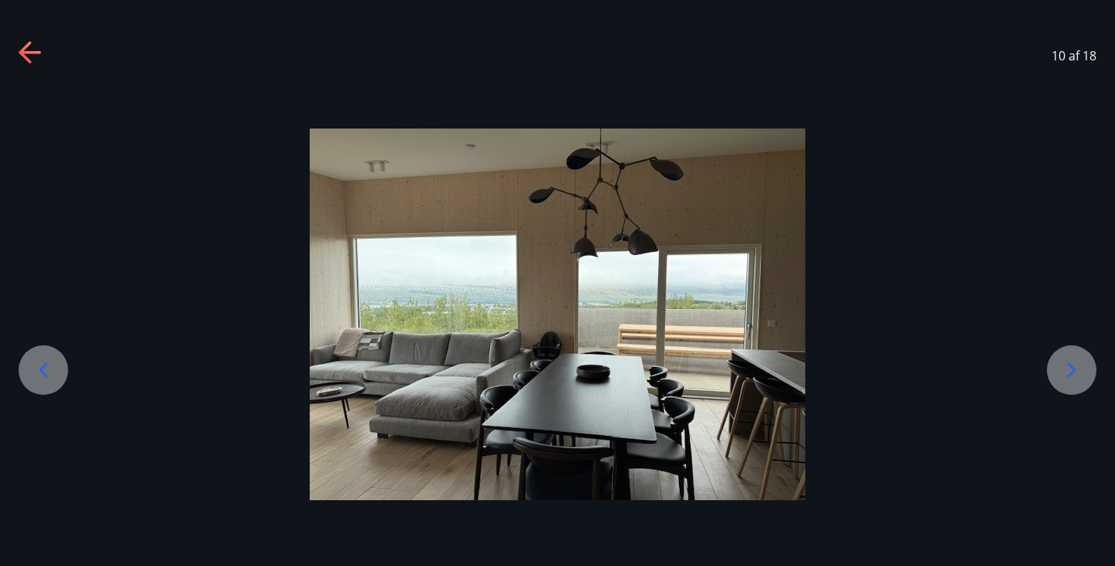
click at [36, 386] on div at bounding box center [44, 370] width 50 height 50
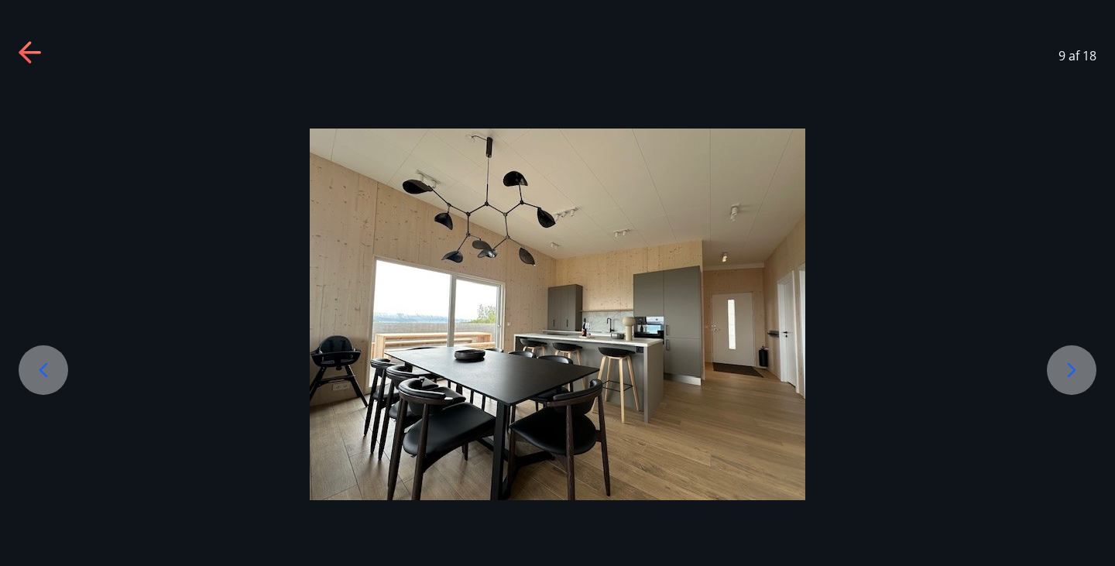
click at [57, 380] on div at bounding box center [44, 370] width 50 height 50
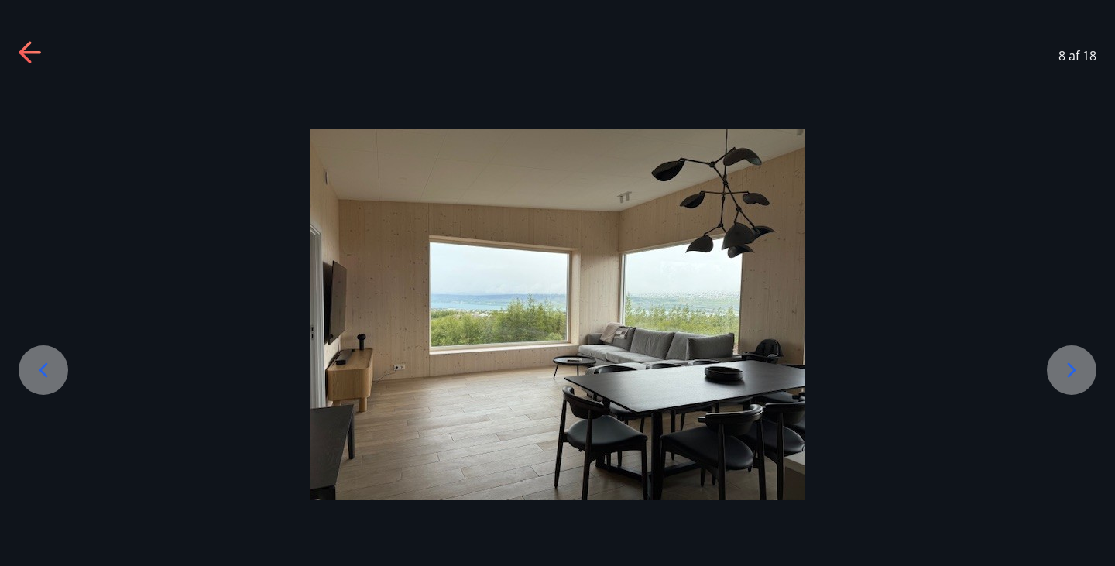
click at [50, 380] on icon at bounding box center [43, 370] width 25 height 25
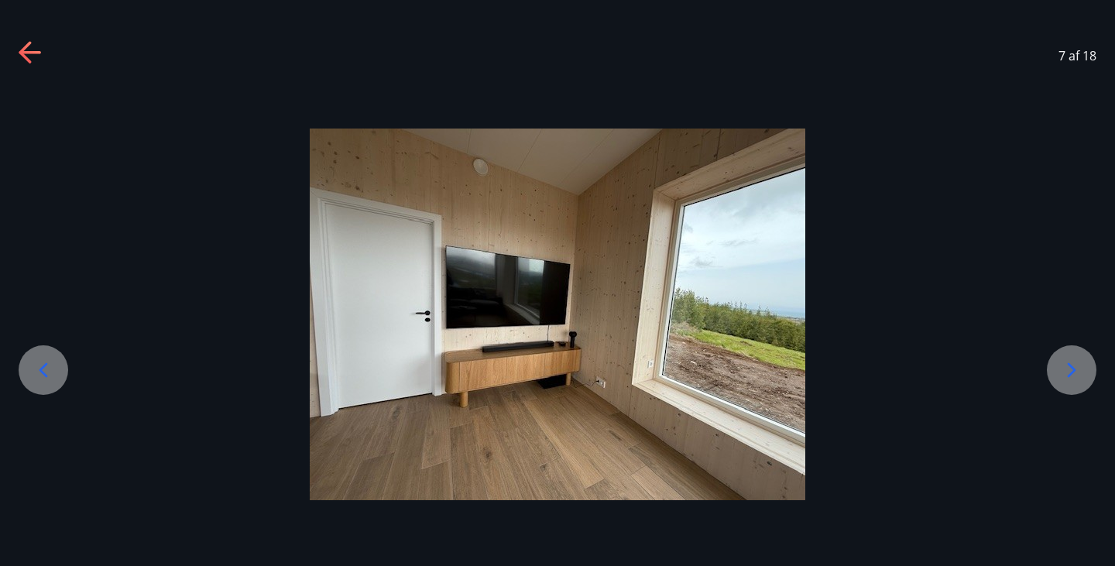
click at [1056, 373] on div at bounding box center [1072, 370] width 50 height 50
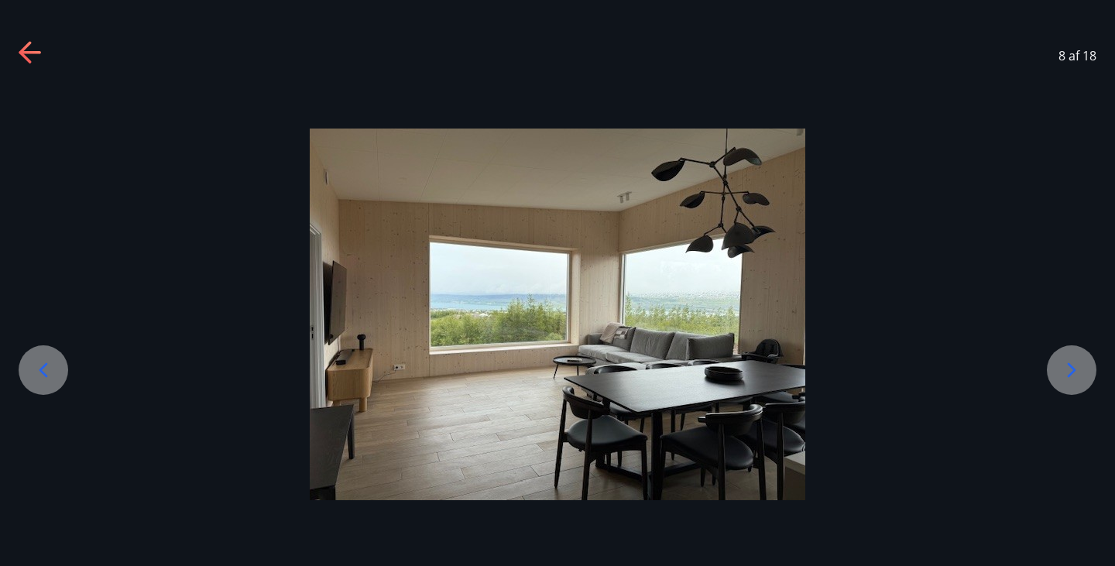
click at [1064, 373] on icon at bounding box center [1072, 370] width 25 height 25
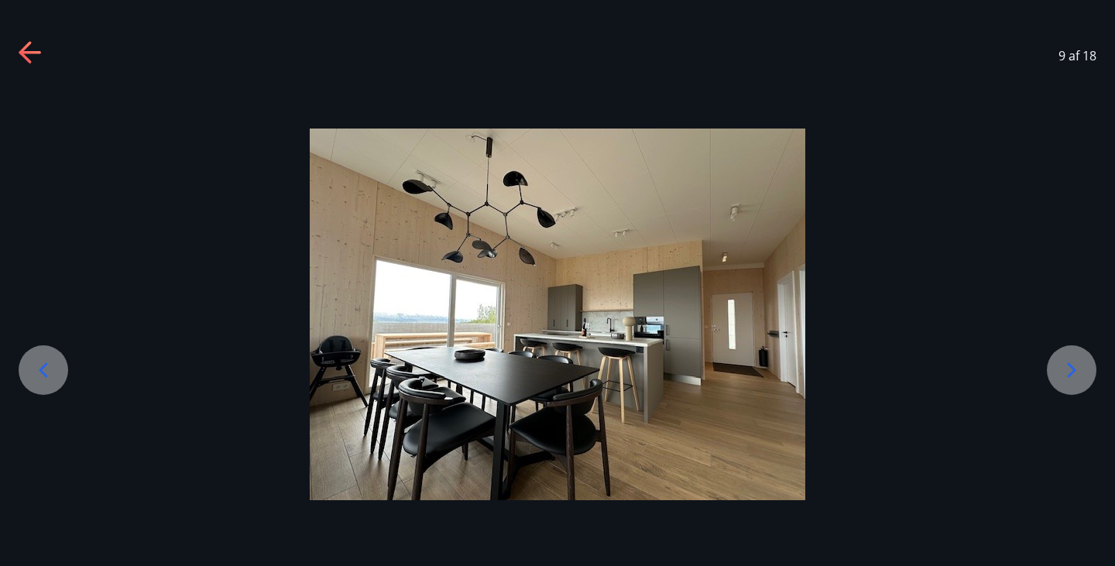
click at [1071, 374] on icon at bounding box center [1072, 369] width 9 height 15
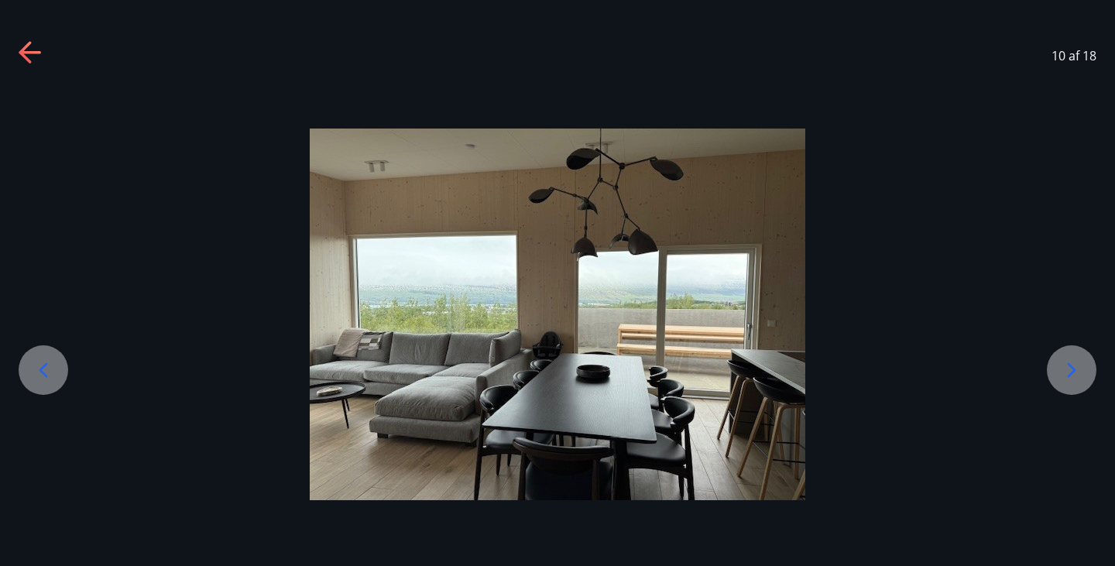
click at [1070, 376] on icon at bounding box center [1072, 370] width 25 height 25
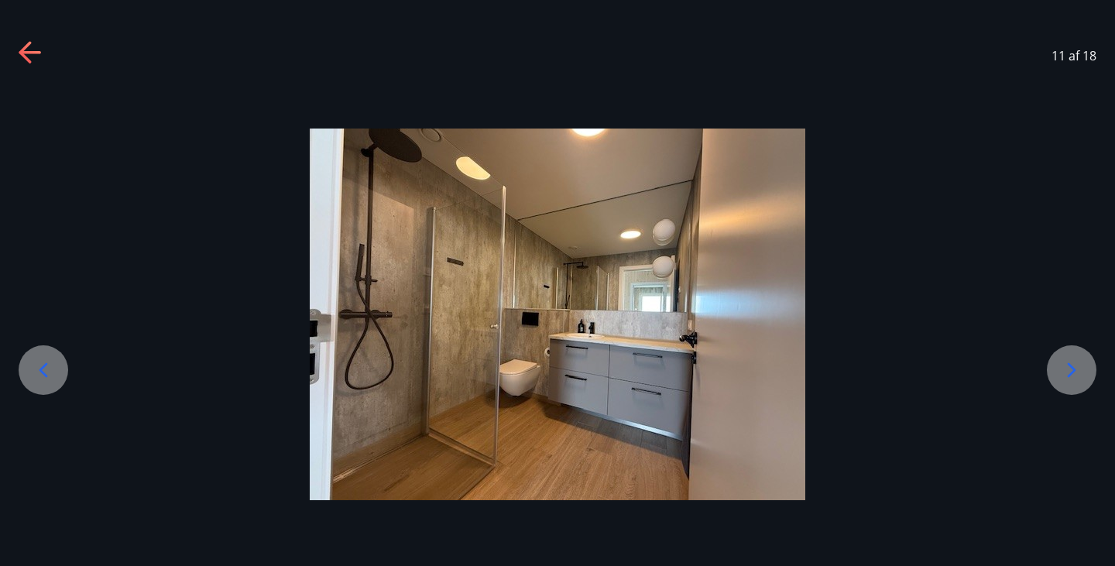
click at [1065, 362] on icon at bounding box center [1072, 370] width 25 height 25
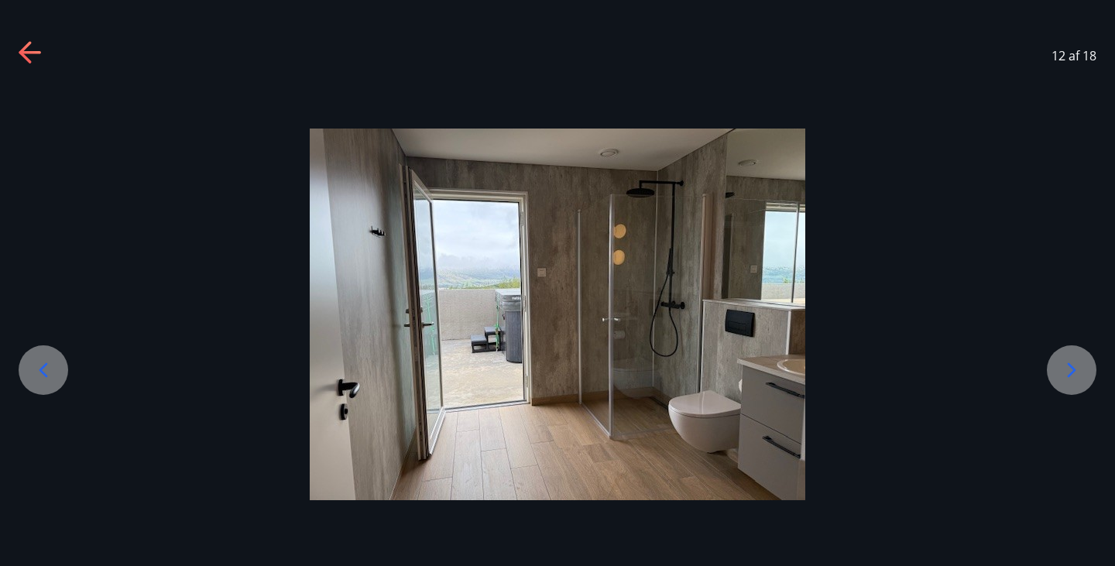
click at [872, 91] on div at bounding box center [557, 314] width 1115 height 455
